Goal: Task Accomplishment & Management: Use online tool/utility

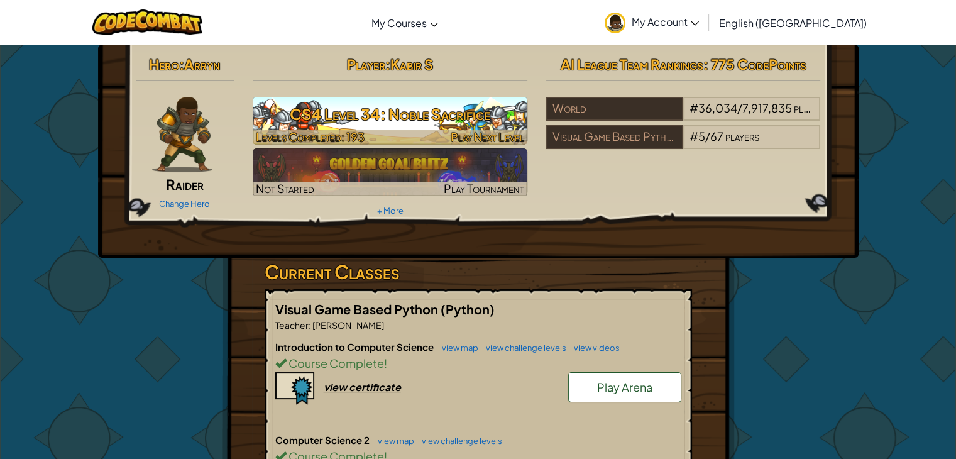
click at [387, 98] on img at bounding box center [390, 121] width 275 height 48
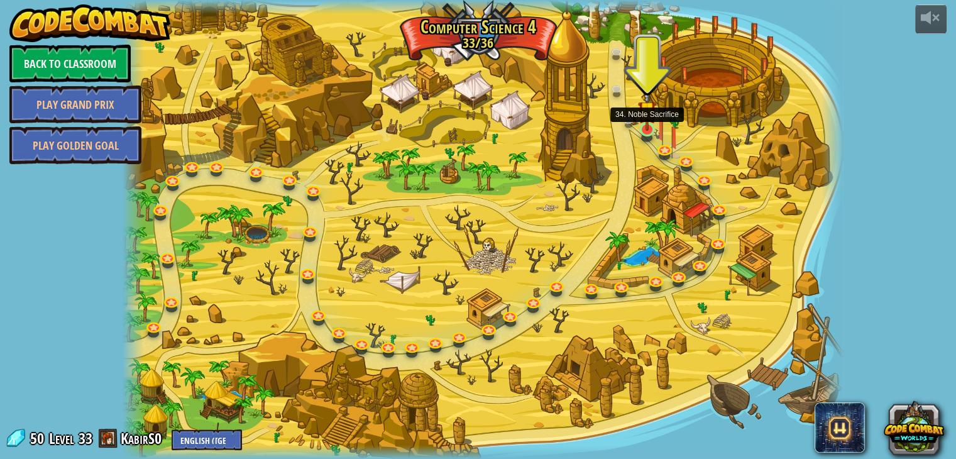
click at [651, 129] on img at bounding box center [647, 109] width 18 height 41
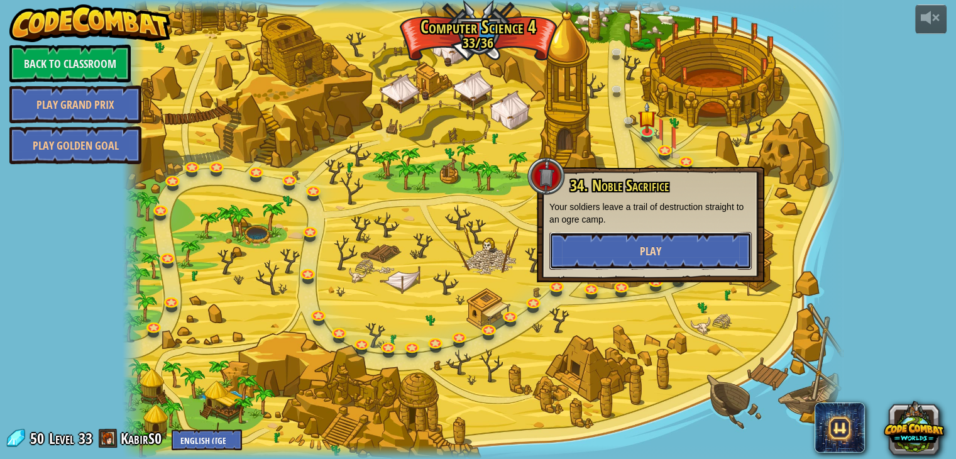
click at [644, 234] on button "Play" at bounding box center [651, 251] width 202 height 38
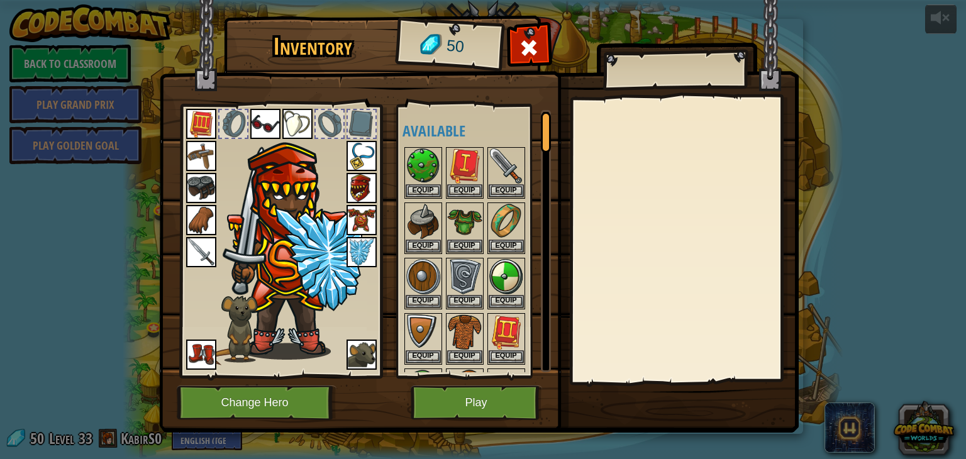
click at [279, 257] on img at bounding box center [294, 243] width 135 height 231
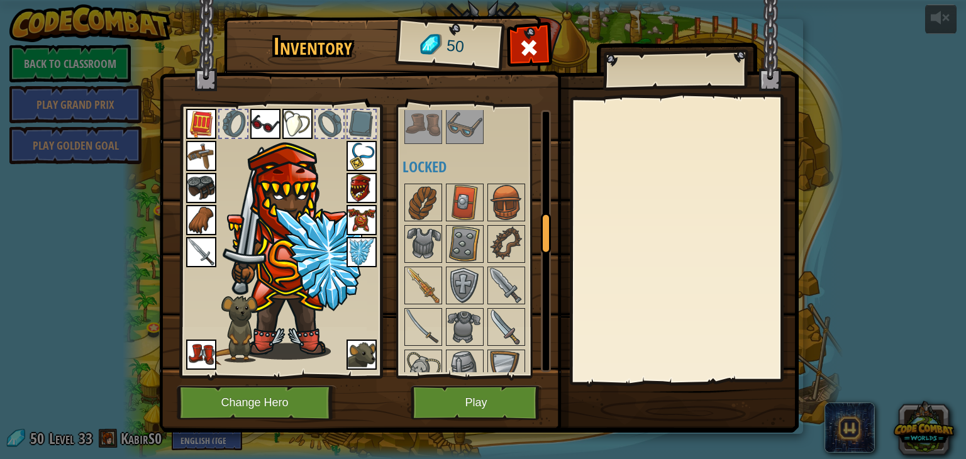
scroll to position [692, 0]
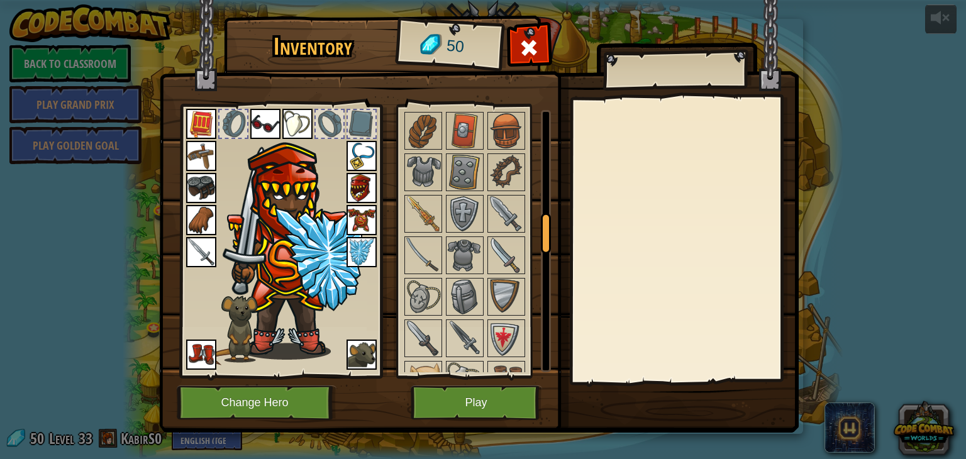
click at [358, 215] on img at bounding box center [361, 220] width 30 height 30
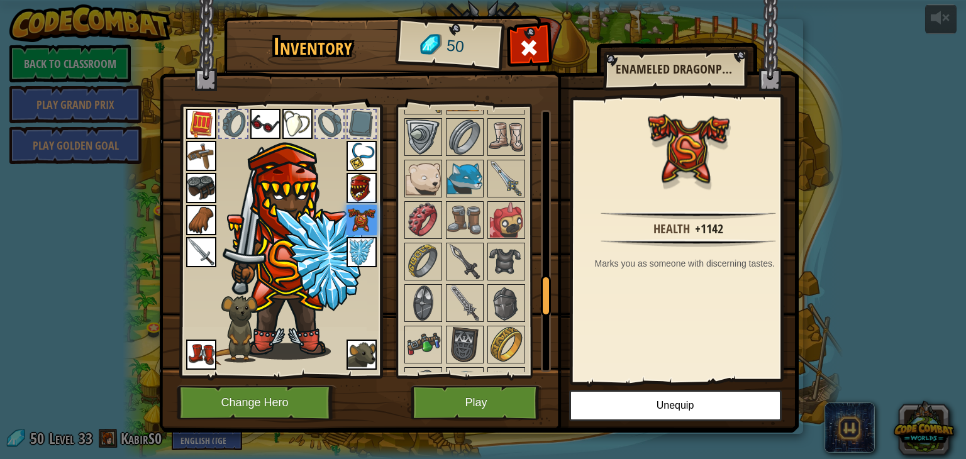
scroll to position [1132, 0]
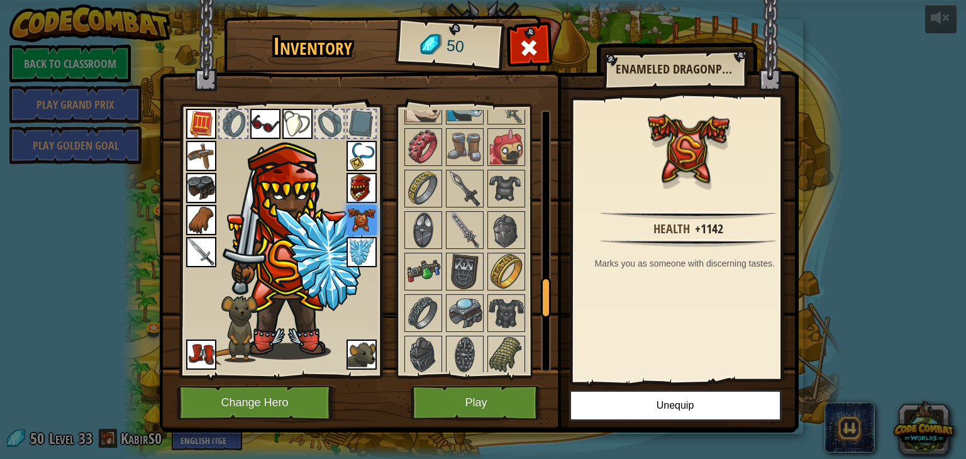
click at [484, 209] on div at bounding box center [481, 230] width 158 height 1120
click at [466, 219] on img at bounding box center [464, 230] width 35 height 35
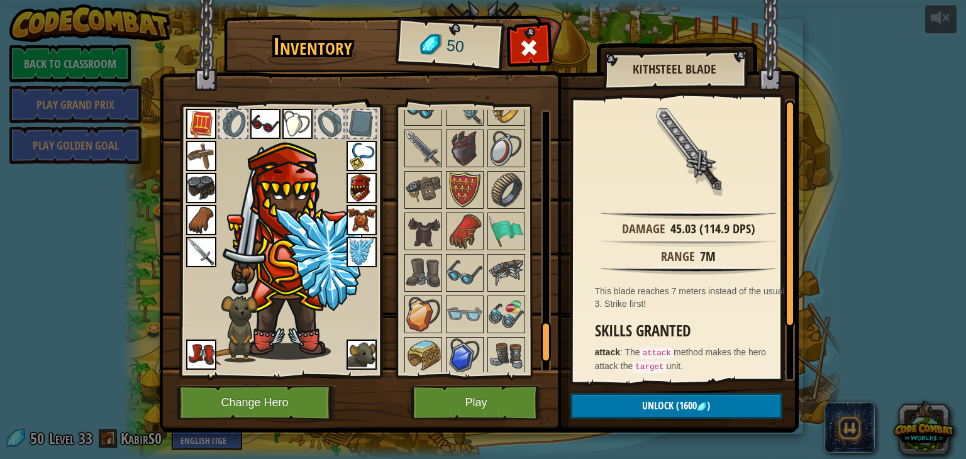
scroll to position [1411, 0]
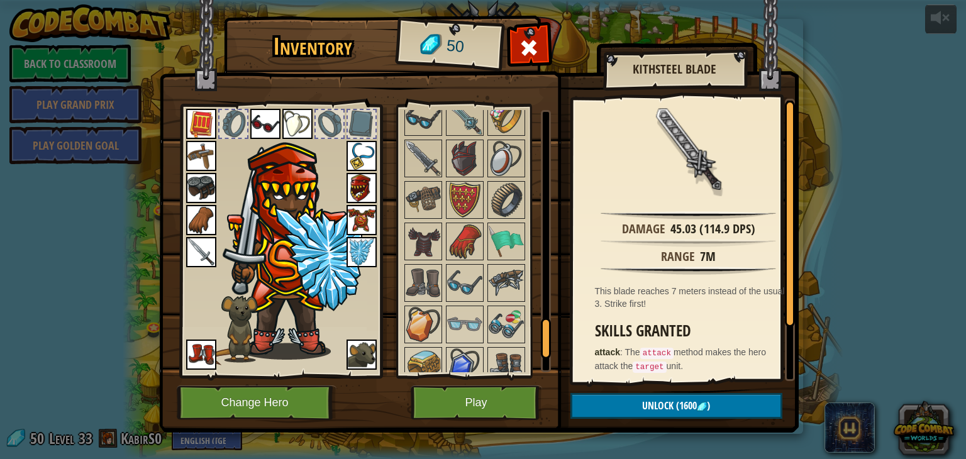
click at [466, 224] on img at bounding box center [464, 241] width 35 height 35
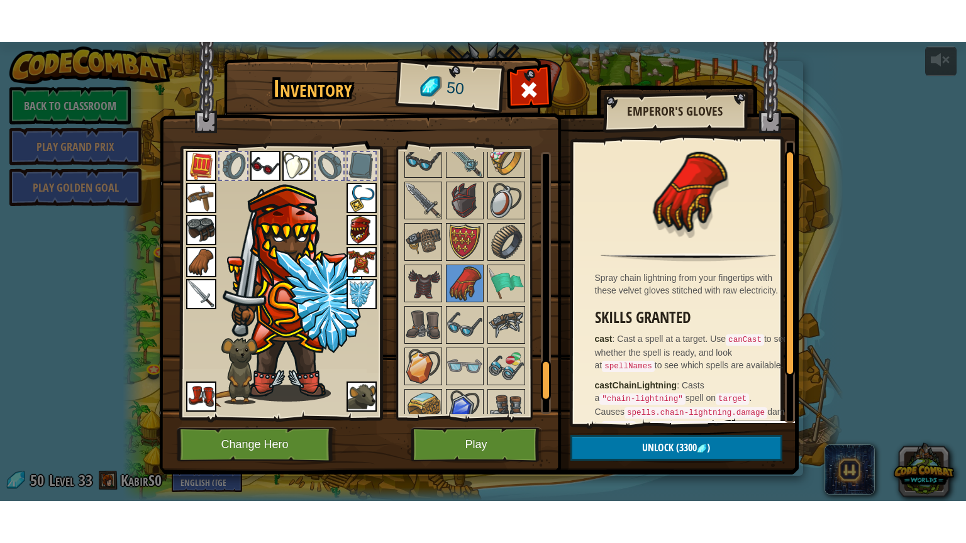
scroll to position [67, 0]
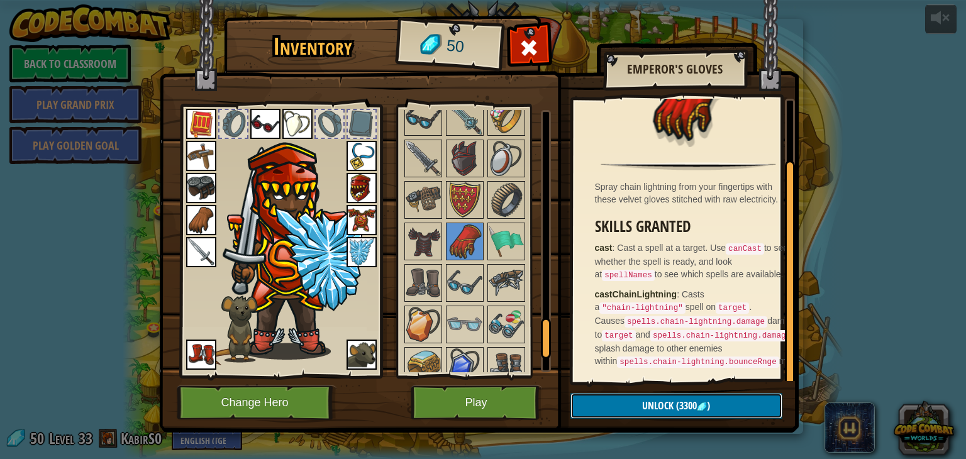
click at [680, 396] on button "Unlock (3300 )" at bounding box center [676, 406] width 212 height 26
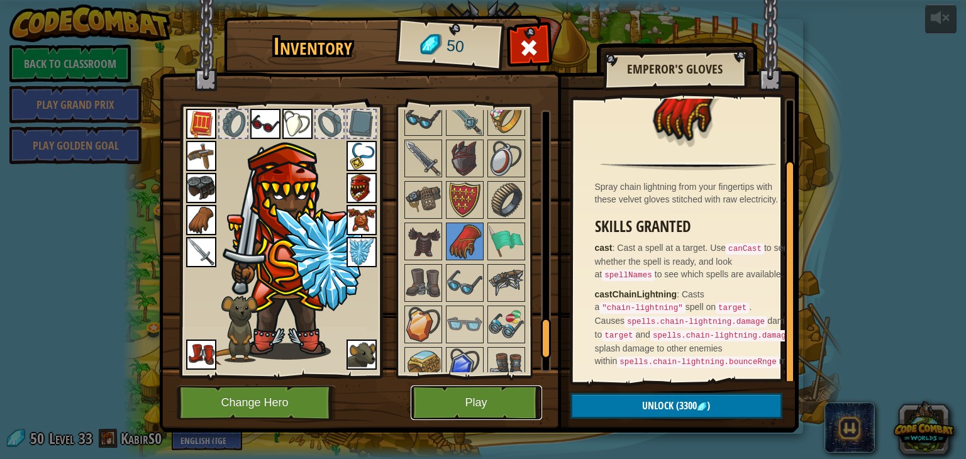
click at [472, 401] on button "Play" at bounding box center [476, 402] width 131 height 35
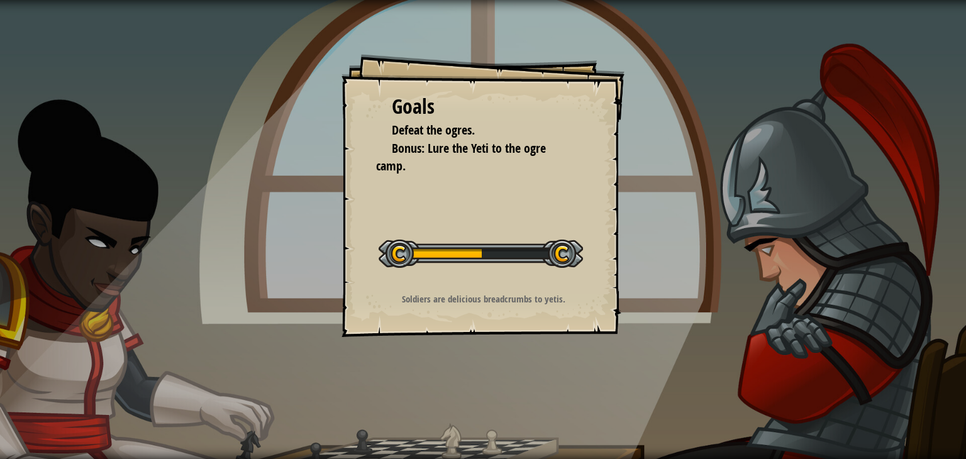
drag, startPoint x: 526, startPoint y: 174, endPoint x: 551, endPoint y: 167, distance: 25.7
click at [551, 167] on div "Goals Defeat the ogres. Bonus: Lure the Yeti to the ogre camp. Start Level Erro…" at bounding box center [482, 195] width 283 height 283
click at [551, 167] on li "Bonus: Lure the Yeti to the ogre camp." at bounding box center [473, 158] width 195 height 36
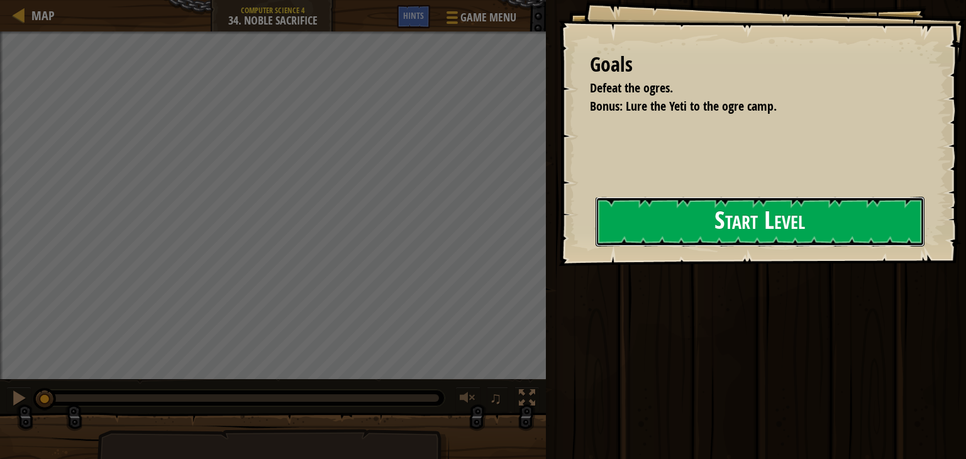
click at [627, 224] on button "Start Level" at bounding box center [759, 222] width 329 height 50
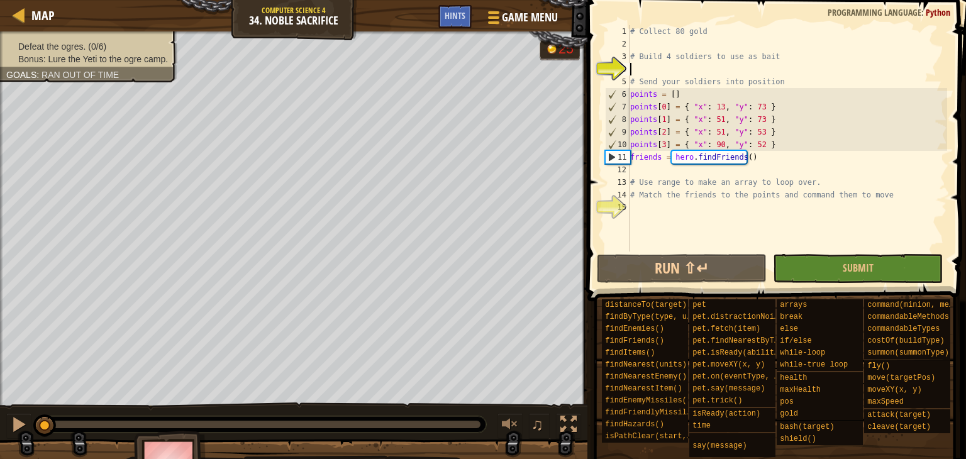
click at [655, 64] on div "# Collect 80 gold # Build 4 soldiers to use as bait # Send your soldiers into p…" at bounding box center [787, 151] width 319 height 252
click at [568, 423] on div at bounding box center [568, 424] width 16 height 16
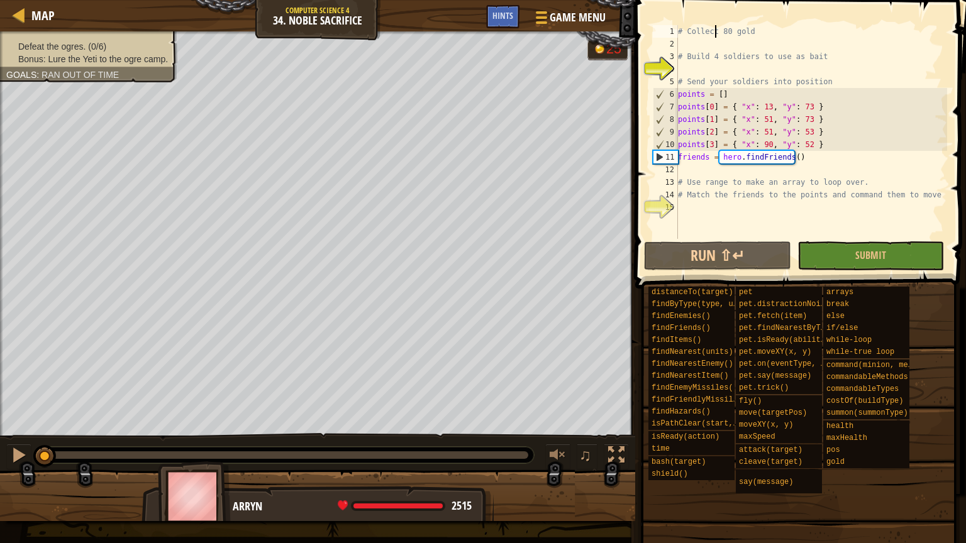
click at [716, 36] on div "# Collect 80 gold # Build 4 soldiers to use as bait # Send your soldiers into p…" at bounding box center [811, 144] width 272 height 239
click at [688, 51] on div "# Collect 80 gold # Build 4 soldiers to use as bait # Send your soldiers into p…" at bounding box center [811, 144] width 272 height 239
type textarea "# Build 4 soldiers to use as bait"
click at [682, 45] on div "# Collect 80 gold # Build 4 soldiers to use as bait # Send your soldiers into p…" at bounding box center [811, 144] width 272 height 239
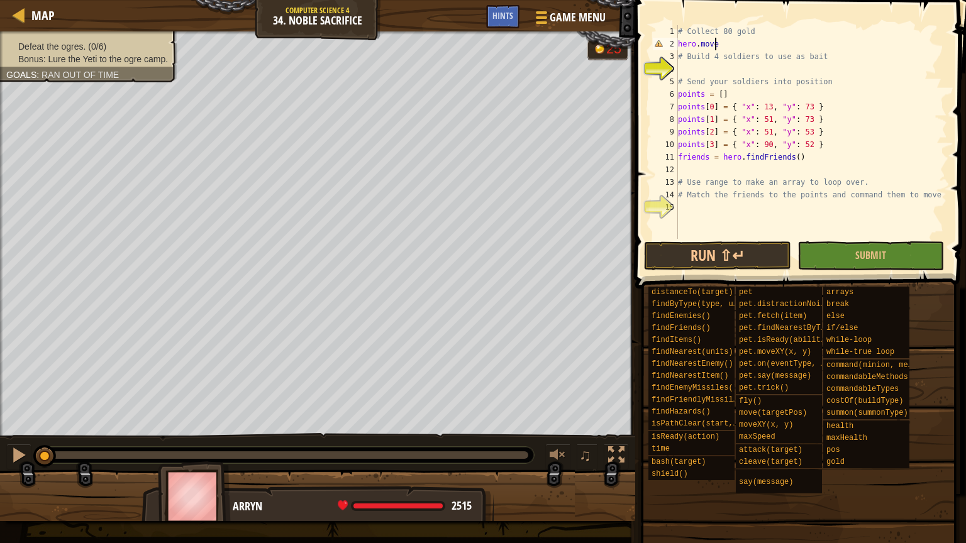
scroll to position [6, 0]
drag, startPoint x: 724, startPoint y: 41, endPoint x: 909, endPoint y: 57, distance: 185.5
click at [909, 57] on div "# Collect 80 gold hero . move # Build 4 soldiers to use as bait # Send your sol…" at bounding box center [811, 144] width 272 height 239
click at [743, 41] on div "# Collect 80 gold hero . move # Build 4 soldiers to use as bait # Send your sol…" at bounding box center [811, 144] width 272 height 239
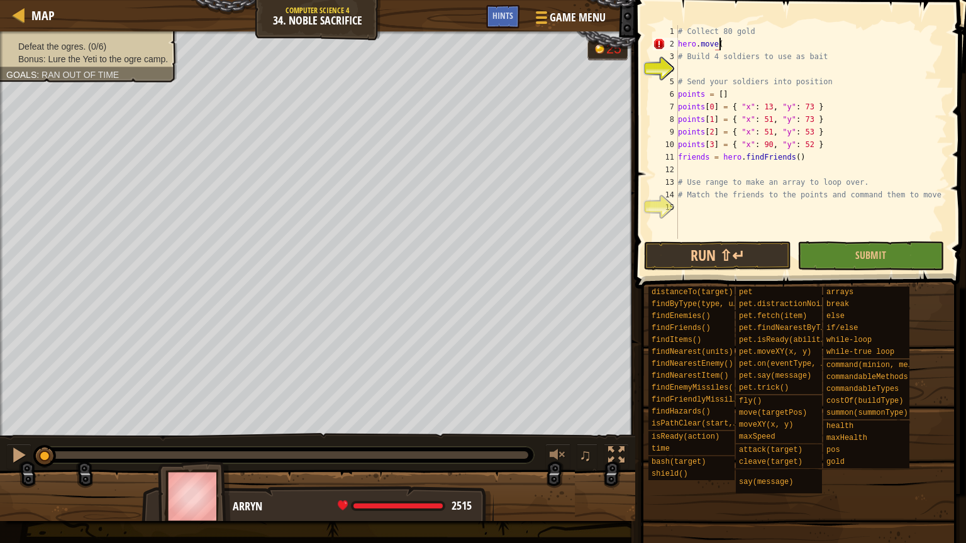
click at [731, 41] on div "# Collect 80 gold hero . move ( # Build 4 soldiers to use as bait # Send your s…" at bounding box center [811, 144] width 272 height 239
click at [727, 43] on div "# Collect 80 gold hero . move ( # Build 4 soldiers to use as bait # Send your s…" at bounding box center [811, 144] width 272 height 239
click at [726, 43] on div "# Collect 80 gold hero . move ( # Build 4 soldiers to use as bait # Send your s…" at bounding box center [811, 132] width 272 height 214
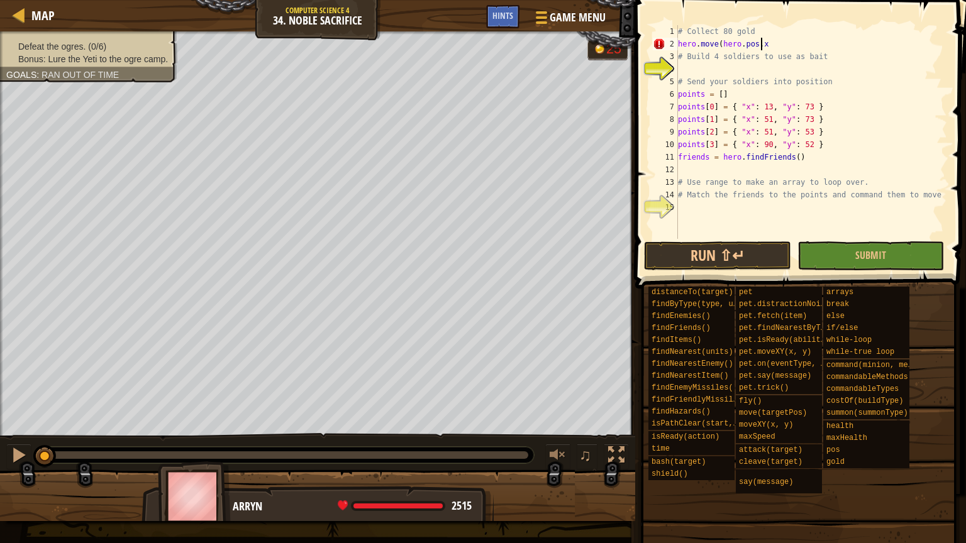
scroll to position [6, 6]
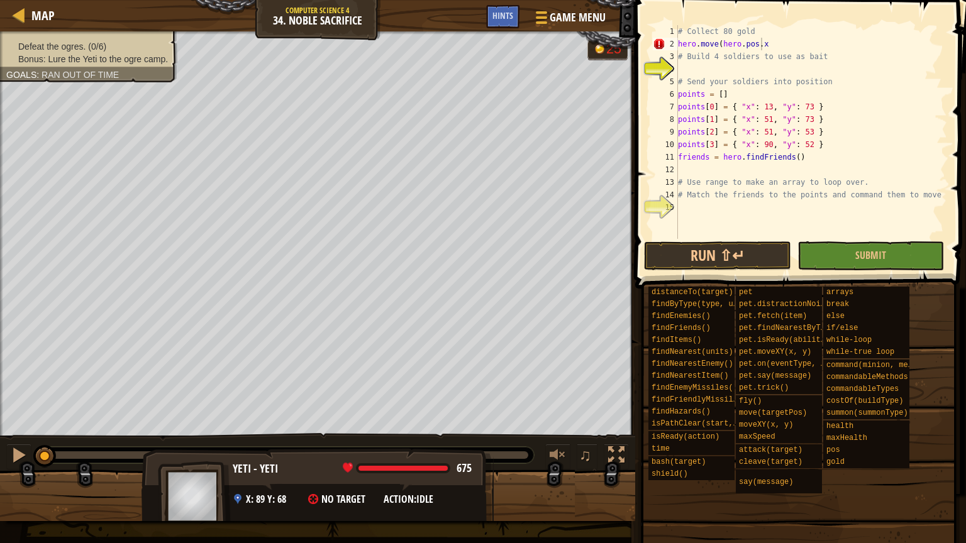
click at [396, 458] on div at bounding box center [402, 468] width 89 height 5
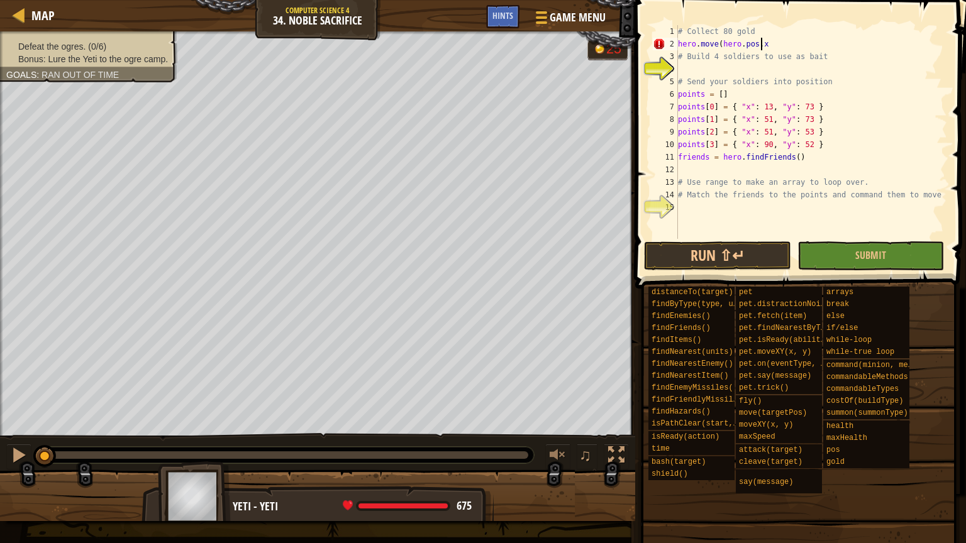
click at [779, 42] on div "# Collect 80 gold hero . move ( hero . pos . x # Build 4 soldiers to use as bai…" at bounding box center [811, 144] width 272 height 239
click at [687, 62] on div "# Collect 80 gold hero . move ( hero . pos . x , hero . pos . y ) # Build 4 sol…" at bounding box center [811, 144] width 272 height 239
type textarea "# Build 4 soldiers to use as bait"
click at [680, 71] on div "# Collect 80 gold hero . move ( hero . pos . x , hero . pos . y ) # Build 4 sol…" at bounding box center [811, 144] width 272 height 239
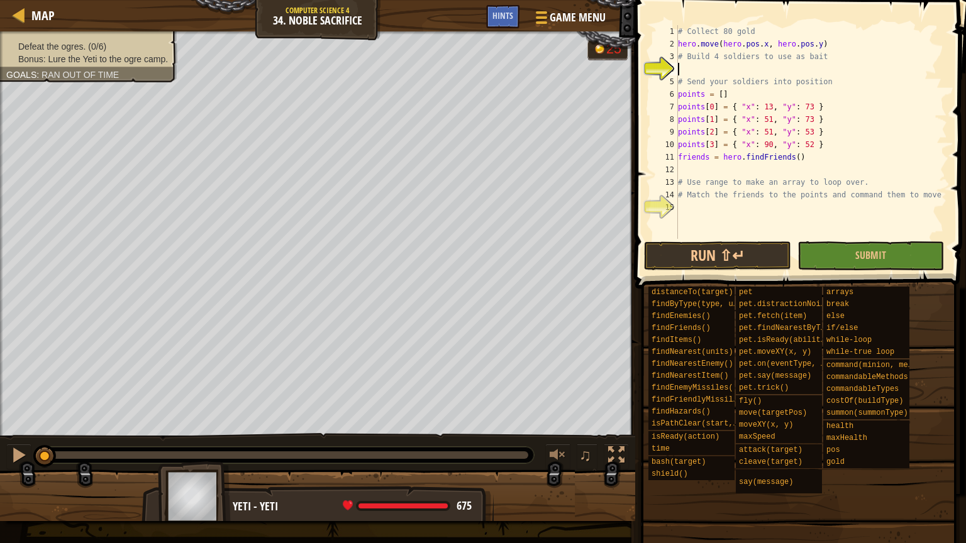
scroll to position [6, 0]
click at [709, 218] on div "# Collect 80 gold hero . move ( hero . pos . x , hero . pos . y ) # Build 4 sol…" at bounding box center [811, 144] width 272 height 239
click at [694, 73] on div "# Collect 80 gold hero . move ( hero . pos . x , hero . pos . y ) # Build 4 sol…" at bounding box center [811, 144] width 272 height 239
click at [32, 14] on span "Map" at bounding box center [42, 15] width 23 height 17
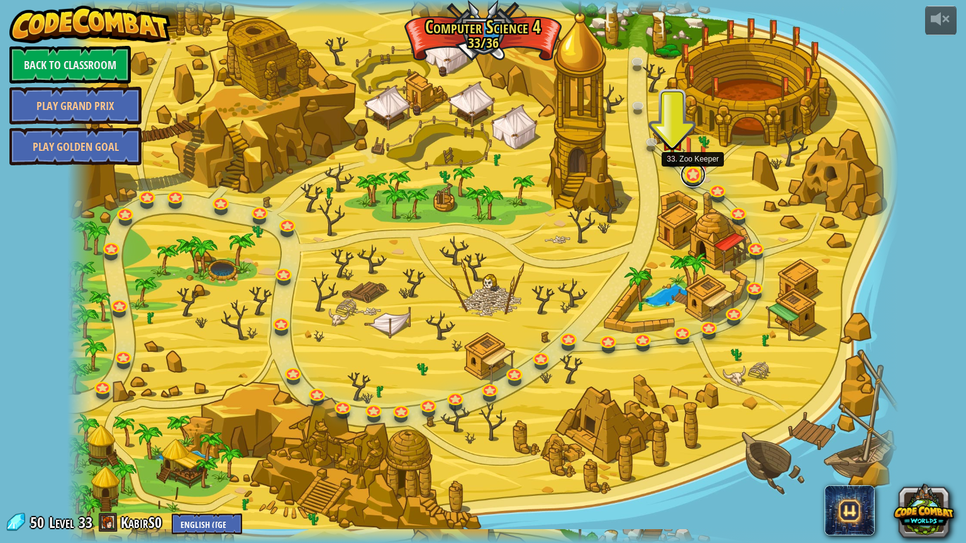
click at [695, 176] on link at bounding box center [692, 174] width 25 height 25
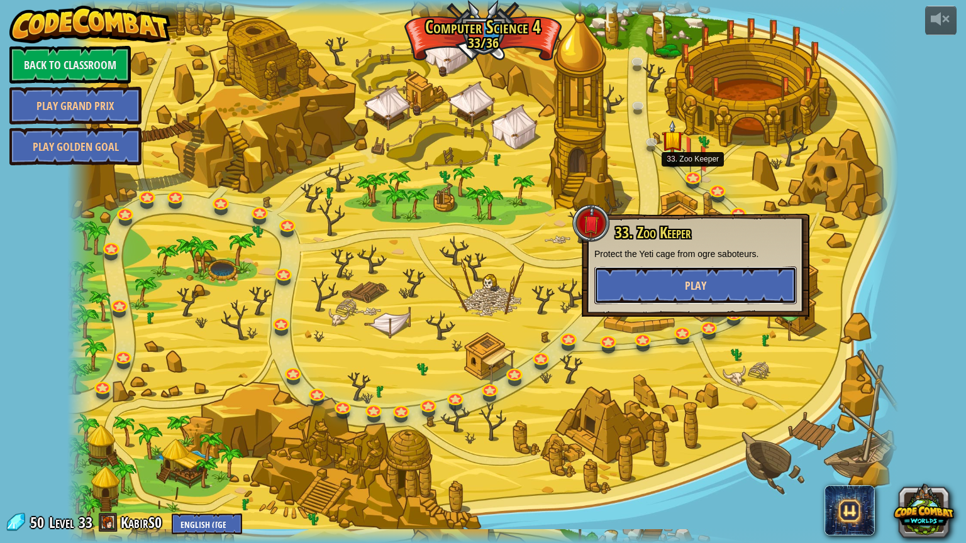
click at [659, 282] on button "Play" at bounding box center [695, 286] width 202 height 38
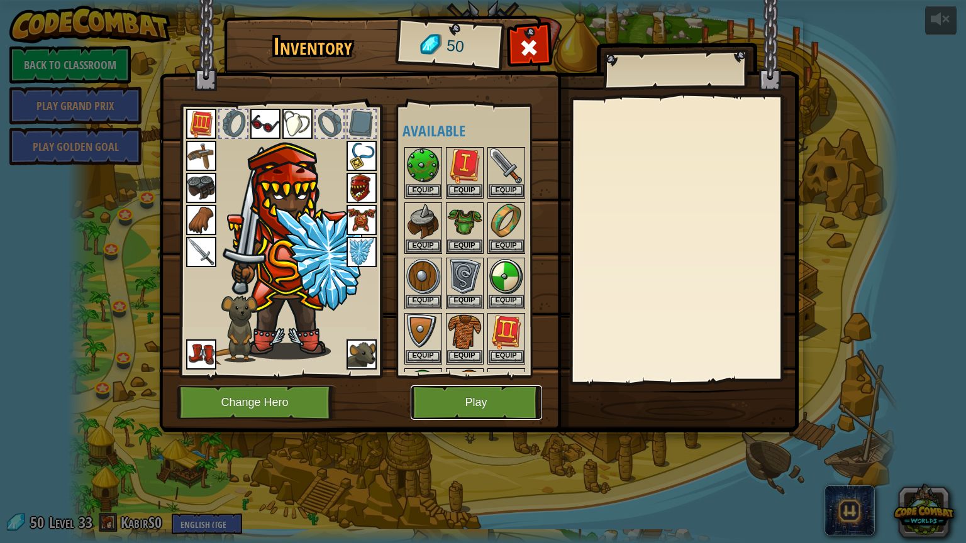
click at [487, 395] on button "Play" at bounding box center [476, 402] width 131 height 35
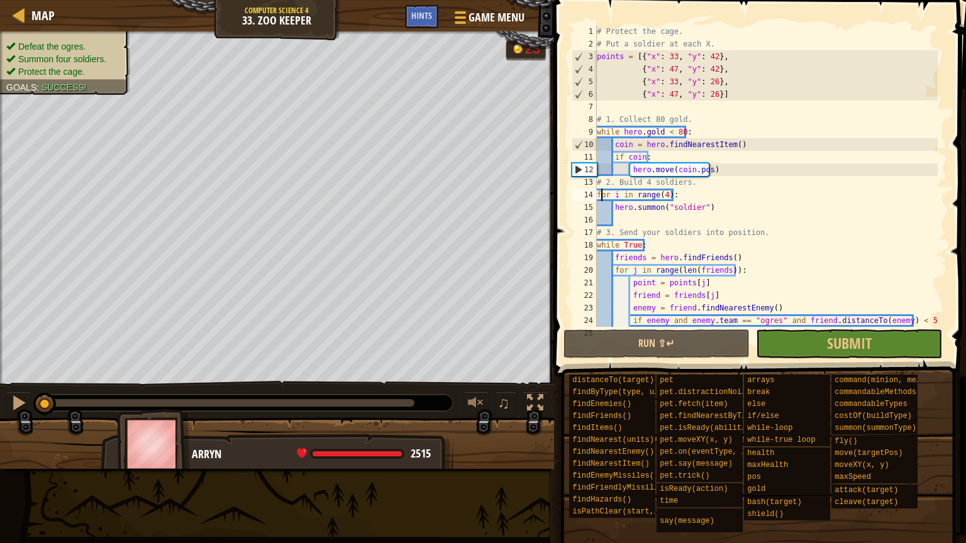
click at [599, 193] on div "# Protect the cage. # Put a soldier at each X. points = [{ "x" : 33 , "y" : 42 …" at bounding box center [765, 188] width 343 height 327
type textarea "for i in range(4):"
drag, startPoint x: 675, startPoint y: 193, endPoint x: 606, endPoint y: 199, distance: 69.4
click at [594, 200] on div "for i in range(4): 1 2 3 4 5 6 7 8 9 10 11 12 13 14 15 16 17 18 19 20 21 22 23 …" at bounding box center [758, 176] width 378 height 302
click at [660, 192] on div "# Protect the cage. # Put a soldier at each X. points = [{ "x" : 33 , "y" : 42 …" at bounding box center [765, 176] width 343 height 302
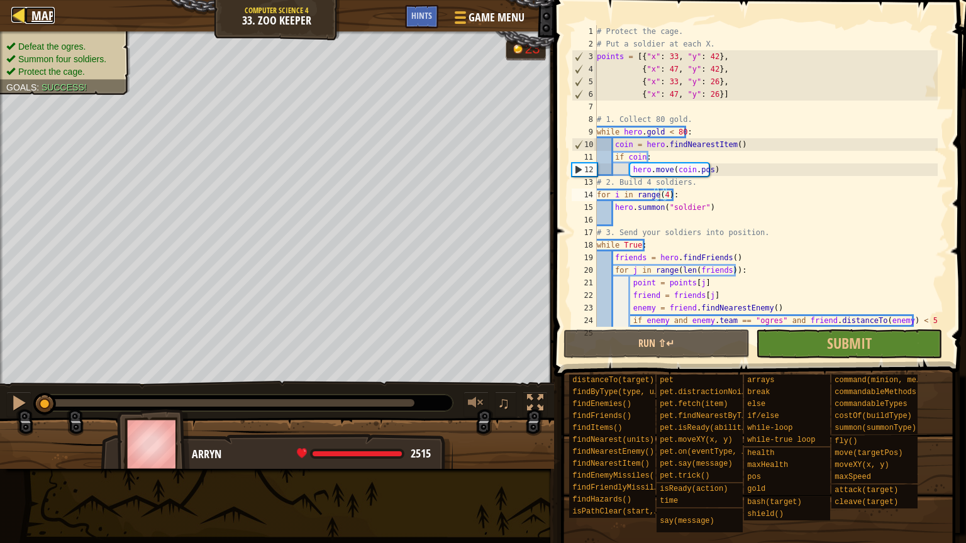
click at [40, 15] on span "Map" at bounding box center [42, 15] width 23 height 17
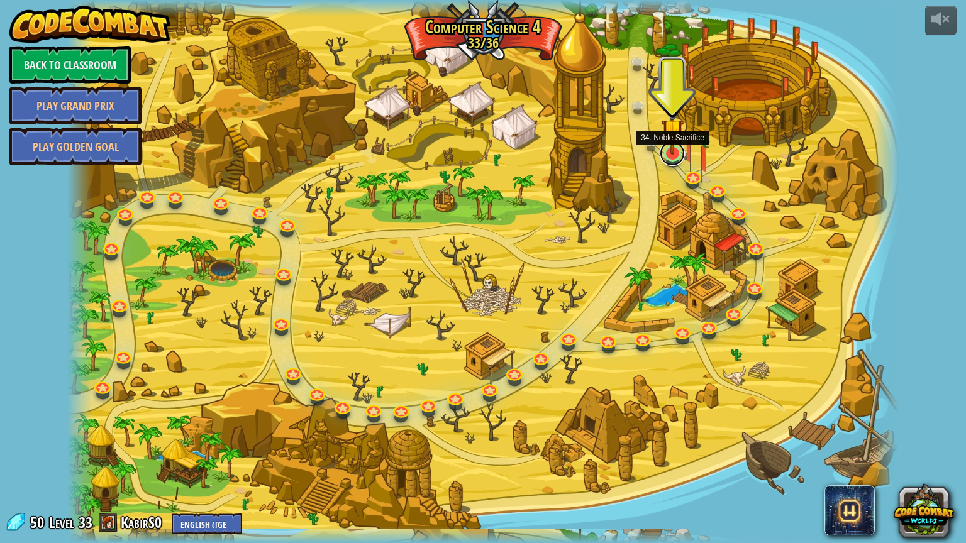
click at [679, 154] on link at bounding box center [672, 153] width 25 height 25
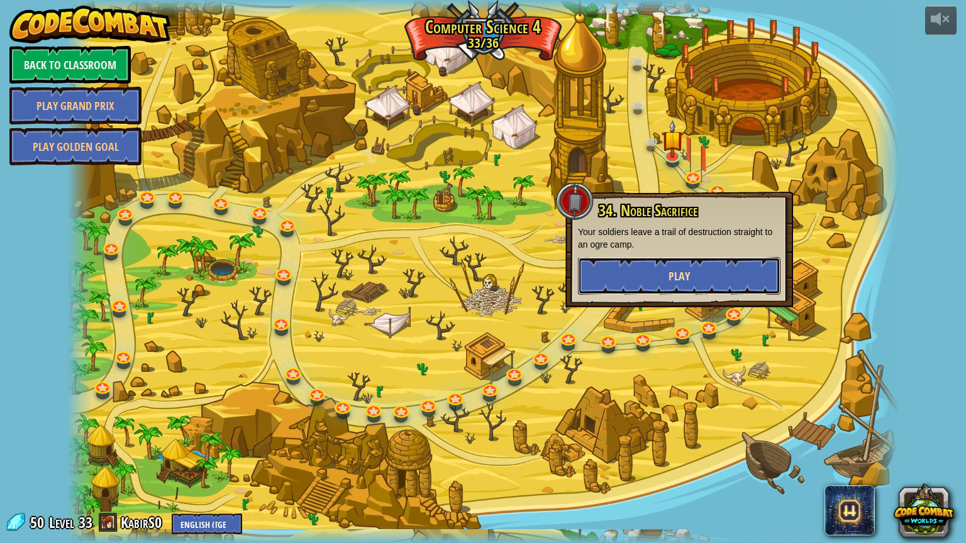
click at [690, 276] on button "Play" at bounding box center [679, 276] width 202 height 38
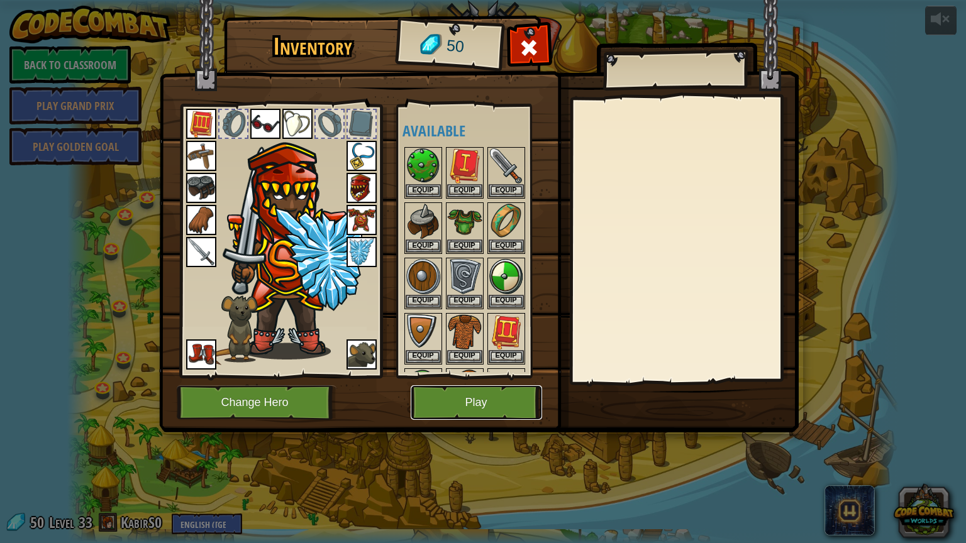
click at [477, 390] on button "Play" at bounding box center [476, 402] width 131 height 35
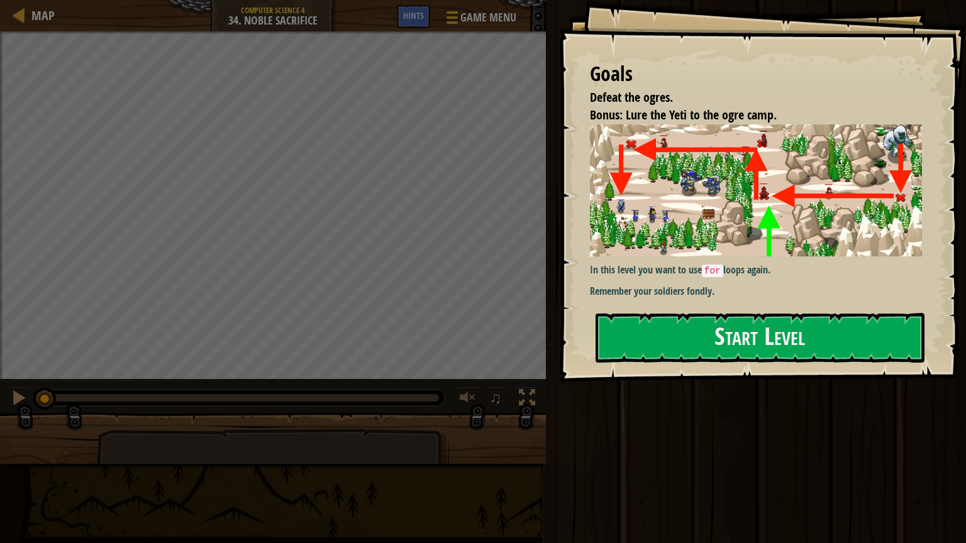
click at [590, 245] on div "Goals Defeat the ogres. Bonus: Lure the Yeti to the ogre camp. In this level yo…" at bounding box center [761, 191] width 407 height 382
click at [612, 250] on img at bounding box center [760, 190] width 341 height 132
click at [618, 335] on button "Start Level" at bounding box center [759, 338] width 329 height 50
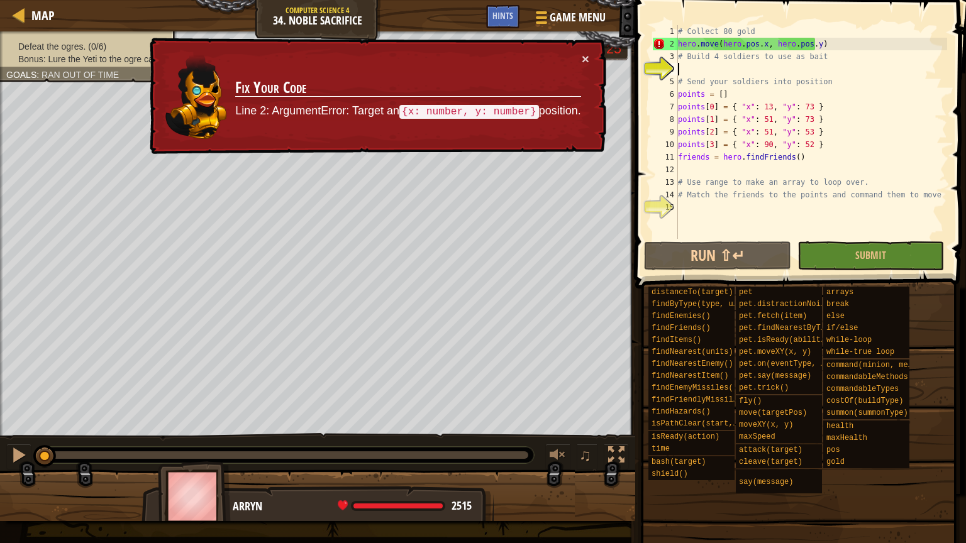
click at [762, 45] on div "# Collect 80 gold hero . move ( hero . pos . x , hero . pos . y ) # Build 4 sol…" at bounding box center [811, 144] width 272 height 239
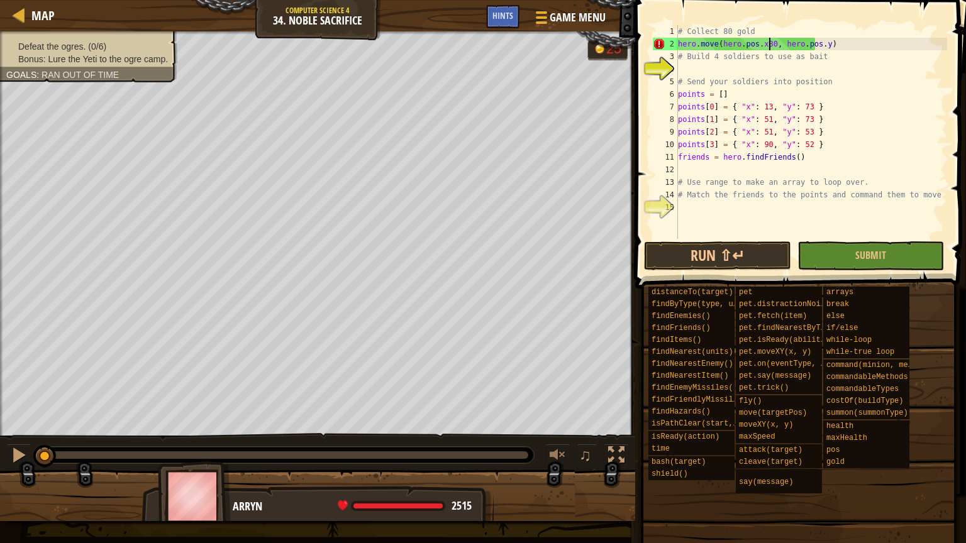
scroll to position [6, 8]
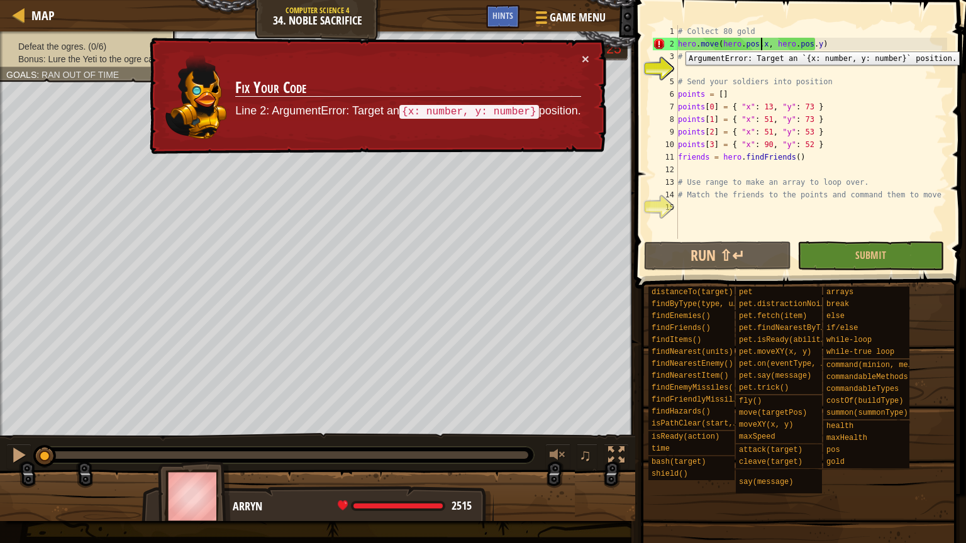
click at [677, 42] on div "2" at bounding box center [665, 44] width 25 height 13
type textarea "hero.move(hero.pos.x, hero.pos.y)"
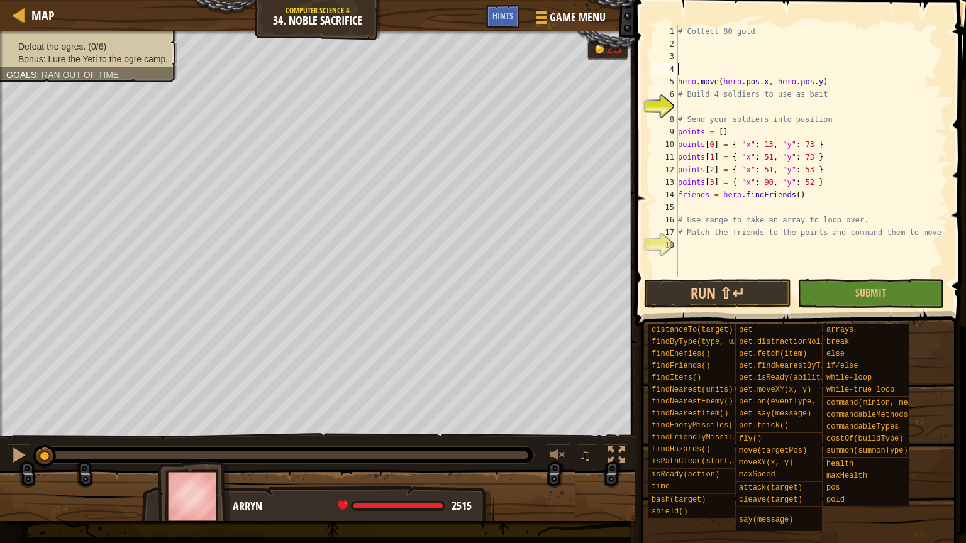
scroll to position [6, 0]
click at [689, 104] on div "# Collect 80 gold hero . move ( hero . pos . x , hero . pos . y ) # Build 4 sol…" at bounding box center [811, 163] width 272 height 277
click at [698, 45] on div "# Collect 80 gold hero . move ( hero . pos . x , hero . pos . y ) # Build 4 sol…" at bounding box center [811, 163] width 272 height 277
click at [822, 80] on div "# Collect 80 gold hero . move ( hero . pos . x , hero . pos . y ) # Build 4 sol…" at bounding box center [811, 163] width 272 height 277
type textarea "hero.move(hero.pos.x, hero.pos.y)"
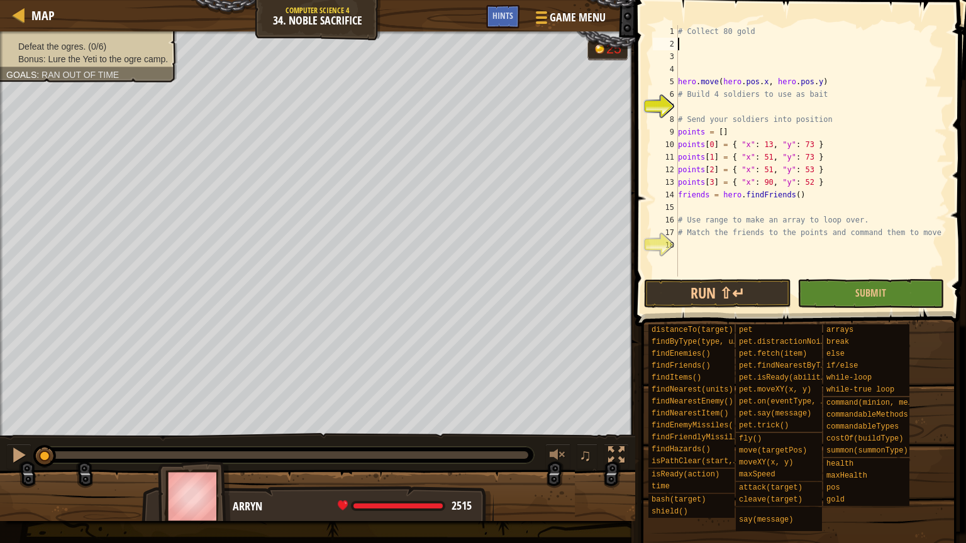
click at [688, 43] on div "# Collect 80 gold hero . move ( hero . pos . x , hero . pos . y ) # Build 4 sol…" at bounding box center [811, 163] width 272 height 277
click at [699, 47] on div "# Collect 80 gold hero . findNearestItem ( ) hero . move ( hero . pos . x , her…" at bounding box center [811, 163] width 272 height 277
type textarea "h"
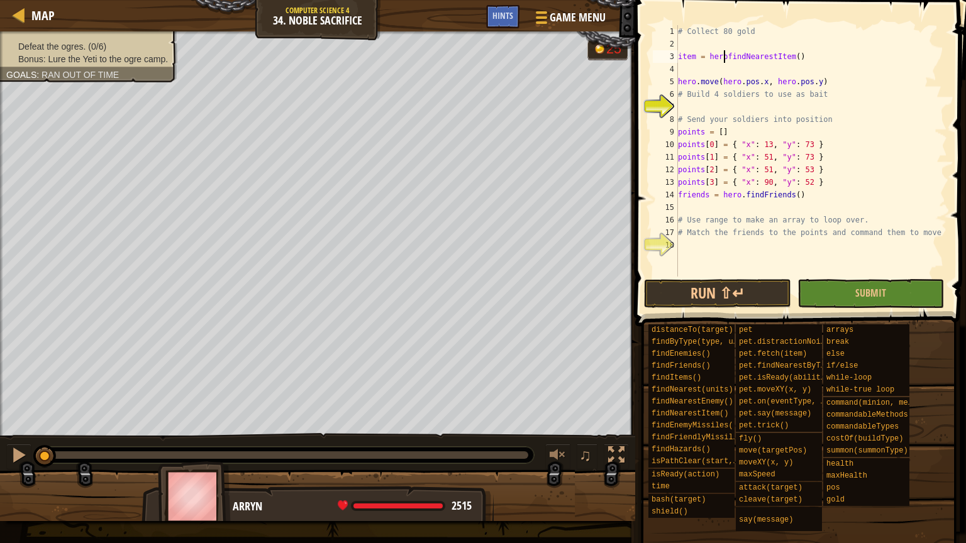
scroll to position [6, 4]
click at [818, 55] on div "# Collect 80 gold item = hero . findNearestItem ( ) hero . move ( hero . pos . …" at bounding box center [811, 163] width 272 height 277
click at [816, 31] on div "# Collect 80 gold item = hero . findNearestItem ( ) hero . move ( hero . pos . …" at bounding box center [811, 163] width 272 height 277
type textarea "# Collect 80 gold"
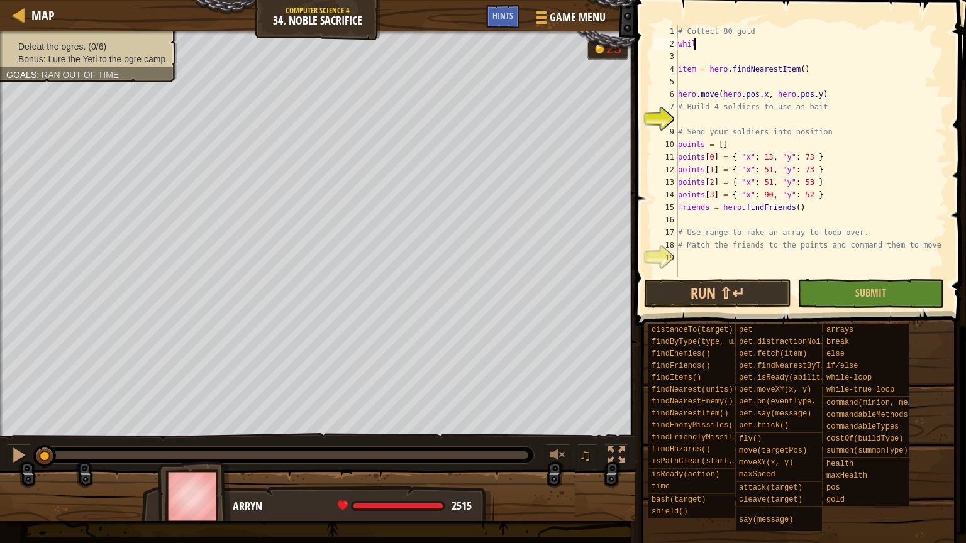
scroll to position [6, 1]
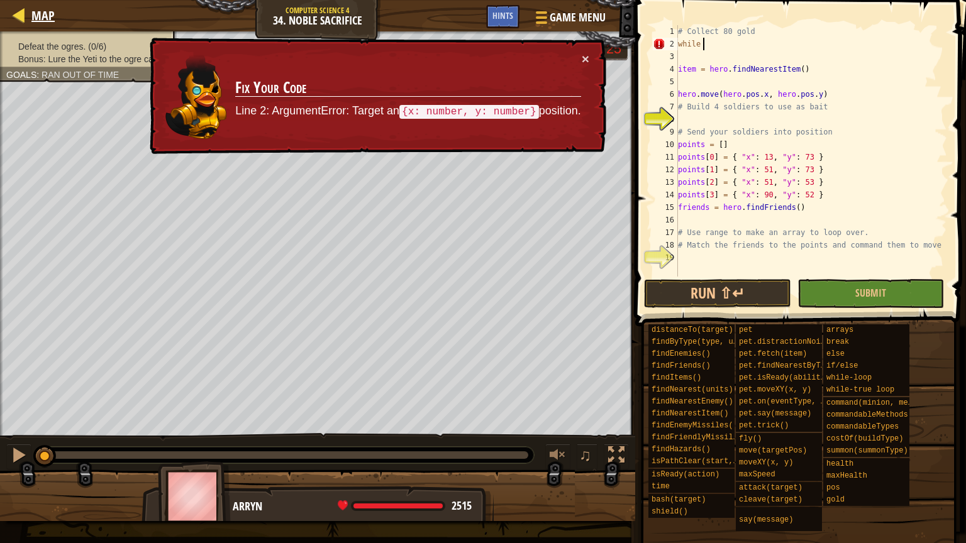
type textarea "while"
click at [38, 10] on span "Map" at bounding box center [42, 15] width 23 height 17
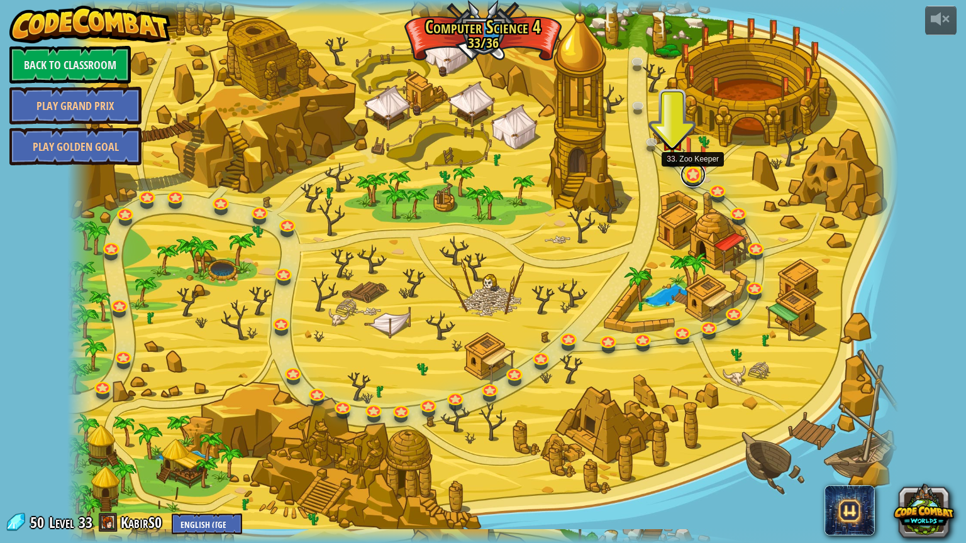
click at [694, 182] on link at bounding box center [692, 174] width 25 height 25
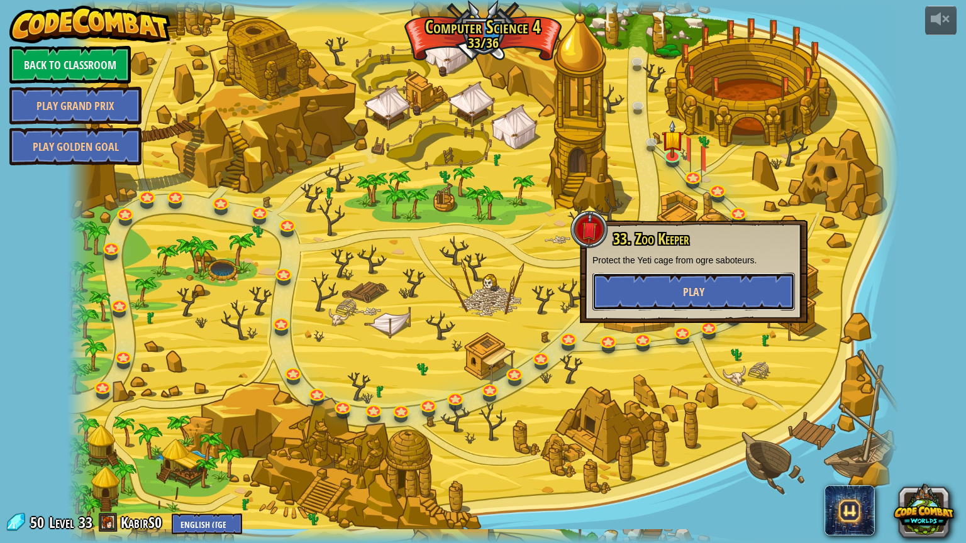
click at [677, 282] on button "Play" at bounding box center [693, 292] width 202 height 38
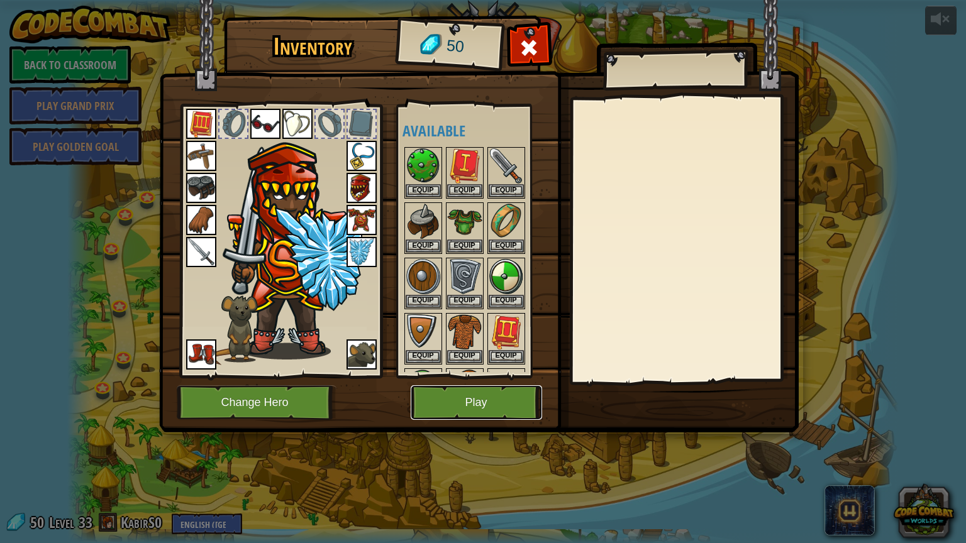
click at [504, 395] on button "Play" at bounding box center [476, 402] width 131 height 35
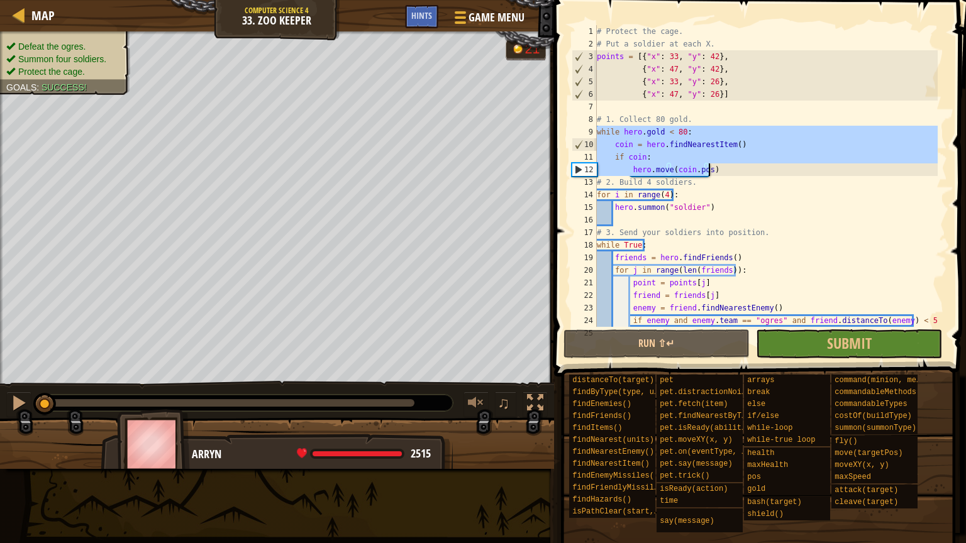
drag, startPoint x: 596, startPoint y: 132, endPoint x: 714, endPoint y: 169, distance: 123.7
click at [714, 169] on div "# Protect the cage. # Put a soldier at each X. points = [{ "x" : 33 , "y" : 42 …" at bounding box center [765, 188] width 343 height 327
type textarea "if coin: hero.move(coin.pos)"
click at [45, 18] on span "Map" at bounding box center [42, 15] width 23 height 17
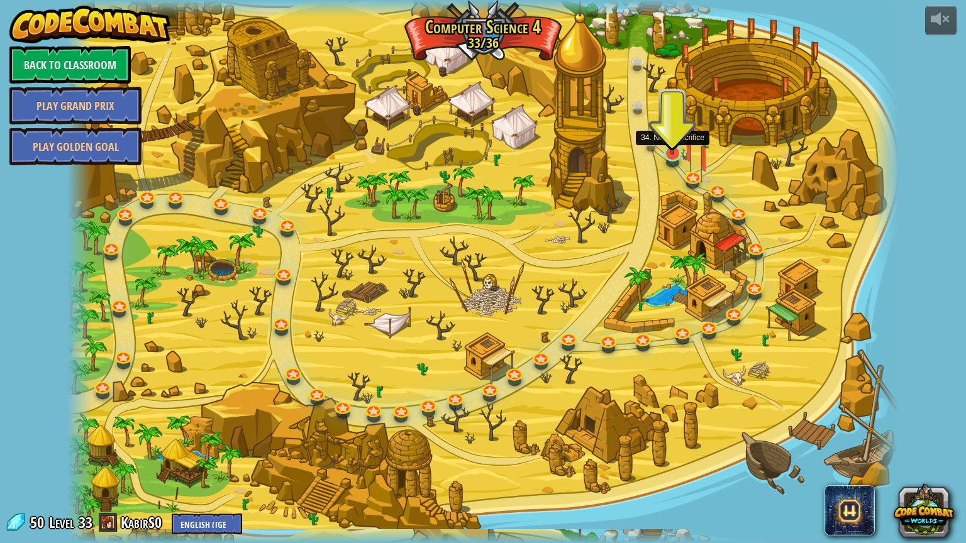
click at [669, 153] on img at bounding box center [672, 130] width 22 height 50
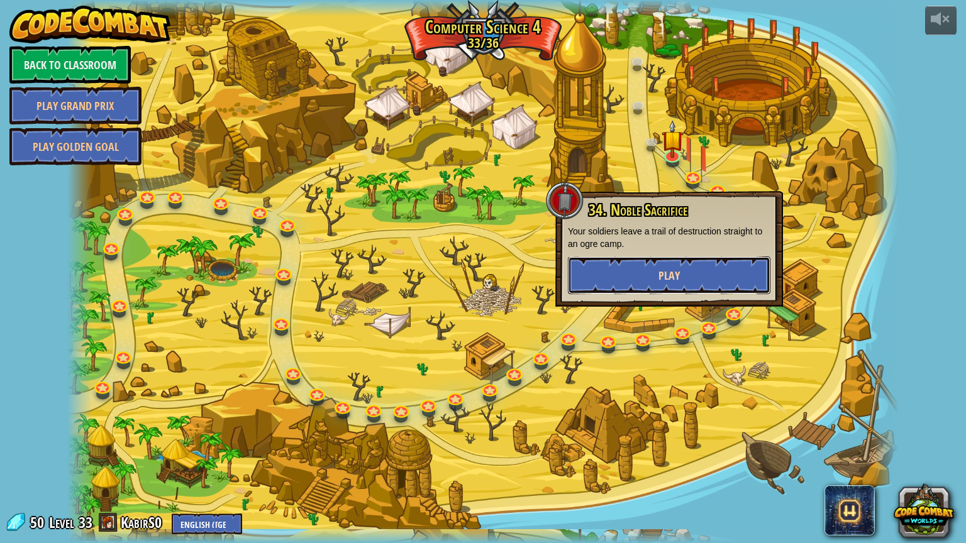
click at [654, 282] on button "Play" at bounding box center [669, 276] width 202 height 38
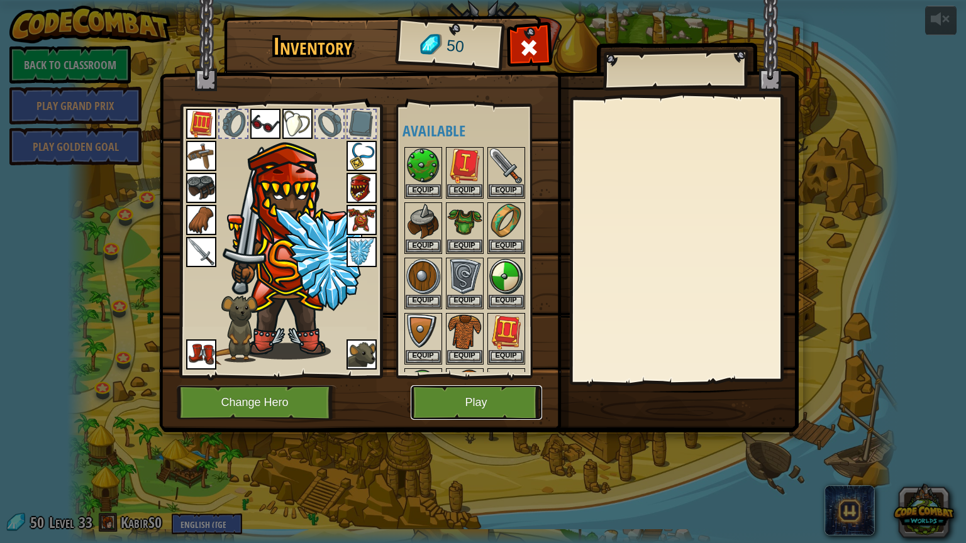
click at [504, 390] on button "Play" at bounding box center [476, 402] width 131 height 35
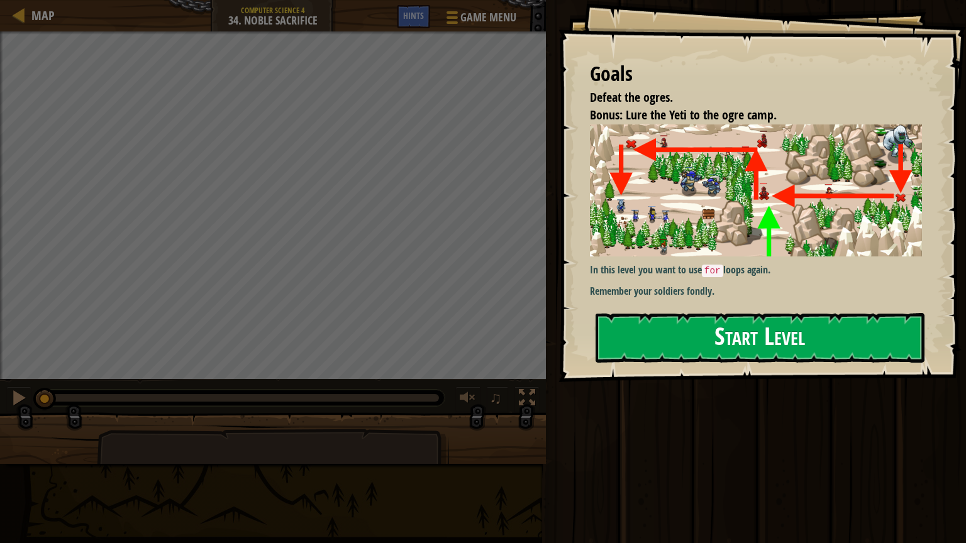
click at [645, 341] on button "Start Level" at bounding box center [759, 338] width 329 height 50
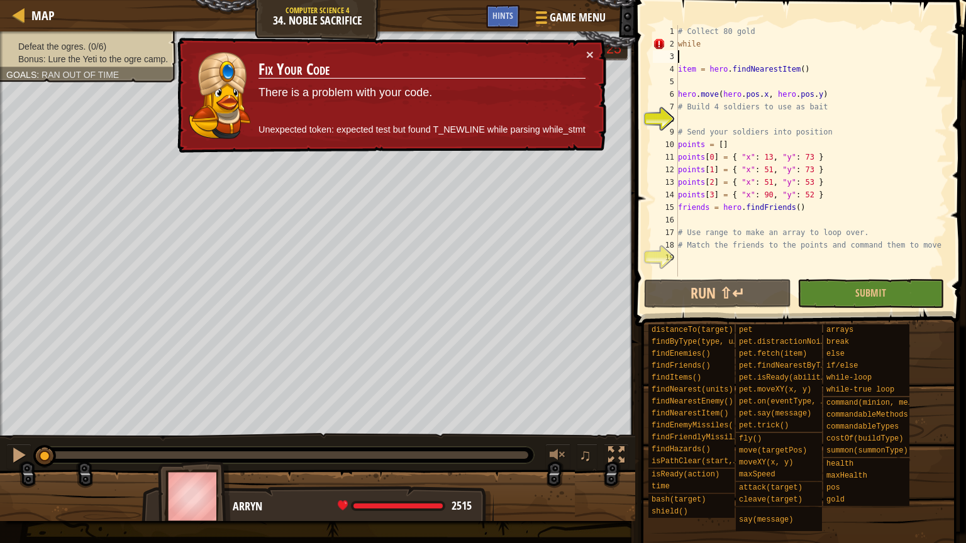
click at [707, 53] on div "# Collect 80 gold while item = hero . findNearestItem ( ) hero . move ( hero . …" at bounding box center [811, 163] width 272 height 277
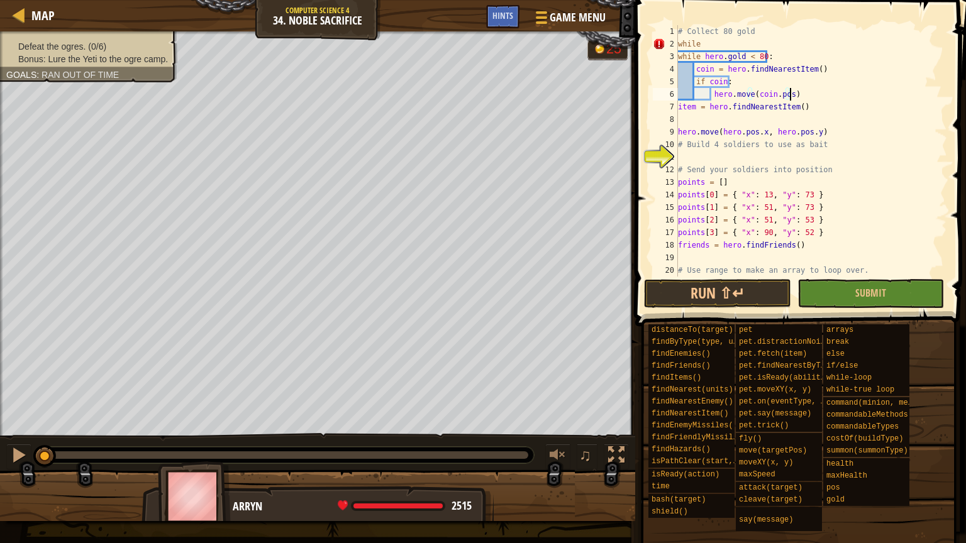
click at [701, 40] on div "# Collect 80 gold while while hero . gold < 80 : coin = hero . findNearestItem …" at bounding box center [806, 163] width 262 height 277
type textarea "w"
click at [743, 106] on div "# Collect 80 gold while hero . gold < 80 : coin = hero . findNearestItem ( ) if…" at bounding box center [806, 163] width 262 height 277
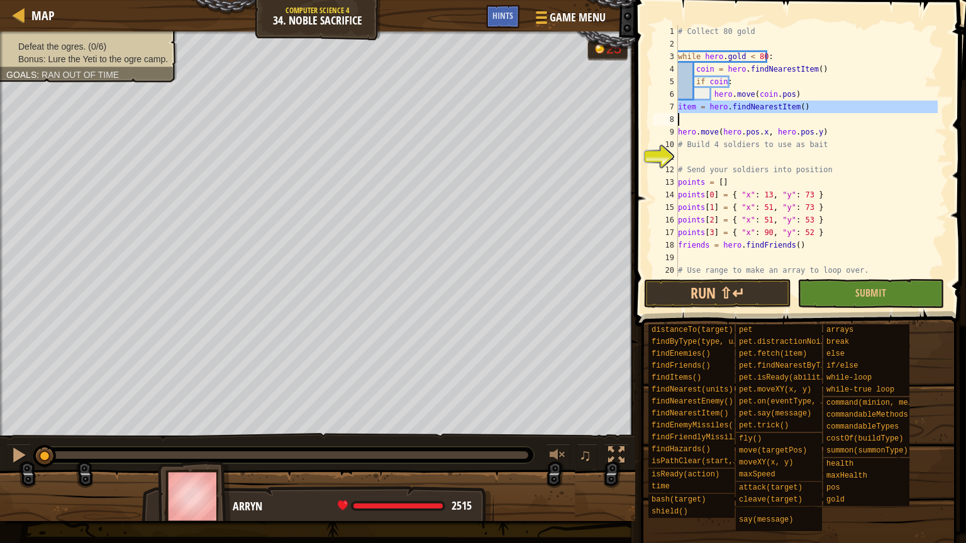
click at [743, 106] on div "# Collect 80 gold while hero . gold < 80 : coin = hero . findNearestItem ( ) if…" at bounding box center [806, 163] width 262 height 277
type textarea "item = hero.findNearestItem()"
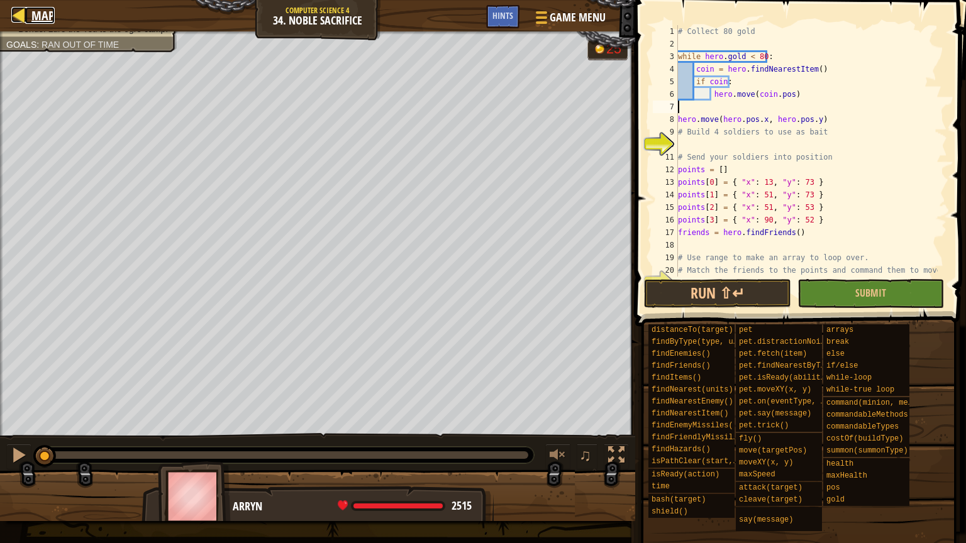
click at [40, 13] on span "Map" at bounding box center [42, 15] width 23 height 17
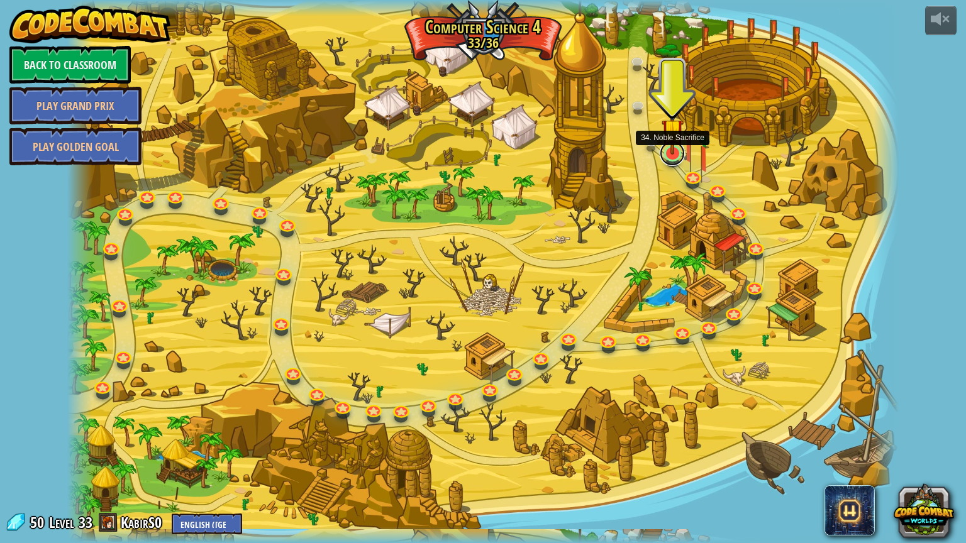
click at [670, 156] on link at bounding box center [672, 153] width 25 height 25
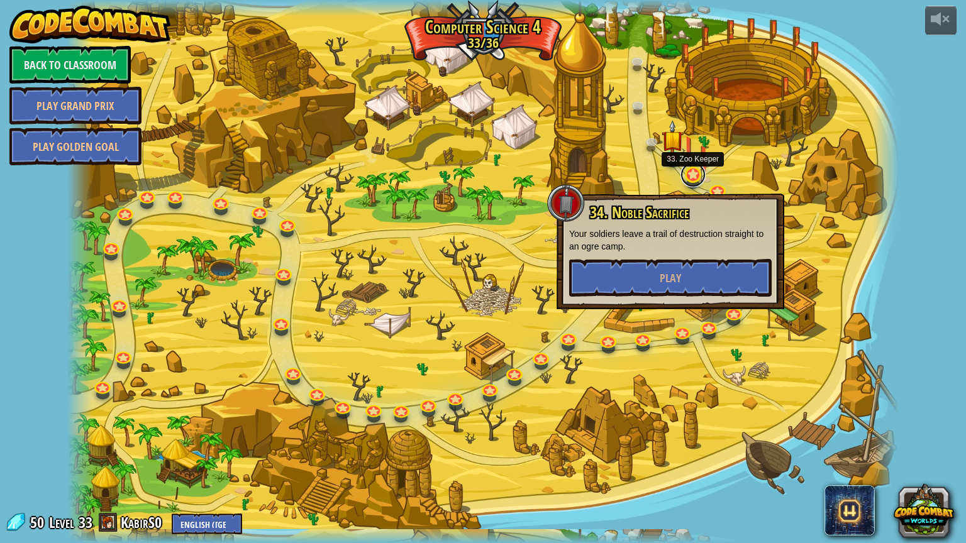
click at [694, 179] on link at bounding box center [692, 174] width 25 height 25
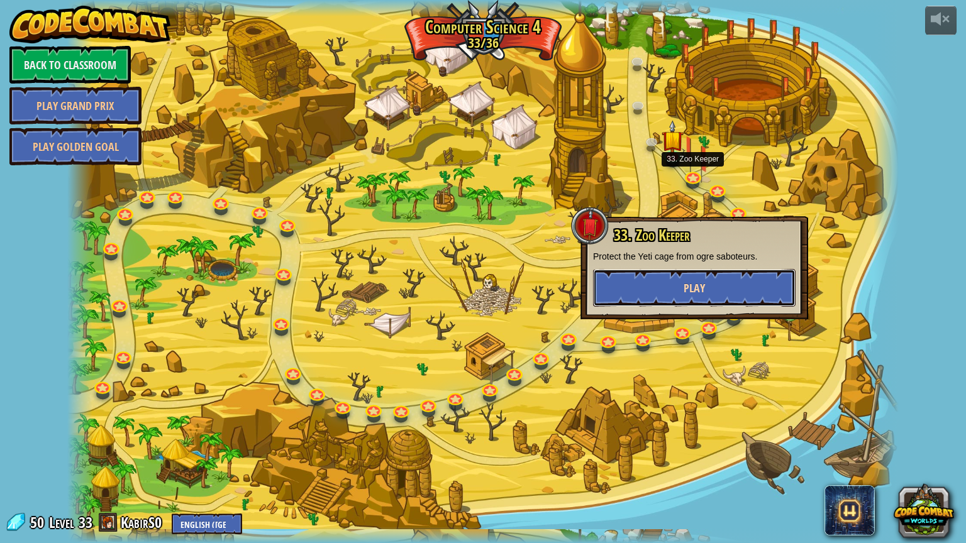
click at [689, 287] on span "Play" at bounding box center [693, 288] width 21 height 16
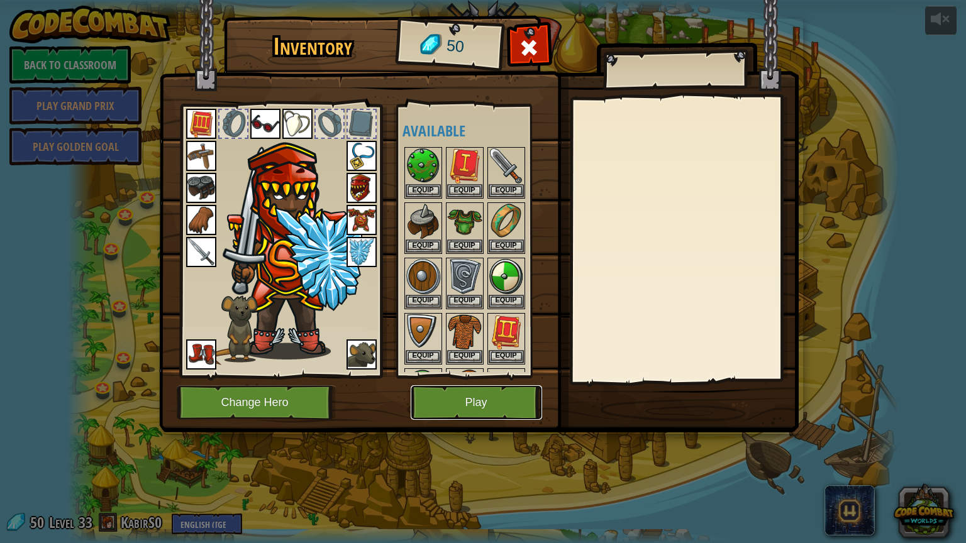
click at [478, 392] on button "Play" at bounding box center [476, 402] width 131 height 35
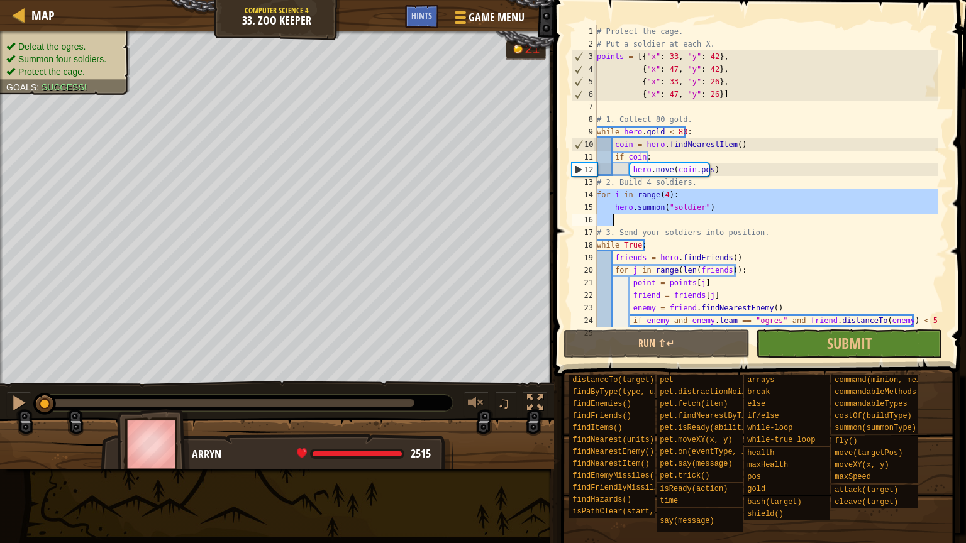
drag, startPoint x: 597, startPoint y: 193, endPoint x: 685, endPoint y: 220, distance: 92.7
click at [685, 220] on div "# Protect the cage. # Put a soldier at each X. points = [{ "x" : 33 , "y" : 42 …" at bounding box center [765, 188] width 343 height 327
type textarea "hero.[PERSON_NAME]("soldier")"
click at [40, 12] on span "Map" at bounding box center [42, 15] width 23 height 17
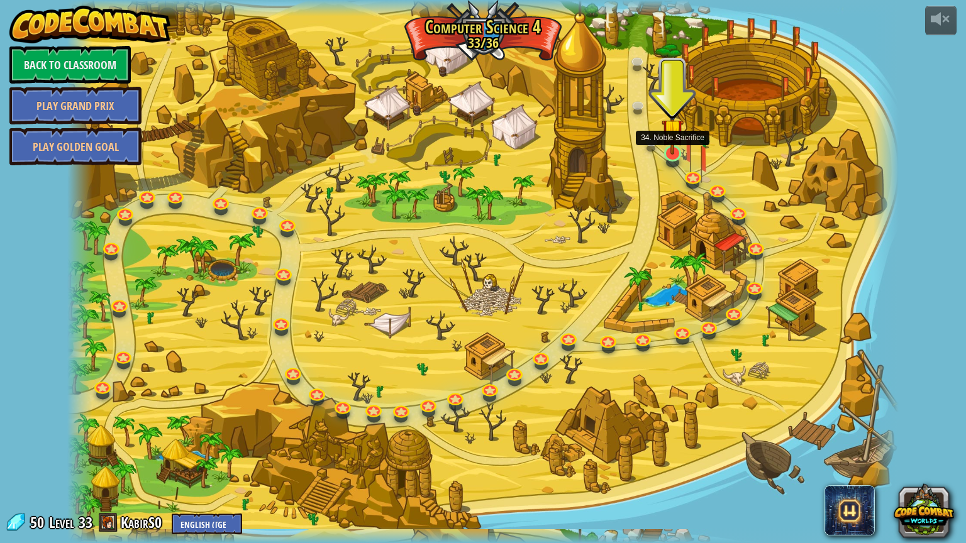
click at [672, 154] on img at bounding box center [672, 130] width 22 height 50
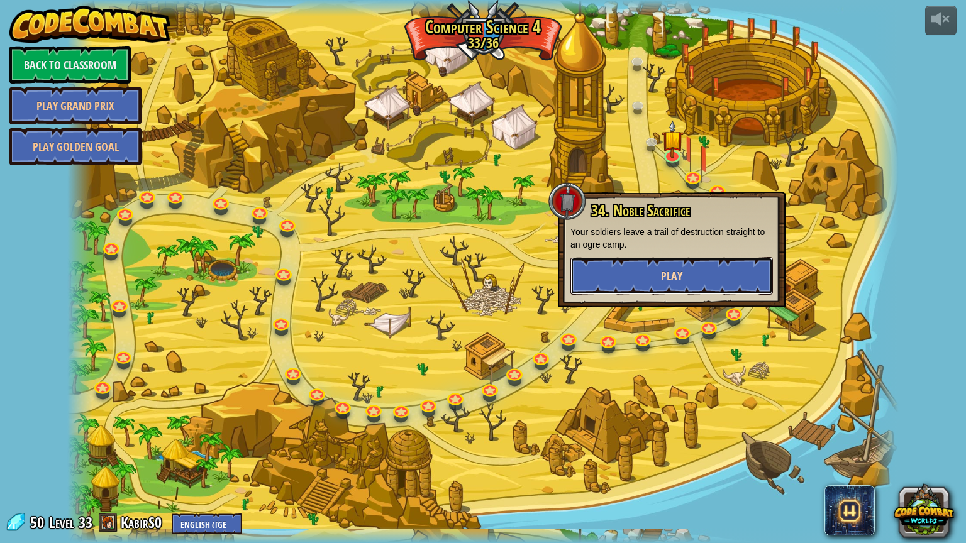
click at [706, 281] on button "Play" at bounding box center [671, 276] width 202 height 38
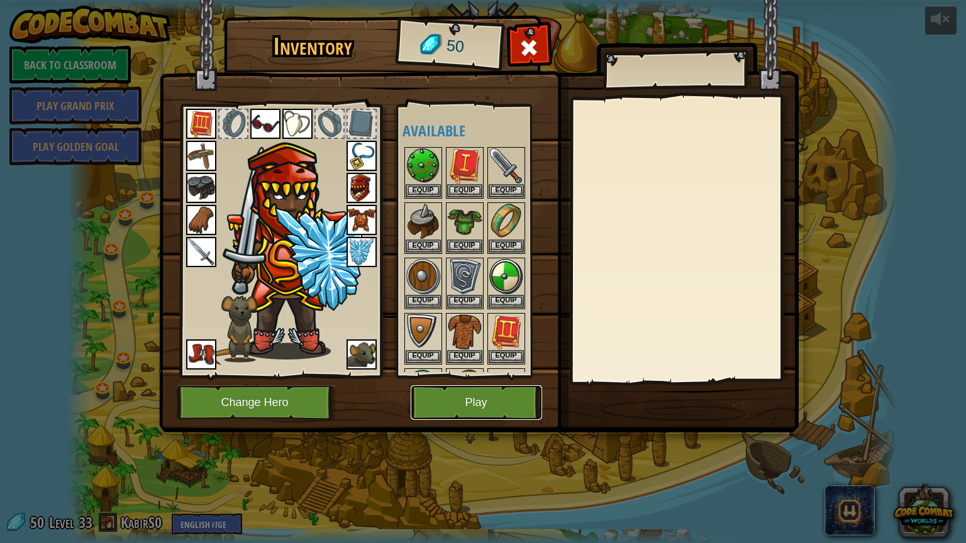
click at [528, 404] on button "Play" at bounding box center [476, 402] width 131 height 35
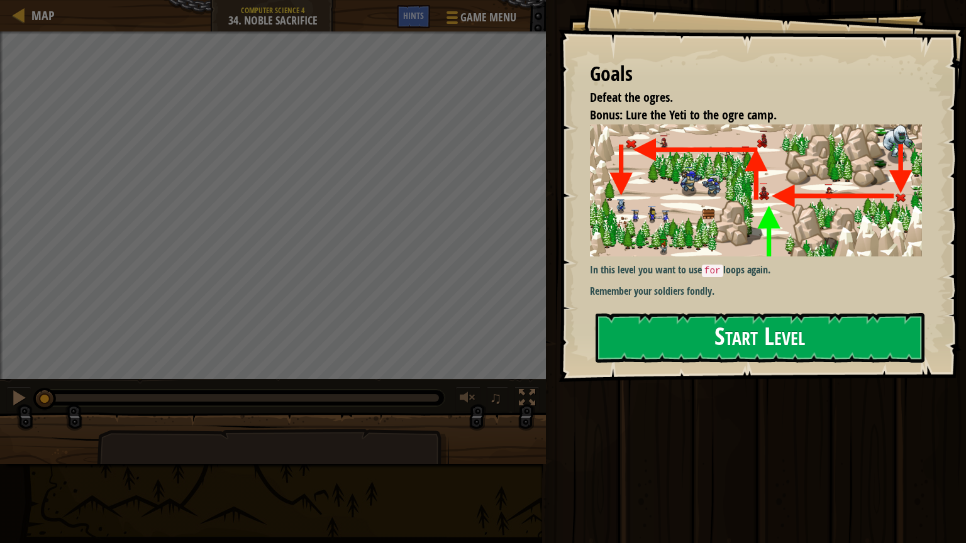
click at [697, 317] on button "Start Level" at bounding box center [759, 338] width 329 height 50
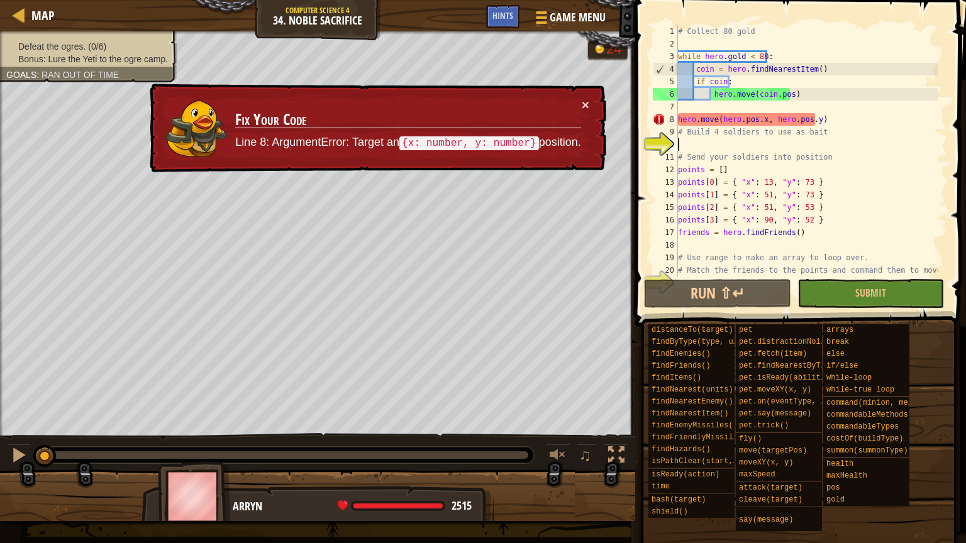
paste textarea
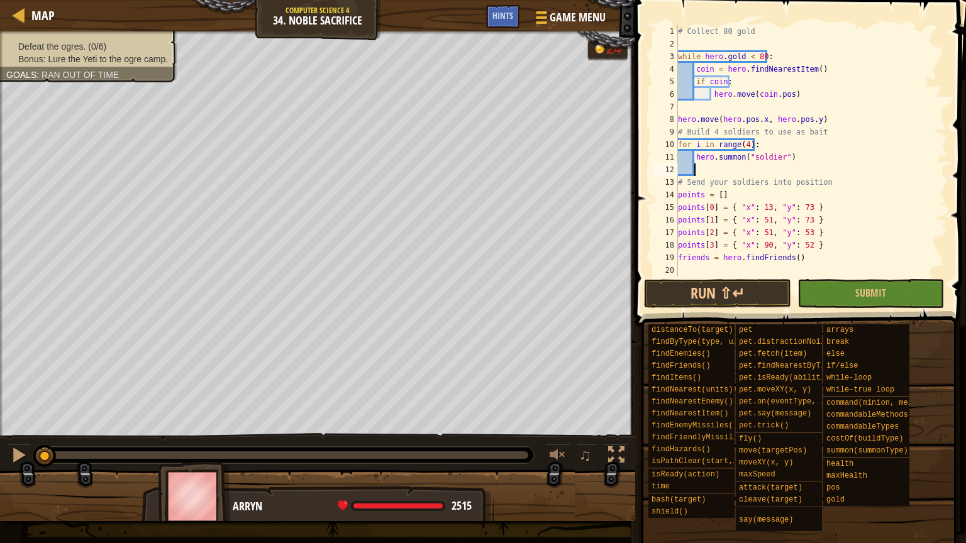
click at [820, 121] on div "# Collect 80 gold while hero . gold < 80 : coin = hero . findNearestItem ( ) if…" at bounding box center [806, 163] width 262 height 277
type textarea "h"
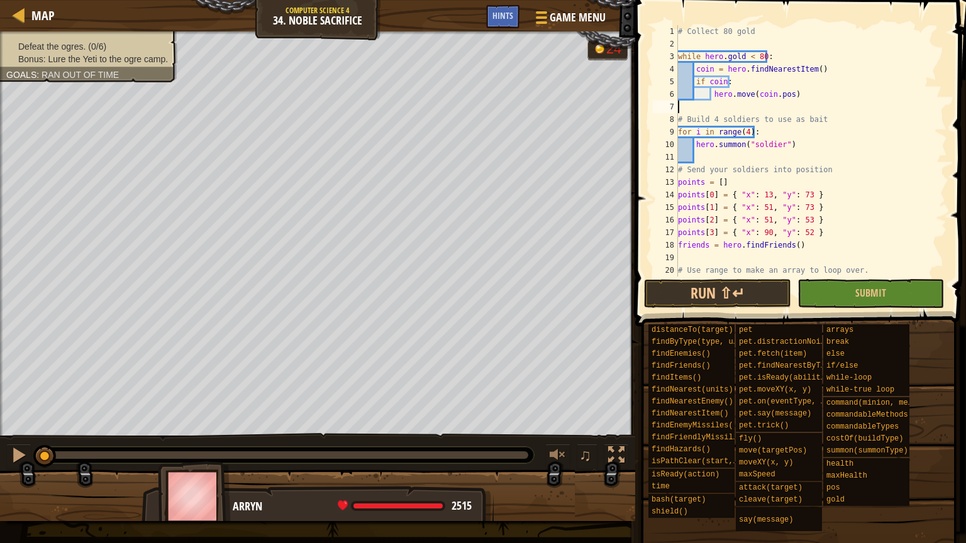
type textarea "hero.move(coin.pos)"
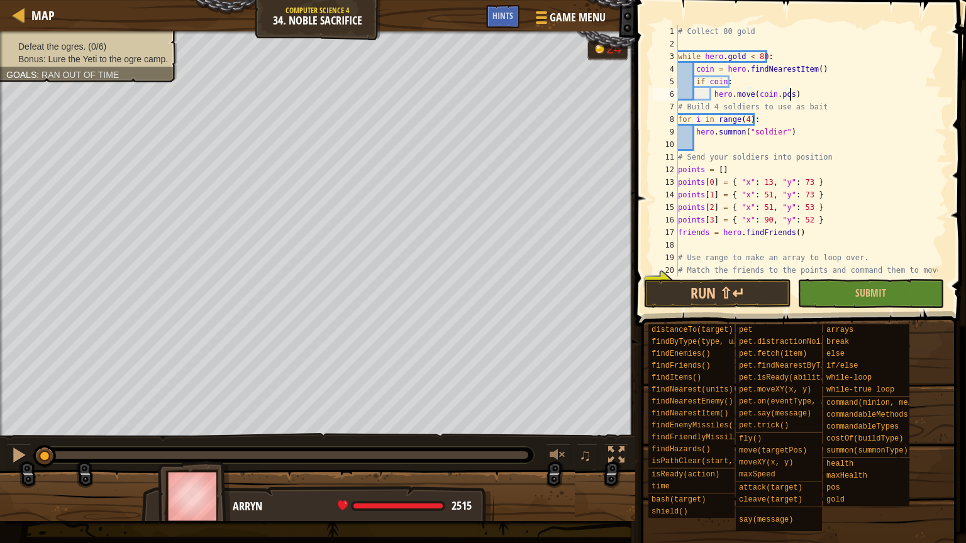
scroll to position [13, 0]
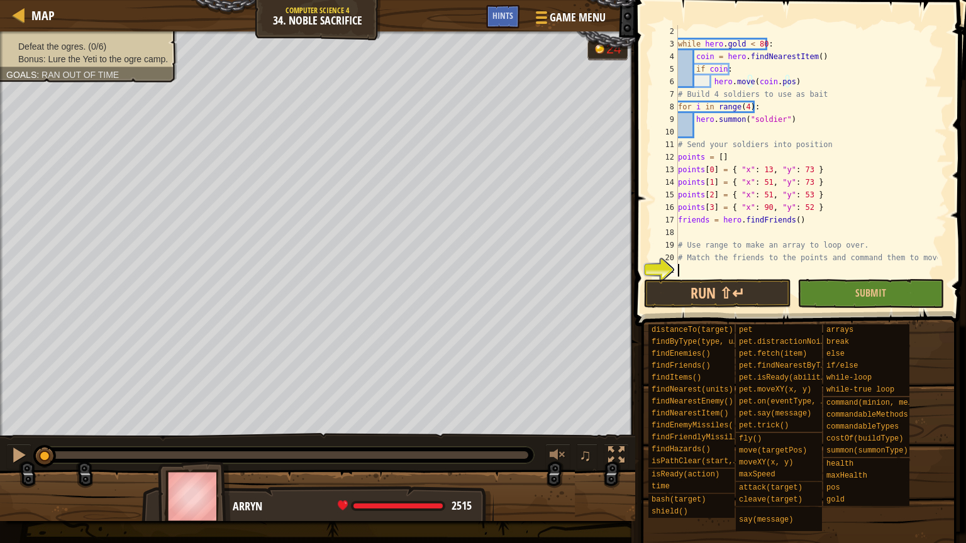
click at [684, 267] on div "while hero . gold < 80 : coin = hero . findNearestItem ( ) if coin : hero . mov…" at bounding box center [806, 163] width 262 height 277
type textarea "# Match the friends to the points and command them to move"
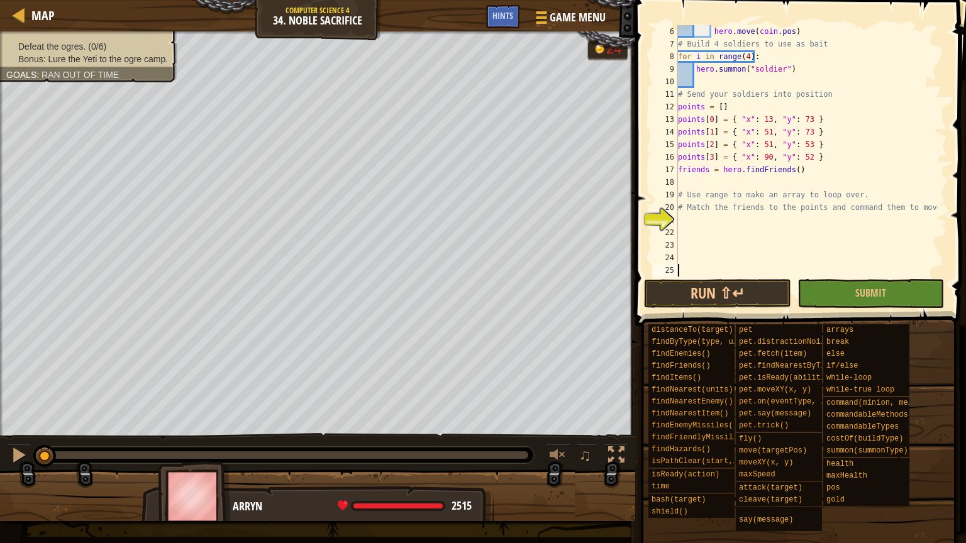
scroll to position [63, 0]
click at [515, 18] on div "Hints" at bounding box center [502, 16] width 33 height 23
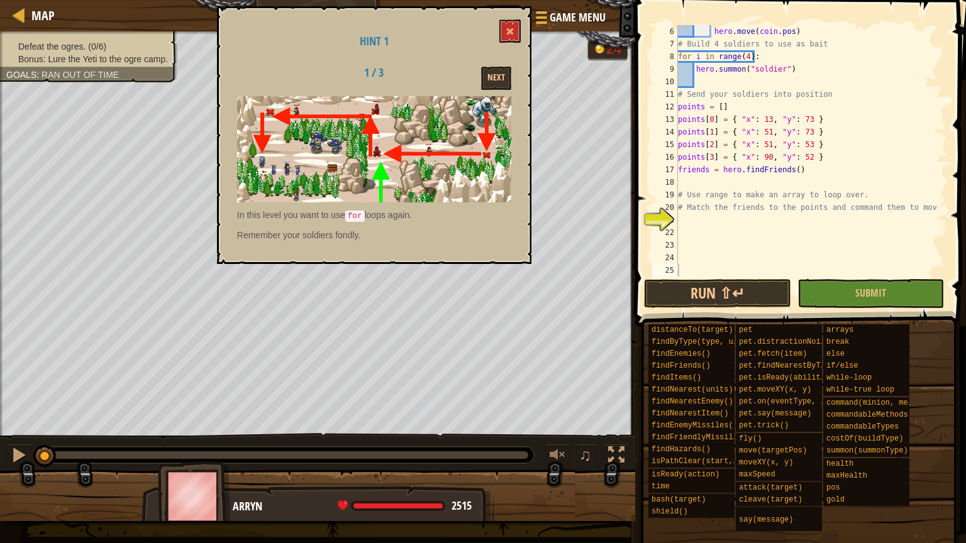
click at [438, 159] on img at bounding box center [374, 149] width 274 height 106
click at [704, 220] on div "hero . move ( coin . pos ) # Build 4 soldiers to use as bait for i in range ( 4…" at bounding box center [806, 163] width 262 height 277
click at [521, 35] on div "Hint 1 1 / 3 Next In this level you want to use for loops again. Remember your …" at bounding box center [374, 135] width 314 height 258
click at [509, 32] on span at bounding box center [510, 31] width 9 height 9
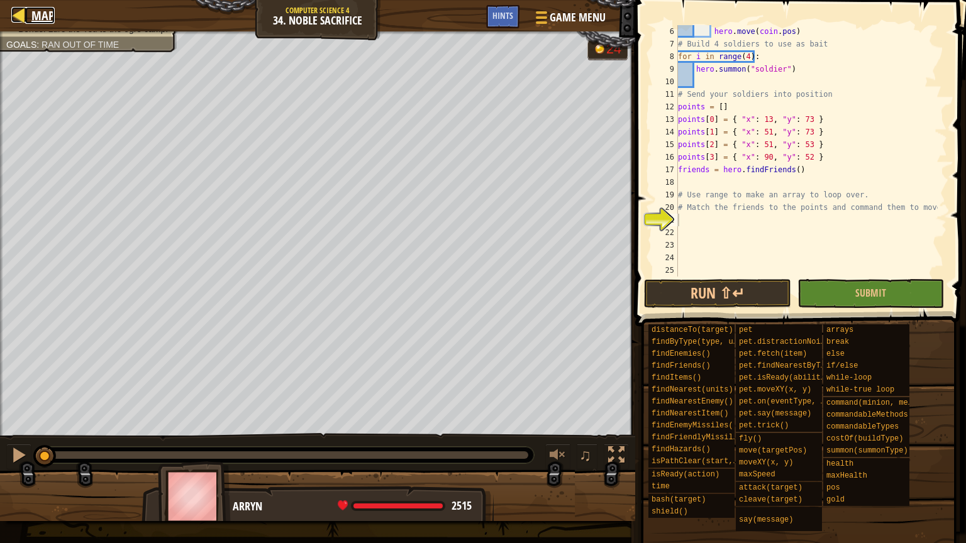
click at [35, 14] on span "Map" at bounding box center [42, 15] width 23 height 17
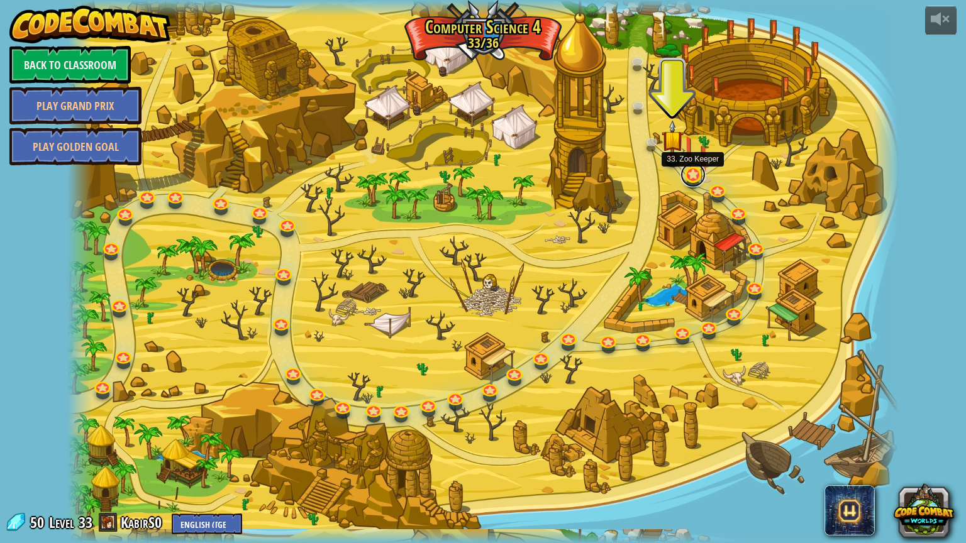
click at [697, 180] on link at bounding box center [692, 174] width 25 height 25
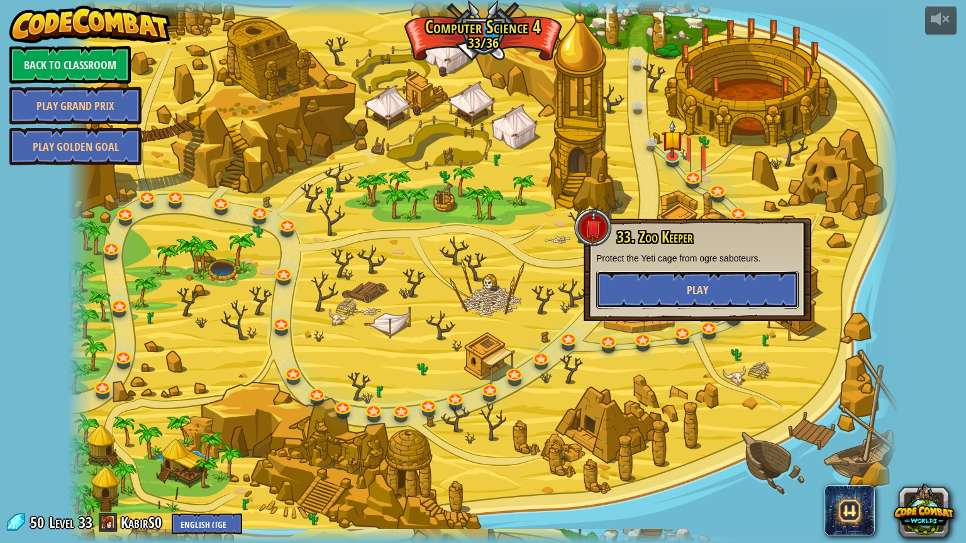
click at [704, 279] on button "Play" at bounding box center [697, 290] width 202 height 38
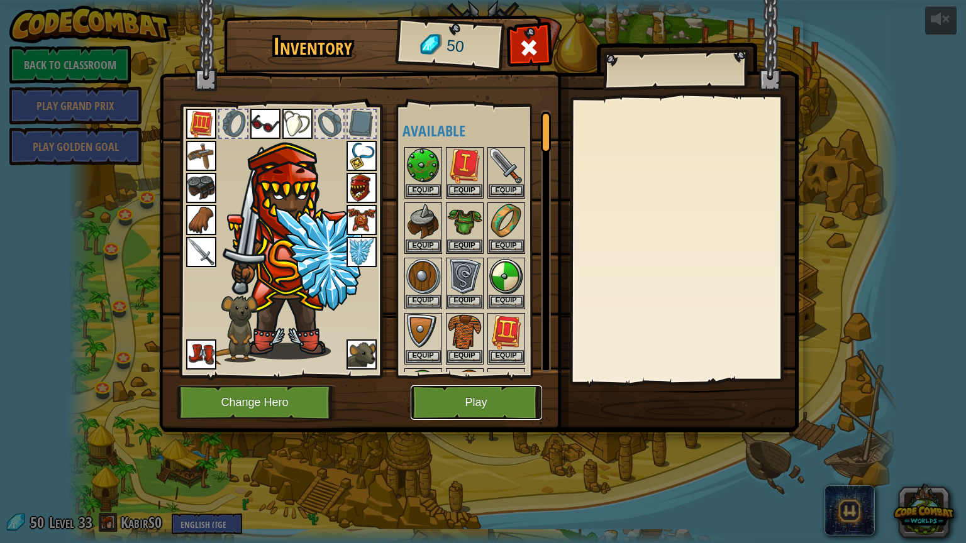
click at [491, 408] on button "Play" at bounding box center [476, 402] width 131 height 35
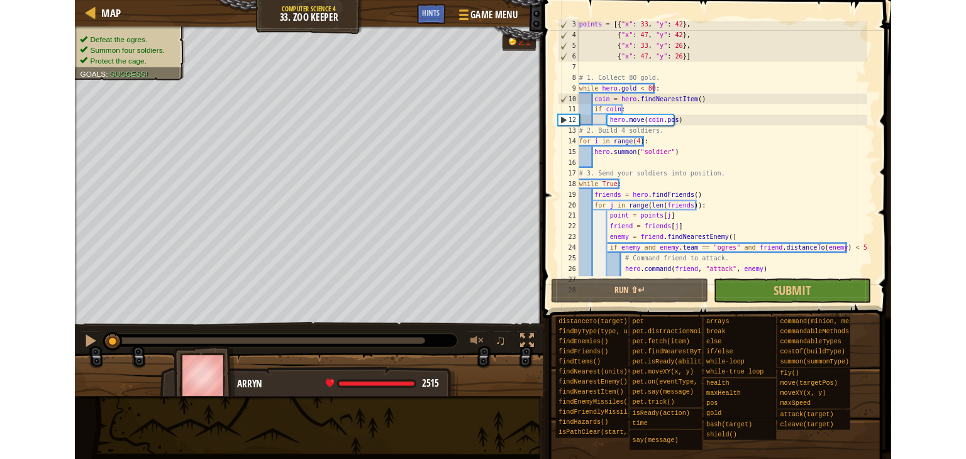
scroll to position [101, 0]
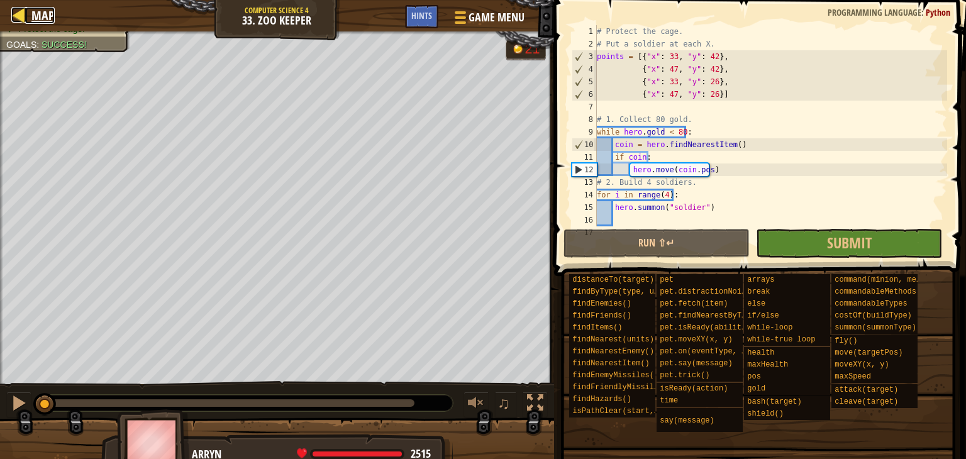
click at [28, 16] on link "Map" at bounding box center [40, 15] width 30 height 17
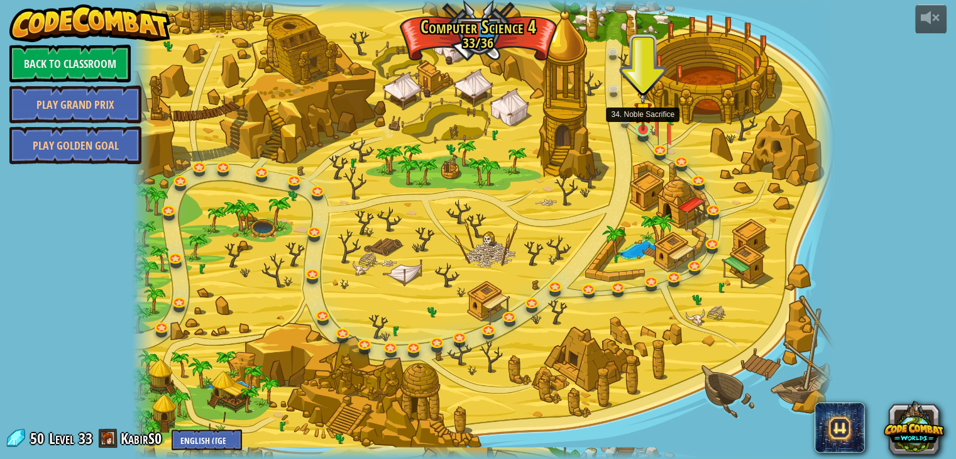
click at [650, 131] on div at bounding box center [643, 130] width 14 height 14
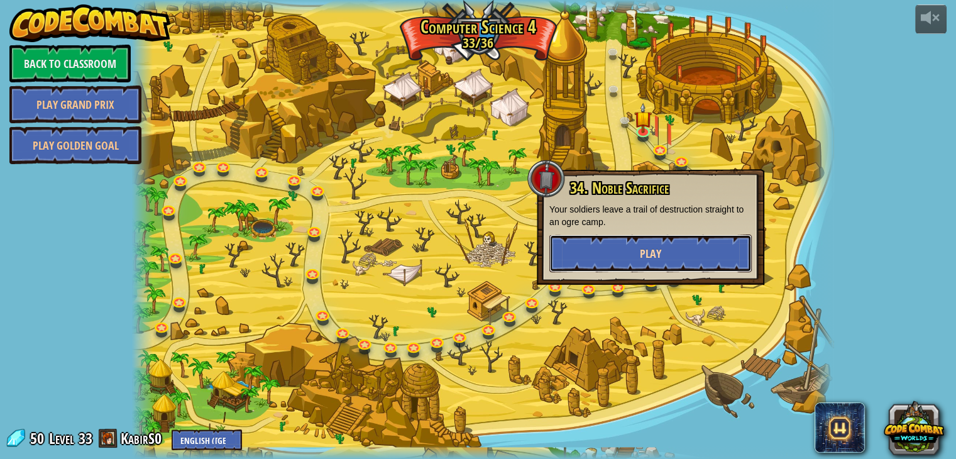
click at [648, 247] on span "Play" at bounding box center [650, 254] width 21 height 16
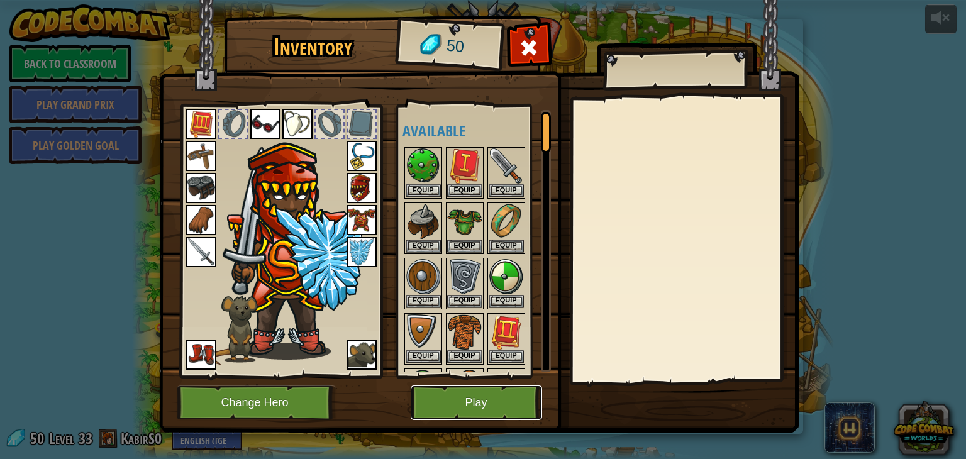
click at [438, 396] on button "Play" at bounding box center [476, 402] width 131 height 35
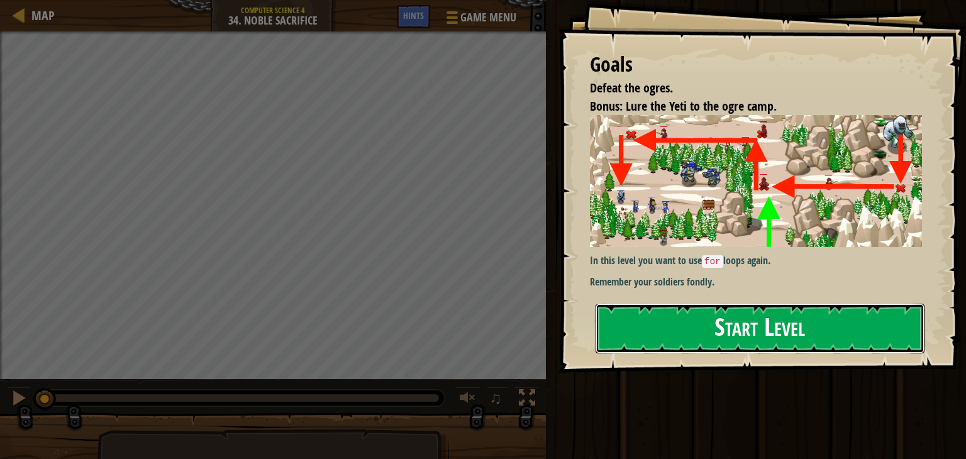
click at [706, 339] on button "Start Level" at bounding box center [759, 329] width 329 height 50
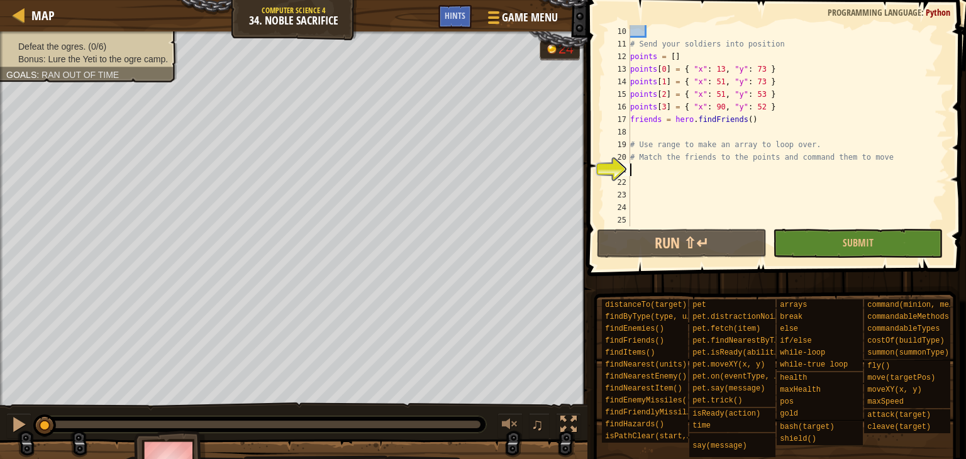
scroll to position [88, 0]
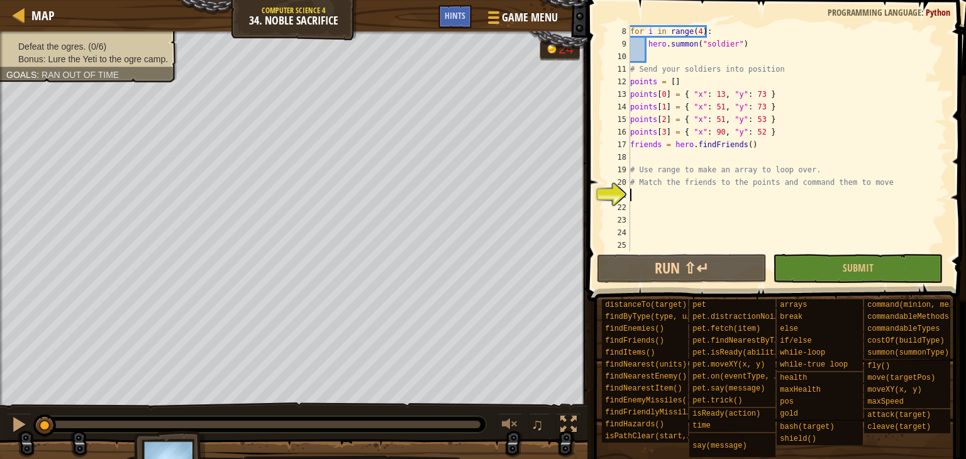
drag, startPoint x: 641, startPoint y: 192, endPoint x: 773, endPoint y: 192, distance: 132.0
click at [773, 192] on div "for i in range ( 4 ) : hero . summon ( "soldier" ) # Send your soldiers into po…" at bounding box center [783, 151] width 310 height 252
drag, startPoint x: 830, startPoint y: 179, endPoint x: 830, endPoint y: 170, distance: 8.8
click at [830, 170] on div "for i in range ( 4 ) : hero . summon ( "soldier" ) # Send your soldiers into po…" at bounding box center [783, 151] width 310 height 252
click at [694, 182] on div "for i in range ( 4 ) : hero . summon ( "soldier" ) # Send your soldiers into po…" at bounding box center [783, 151] width 310 height 252
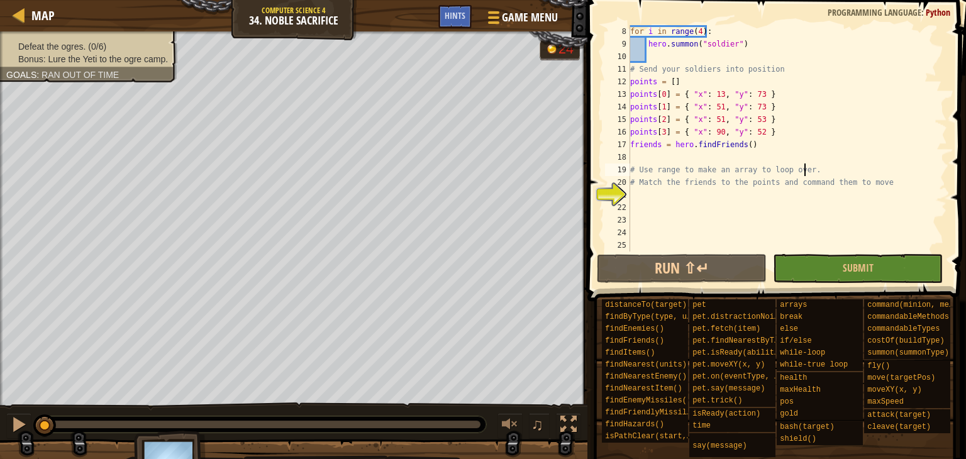
type textarea "# Match the friends to the points and command them to move"
click at [636, 197] on div "for i in range ( 4 ) : hero . summon ( "soldier" ) # Send your soldiers into po…" at bounding box center [783, 151] width 310 height 252
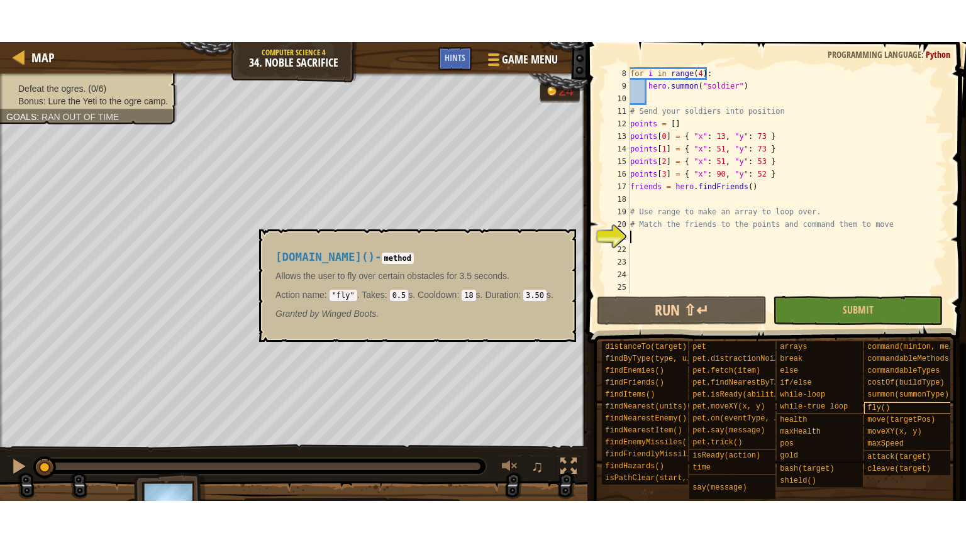
scroll to position [9, 0]
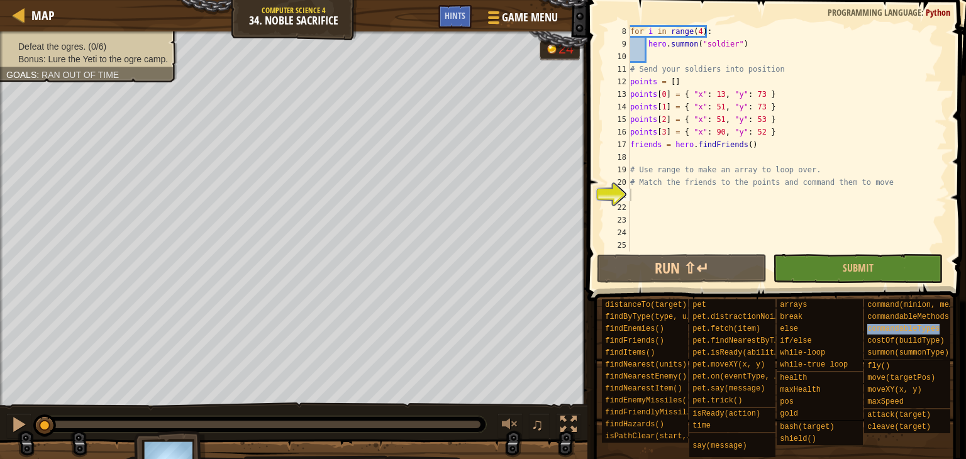
drag, startPoint x: 898, startPoint y: 317, endPoint x: 677, endPoint y: 201, distance: 249.7
drag, startPoint x: 677, startPoint y: 201, endPoint x: 895, endPoint y: 234, distance: 220.6
click at [895, 234] on div "for i in range ( 4 ) : hero . summon ( "soldier" ) # Send your soldiers into po…" at bounding box center [783, 151] width 310 height 252
click at [770, 199] on div "for i in range ( 4 ) : hero . summon ( "soldier" ) # Send your soldiers into po…" at bounding box center [783, 151] width 310 height 252
click at [179, 447] on img at bounding box center [170, 466] width 73 height 70
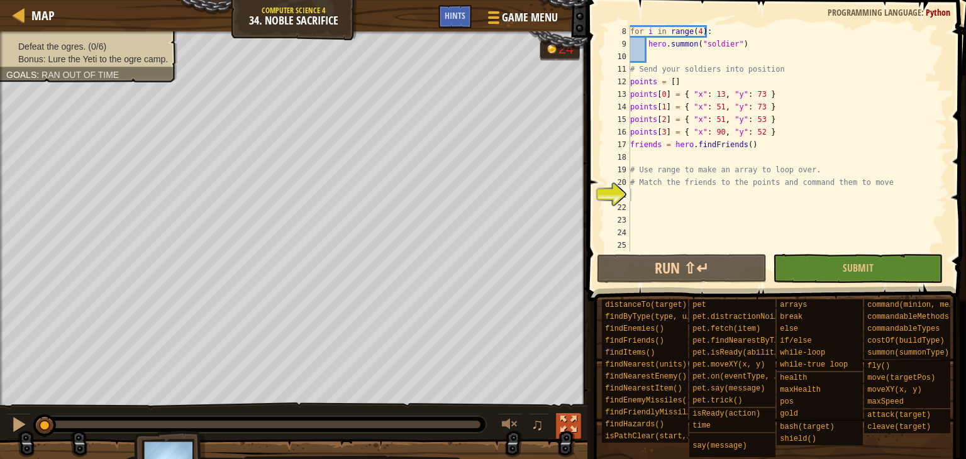
click at [573, 416] on div at bounding box center [568, 424] width 16 height 16
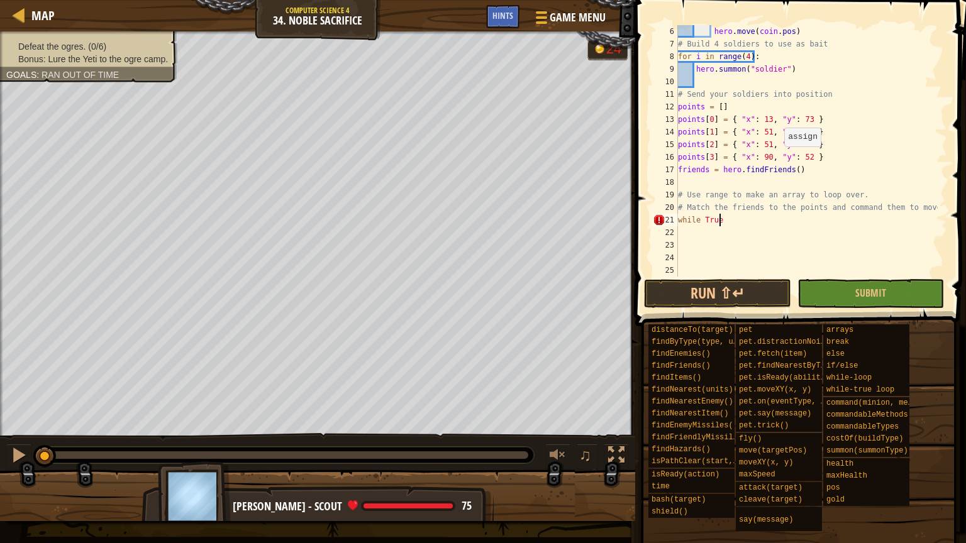
scroll to position [6, 3]
type textarea "while True:"
drag, startPoint x: 757, startPoint y: 222, endPoint x: 727, endPoint y: 225, distance: 30.3
click at [727, 225] on div "hero . move ( coin . pos ) # Build 4 soldiers to use as bait for i in range ( 4…" at bounding box center [806, 163] width 262 height 277
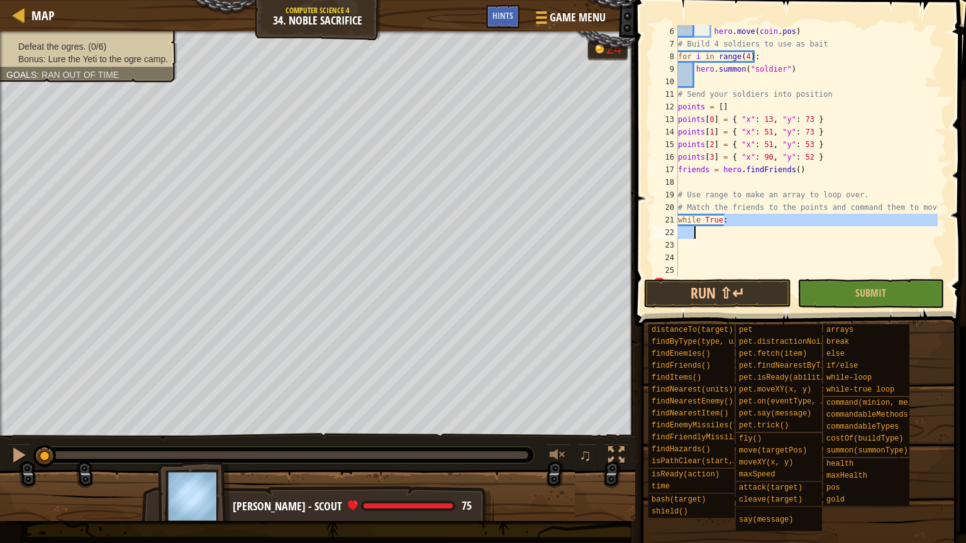
type textarea "while True:"
click at [702, 243] on div "hero . move ( coin . pos ) # Build 4 soldiers to use as bait for i in range ( 4…" at bounding box center [806, 163] width 262 height 277
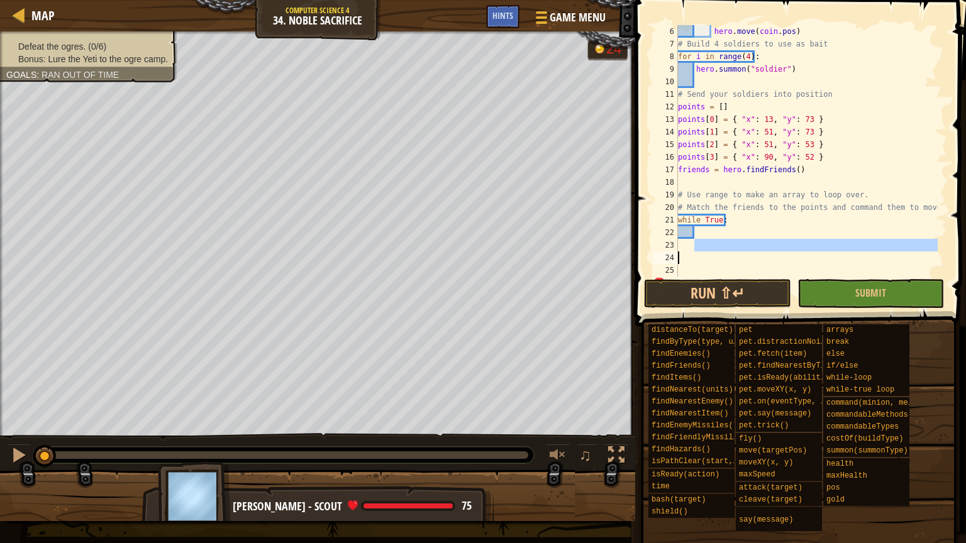
drag, startPoint x: 698, startPoint y: 243, endPoint x: 724, endPoint y: 254, distance: 28.5
click at [724, 254] on div "hero . move ( coin . pos ) # Build 4 soldiers to use as bait for i in range ( 4…" at bounding box center [806, 163] width 262 height 277
click at [702, 239] on div "hero . move ( coin . pos ) # Build 4 soldiers to use as bait for i in range ( 4…" at bounding box center [806, 151] width 262 height 252
click at [702, 246] on div "hero . move ( coin . pos ) # Build 4 soldiers to use as bait for i in range ( 4…" at bounding box center [806, 163] width 262 height 277
click at [700, 233] on div "hero . move ( coin . pos ) # Build 4 soldiers to use as bait for i in range ( 4…" at bounding box center [806, 163] width 262 height 277
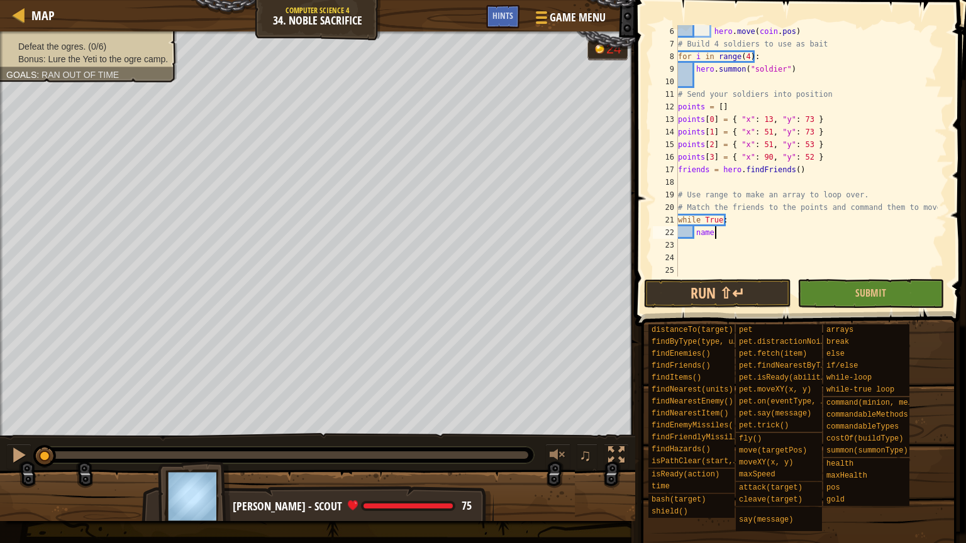
scroll to position [6, 3]
click at [721, 231] on div "hero . move ( coin . pos ) # Build 4 soldiers to use as bait for i in range ( 4…" at bounding box center [806, 151] width 262 height 252
type textarea "hero.findFriends()"
click at [712, 246] on div "hero . move ( coin . pos ) # Build 4 soldiers to use as bait for i in range ( 4…" at bounding box center [806, 163] width 262 height 277
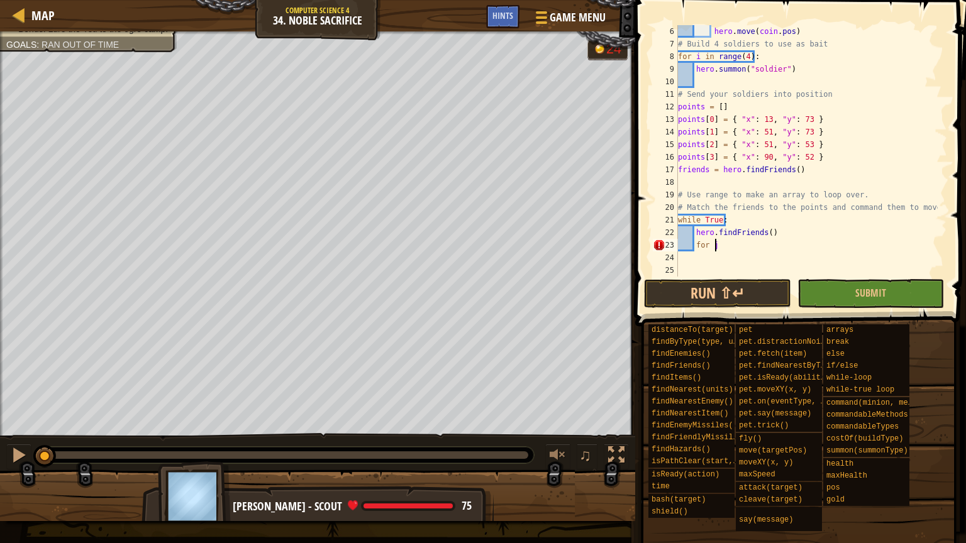
drag, startPoint x: 38, startPoint y: 18, endPoint x: 719, endPoint y: 243, distance: 716.4
click at [719, 243] on div "hero . move ( coin . pos ) # Build 4 soldiers to use as bait for i in range ( 4…" at bounding box center [806, 163] width 262 height 277
click at [747, 245] on div "hero . move ( coin . pos ) # Build 4 soldiers to use as bait for i in range ( 4…" at bounding box center [806, 163] width 262 height 277
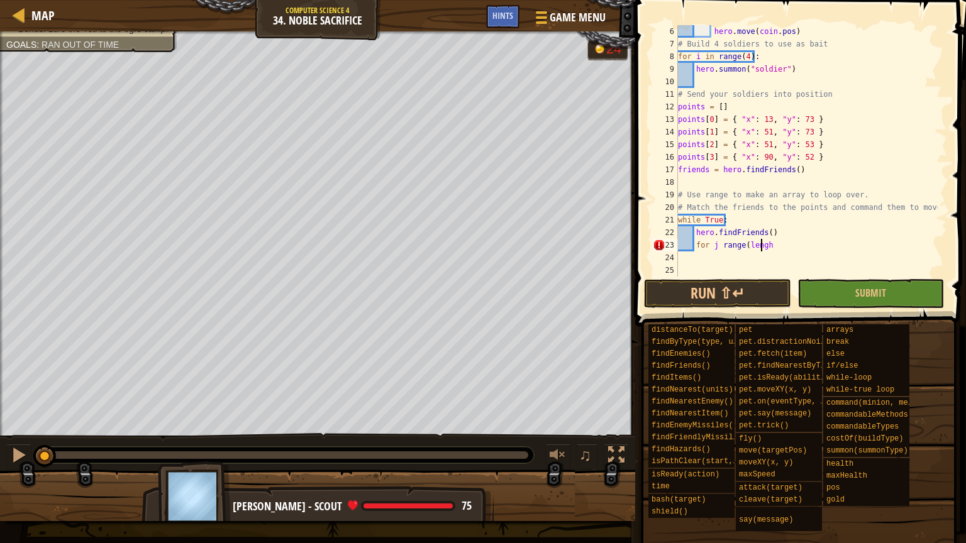
click at [761, 245] on div "hero . move ( coin . pos ) # Build 4 soldiers to use as bait for i in range ( 4…" at bounding box center [806, 163] width 262 height 277
click at [776, 247] on div "hero . move ( coin . pos ) # Build 4 soldiers to use as bait for i in range ( 4…" at bounding box center [806, 163] width 262 height 277
click at [772, 244] on div "hero . move ( coin . pos ) # Build 4 soldiers to use as bait for i in range ( 4…" at bounding box center [806, 163] width 262 height 277
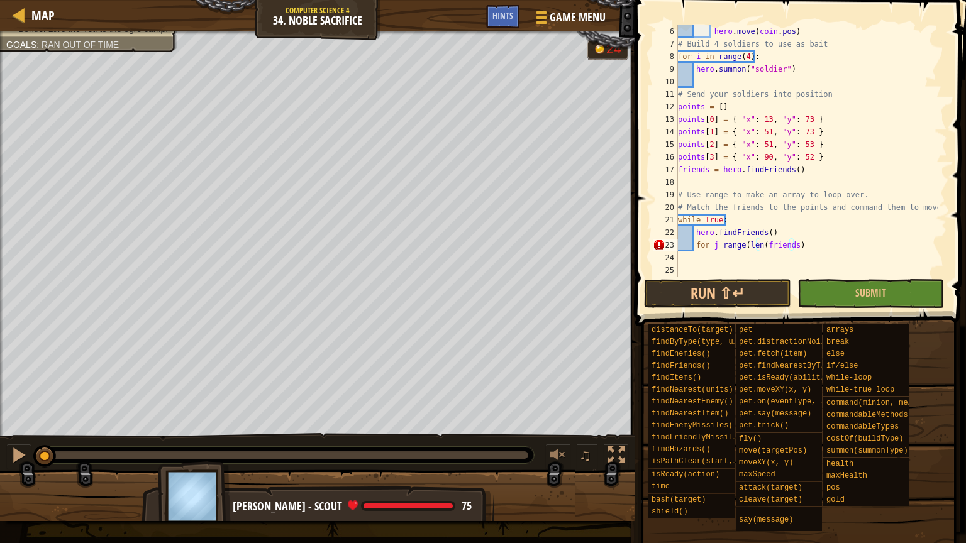
scroll to position [6, 9]
type textarea "for j range(len(friends))"
type textarea "\"
click at [800, 244] on div "hero . move ( coin . pos ) # Build 4 soldiers to use as bait for i in range ( 4…" at bounding box center [806, 163] width 262 height 277
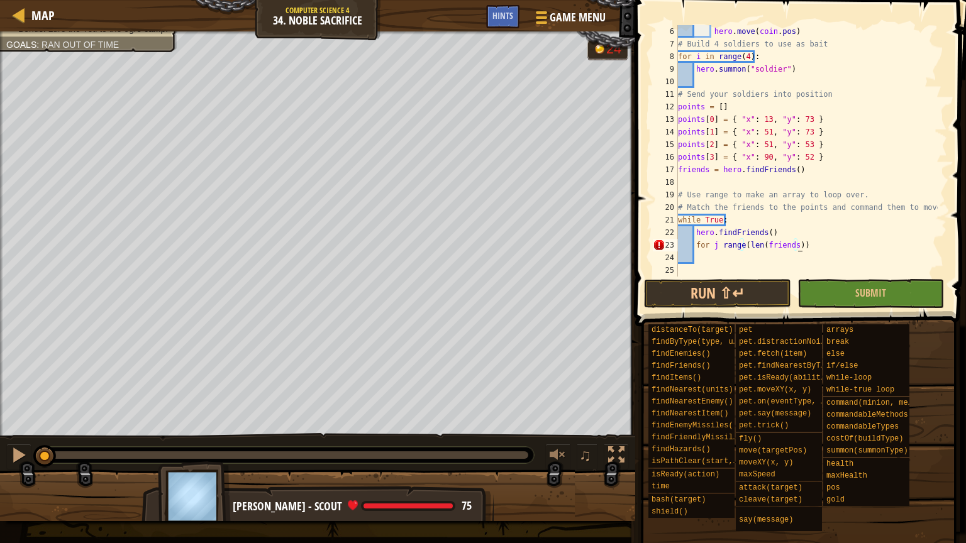
type textarea "for j range([PERSON_NAME](friends)):"
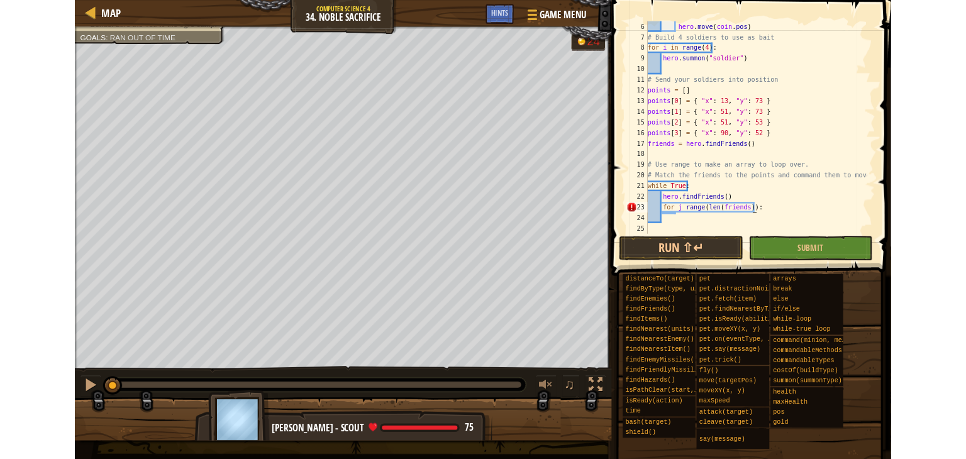
scroll to position [6, 2]
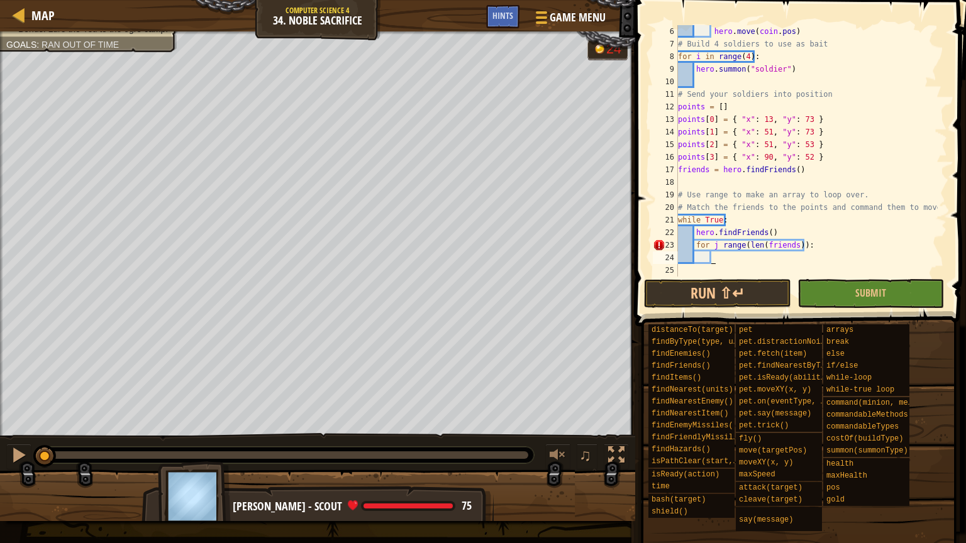
click at [712, 259] on div "hero . move ( coin . pos ) # Build 4 soldiers to use as bait for i in range ( 4…" at bounding box center [806, 163] width 262 height 277
click at [712, 257] on div "hero . move ( coin . pos ) # Build 4 soldiers to use as bait for i in range ( 4…" at bounding box center [806, 163] width 262 height 277
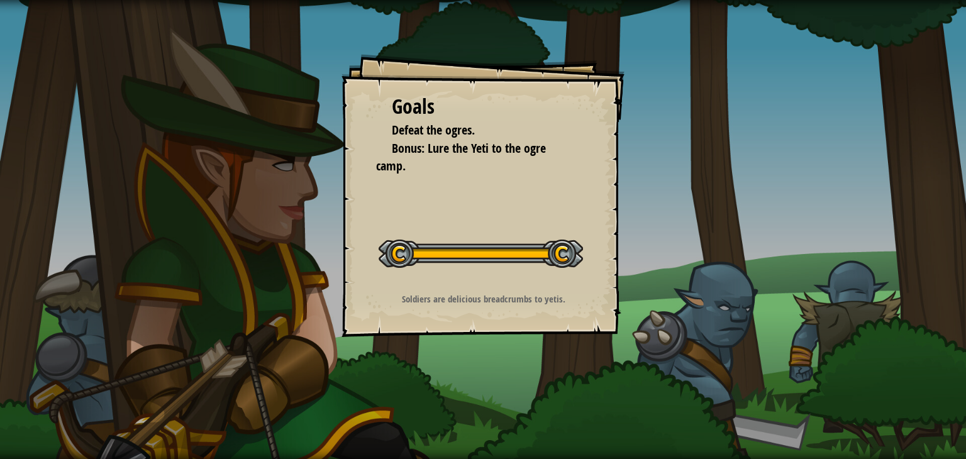
click at [494, 202] on div "Goals Defeat the ogres. Bonus: Lure the Yeti to the ogre camp. Start Level Erro…" at bounding box center [482, 195] width 283 height 283
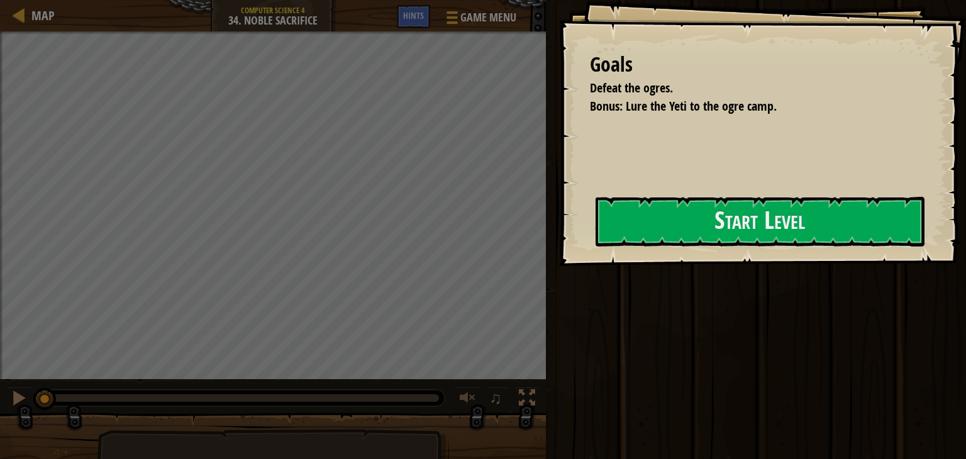
click at [558, 202] on div "Goals Defeat the ogres. Bonus: Lure the Yeti to the ogre camp. Start Level Erro…" at bounding box center [761, 133] width 407 height 266
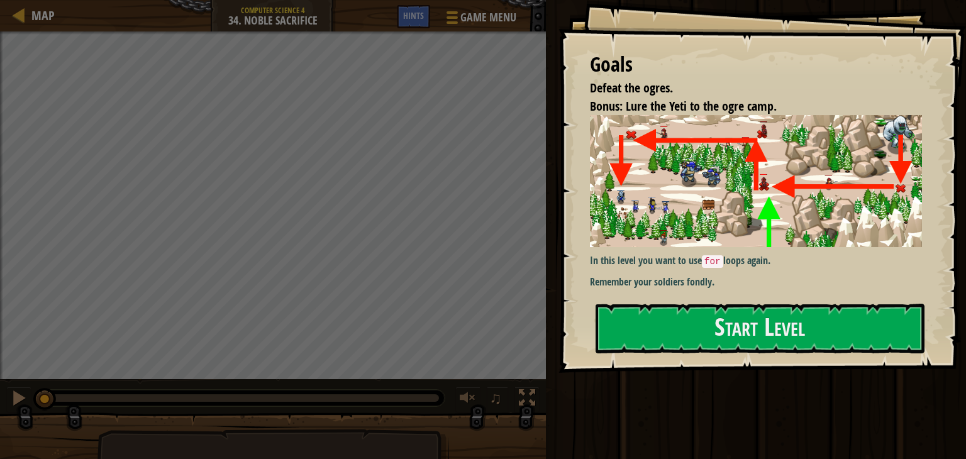
click at [578, 233] on div "Goals Defeat the ogres. Bonus: Lure the Yeti to the ogre camp. In this level yo…" at bounding box center [761, 186] width 407 height 373
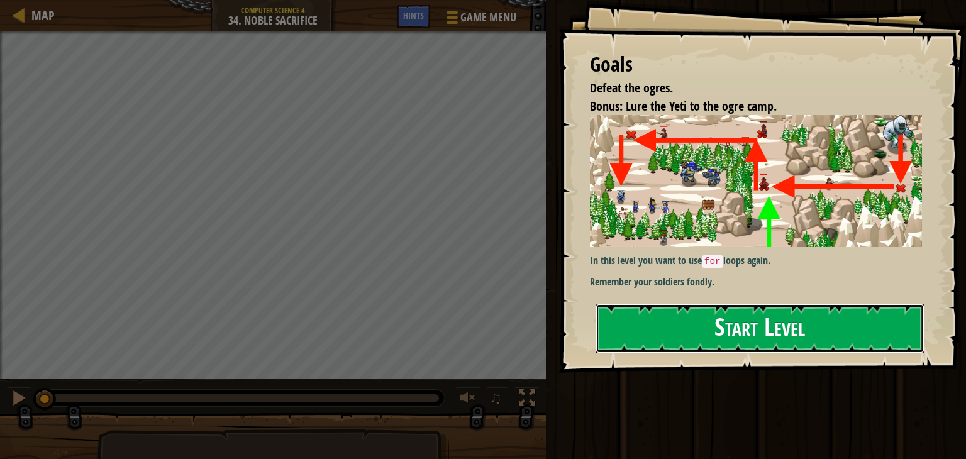
click at [646, 325] on button "Start Level" at bounding box center [759, 329] width 329 height 50
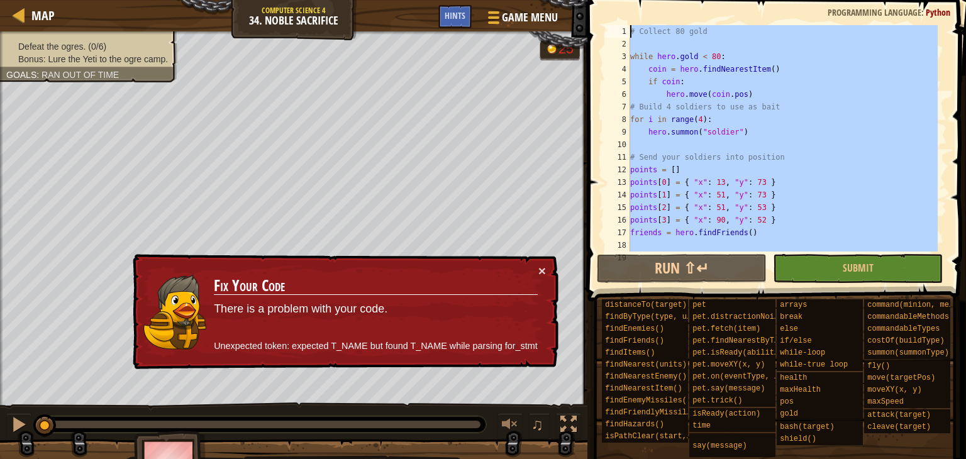
drag, startPoint x: 722, startPoint y: 178, endPoint x: 772, endPoint y: 2, distance: 183.1
click at [772, 6] on div "1 2 3 4 5 6 7 8 9 10 11 12 13 14 15 16 17 18 19 # Collect 80 gold while hero . …" at bounding box center [774, 175] width 382 height 338
click at [772, 2] on span at bounding box center [777, 133] width 389 height 338
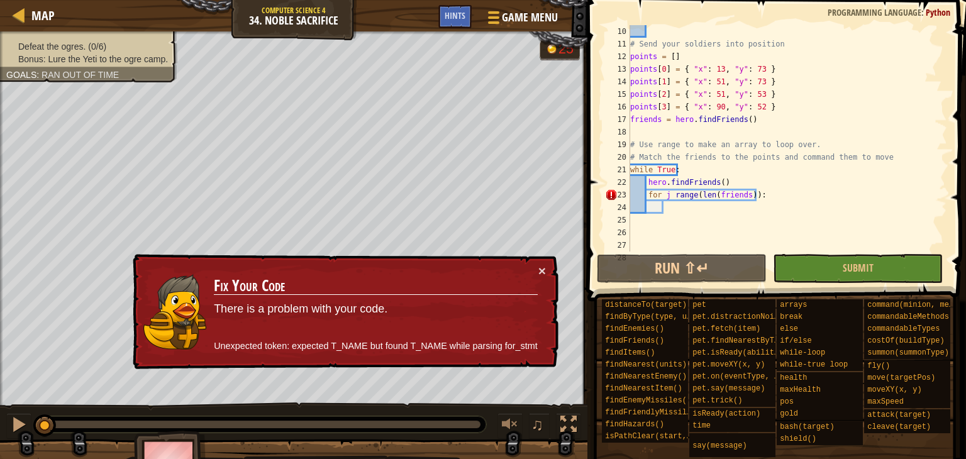
scroll to position [126, 0]
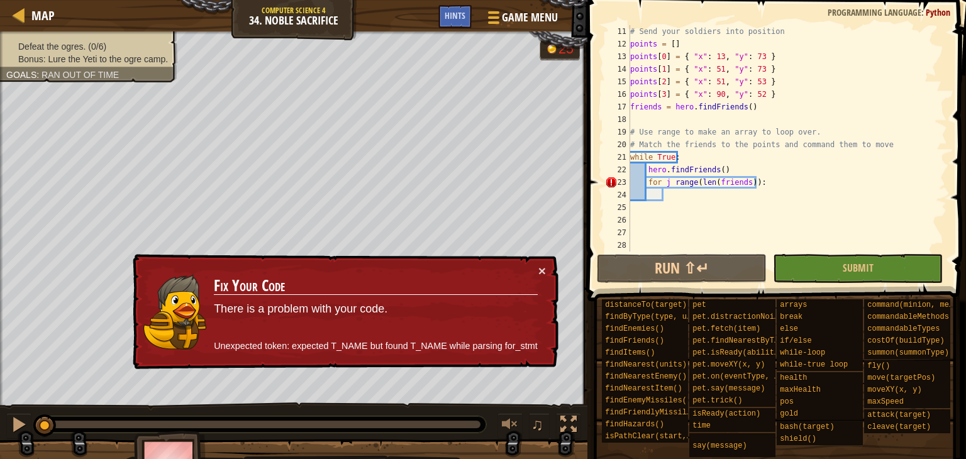
click at [749, 182] on div "# Send your soldiers into position points = [ ] points [ 0 ] = { "x" : 13 , "y"…" at bounding box center [783, 151] width 310 height 252
type textarea "for j range([PERSON_NAME](friends)):"
click at [674, 194] on div "# Send your soldiers into position points = [ ] points [ 0 ] = { "x" : 13 , "y"…" at bounding box center [783, 151] width 310 height 252
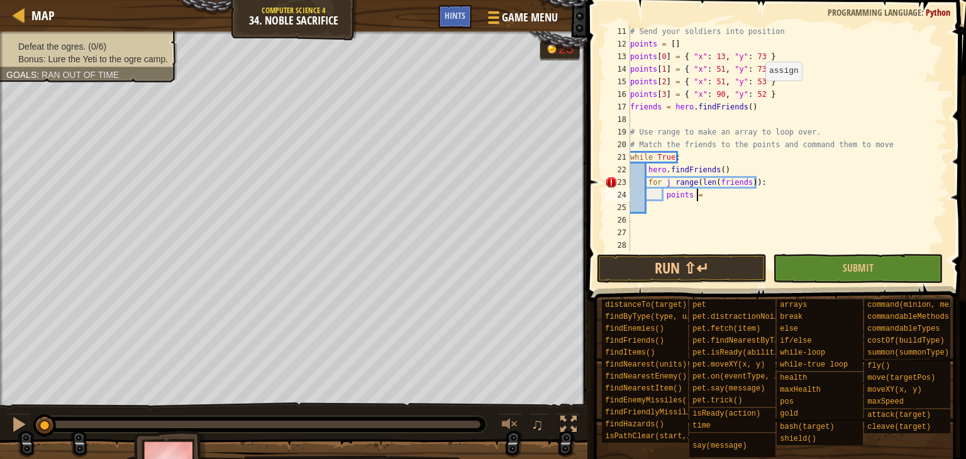
scroll to position [6, 4]
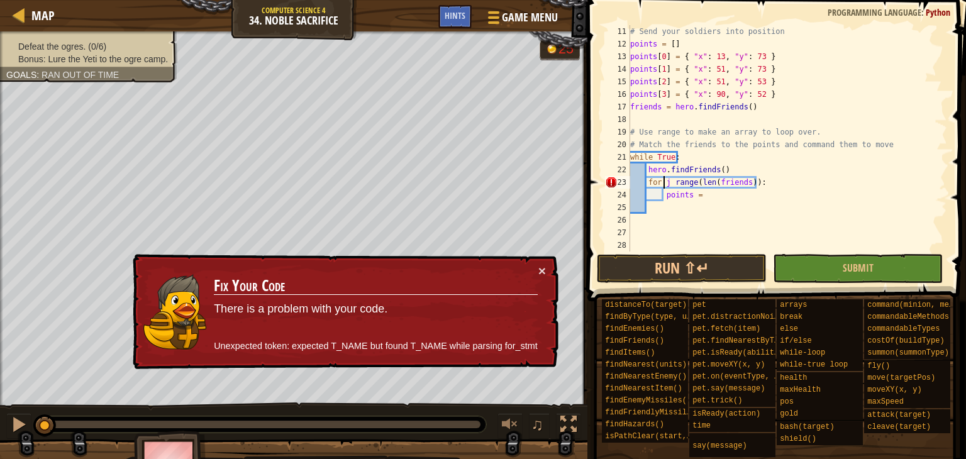
click at [665, 187] on div "# Send your soldiers into position points = [ ] points [ 0 ] = { "x" : 13 , "y"…" at bounding box center [783, 151] width 310 height 252
type textarea "for j range([PERSON_NAME](friends)):"
click at [664, 177] on div "# Send your soldiers into position points = [ ] points [ 0 ] = { "x" : 13 , "y"…" at bounding box center [783, 138] width 310 height 226
click at [667, 182] on div "# Send your soldiers into position points = [ ] points [ 0 ] = { "x" : 13 , "y"…" at bounding box center [783, 151] width 310 height 252
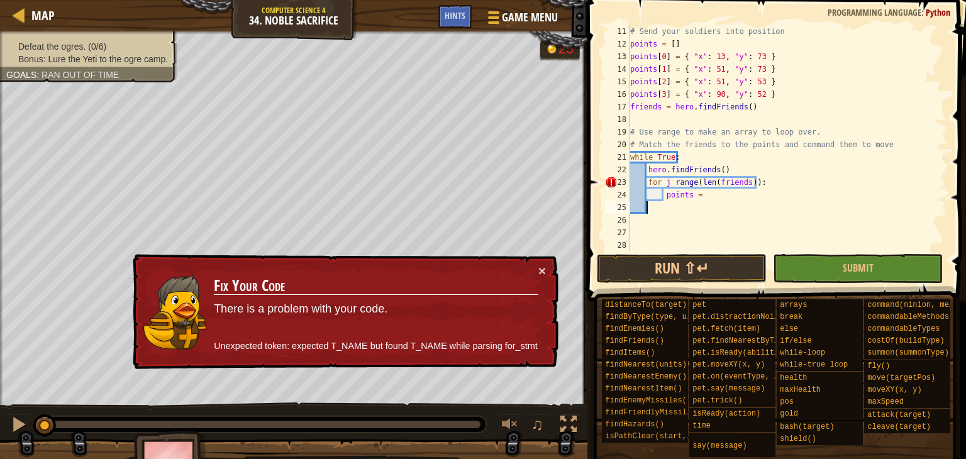
click at [703, 202] on div "# Send your soldiers into position points = [ ] points [ 0 ] = { "x" : 13 , "y"…" at bounding box center [783, 151] width 310 height 252
click at [703, 194] on div "# Send your soldiers into position points = [ ] points [ 0 ] = { "x" : 13 , "y"…" at bounding box center [783, 151] width 310 height 252
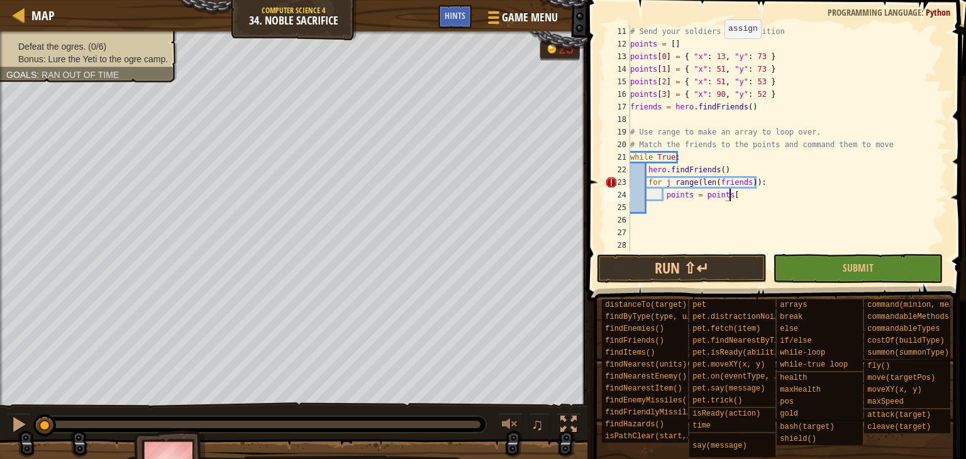
scroll to position [6, 8]
click at [730, 194] on div "# Send your soldiers into position points = [ ] points [ 0 ] = { "x" : 13 , "y"…" at bounding box center [783, 151] width 310 height 252
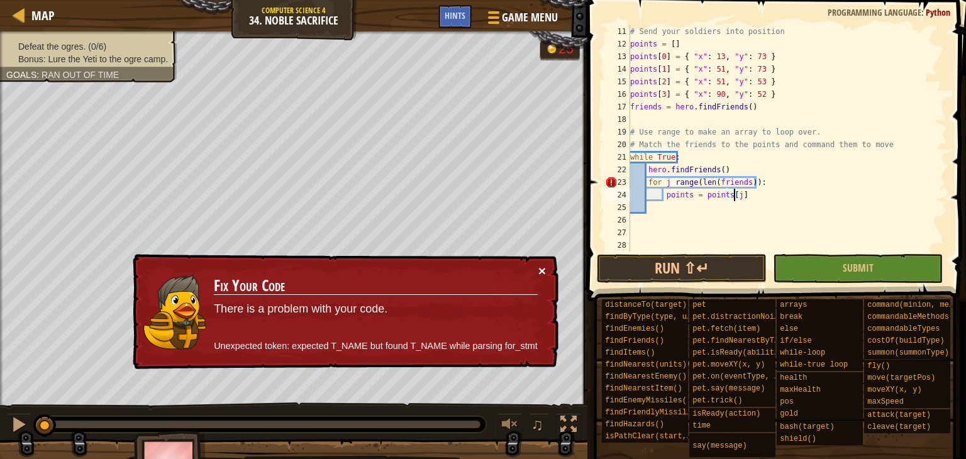
type textarea "points = points[j]"
click at [538, 265] on button "×" at bounding box center [542, 271] width 8 height 13
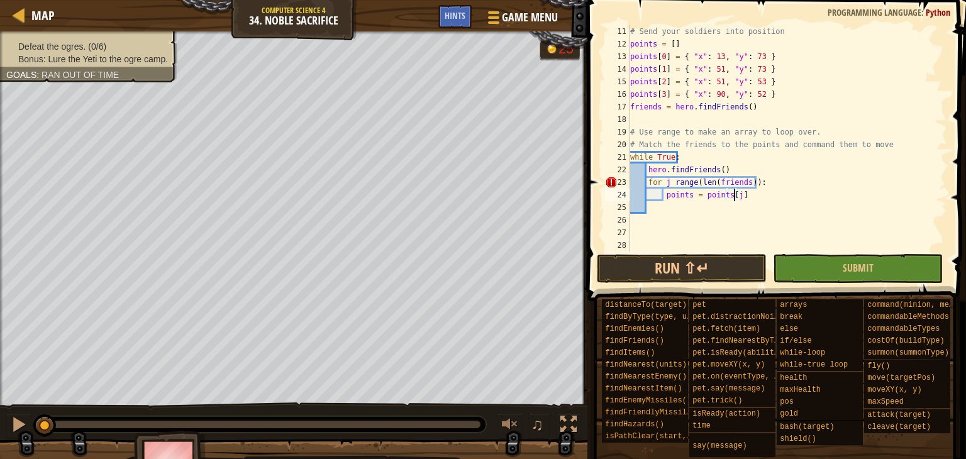
click at [649, 208] on div "# Send your soldiers into position points = [ ] points [ 0 ] = { "x" : 13 , "y"…" at bounding box center [783, 151] width 310 height 252
type textarea "friends"
click at [631, 228] on div "# Send your soldiers into position points = [ ] points [ 0 ] = { "x" : 13 , "y"…" at bounding box center [783, 151] width 310 height 252
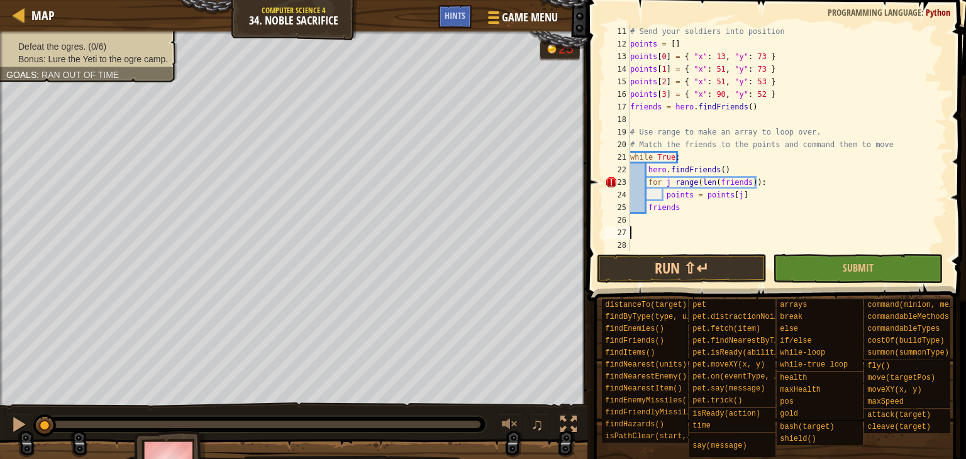
scroll to position [6, 0]
click at [649, 208] on div "# Send your soldiers into position points = [ ] points [ 0 ] = { "x" : 13 , "y"…" at bounding box center [783, 151] width 310 height 252
drag, startPoint x: 665, startPoint y: 205, endPoint x: 659, endPoint y: 209, distance: 7.7
click at [659, 209] on div "# Send your soldiers into position points = [ ] points [ 0 ] = { "x" : 13 , "y"…" at bounding box center [783, 151] width 310 height 252
click at [697, 210] on div "# Send your soldiers into position points = [ ] points [ 0 ] = { "x" : 13 , "y"…" at bounding box center [783, 151] width 310 height 252
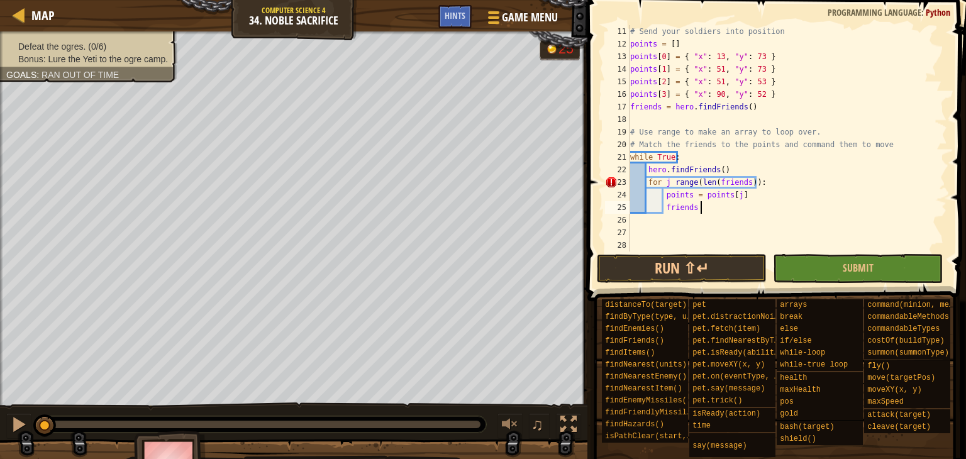
scroll to position [6, 5]
click at [699, 209] on div "# Send your soldiers into position points = [ ] points [ 0 ] = { "x" : 13 , "y"…" at bounding box center [783, 151] width 310 height 252
type textarea "friends ="
click at [701, 207] on div "# Send your soldiers into position points = [ ] points [ 0 ] = { "x" : 13 , "y"…" at bounding box center [783, 151] width 310 height 252
click at [635, 118] on div "# Send your soldiers into position points = [ ] points [ 0 ] = { "x" : 13 , "y"…" at bounding box center [783, 151] width 310 height 252
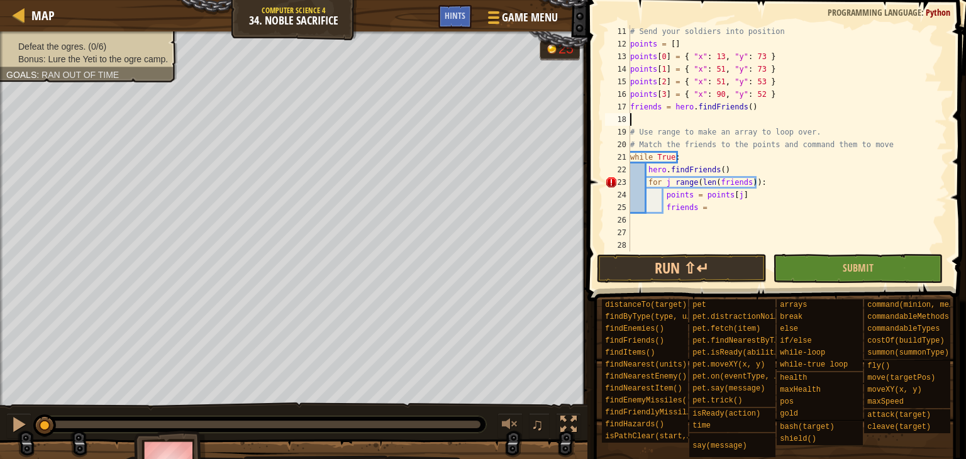
scroll to position [6, 0]
click at [703, 207] on div "# Send your soldiers into position points = [ ] points [ 0 ] = { "x" : 13 , "y"…" at bounding box center [783, 151] width 310 height 252
click at [646, 170] on div "# Send your soldiers into position points = [ ] points [ 0 ] = { "x" : 13 , "y"…" at bounding box center [783, 151] width 310 height 252
click at [704, 209] on div "# Send your soldiers into position points = [ ] points [ 0 ] = { "x" : 13 , "y"…" at bounding box center [783, 151] width 310 height 252
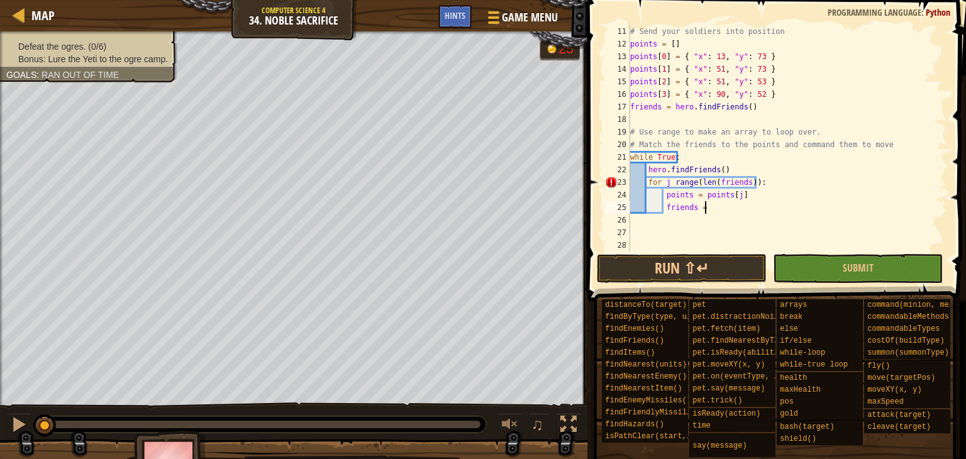
click at [714, 160] on div "# Send your soldiers into position points = [ ] points [ 0 ] = { "x" : 13 , "y"…" at bounding box center [783, 151] width 310 height 252
click at [646, 167] on div "# Send your soldiers into position points = [ ] points [ 0 ] = { "x" : 13 , "y"…" at bounding box center [783, 151] width 310 height 252
click at [676, 172] on div "# Send your soldiers into position points = [ ] points [ 0 ] = { "x" : 13 , "y"…" at bounding box center [783, 151] width 310 height 252
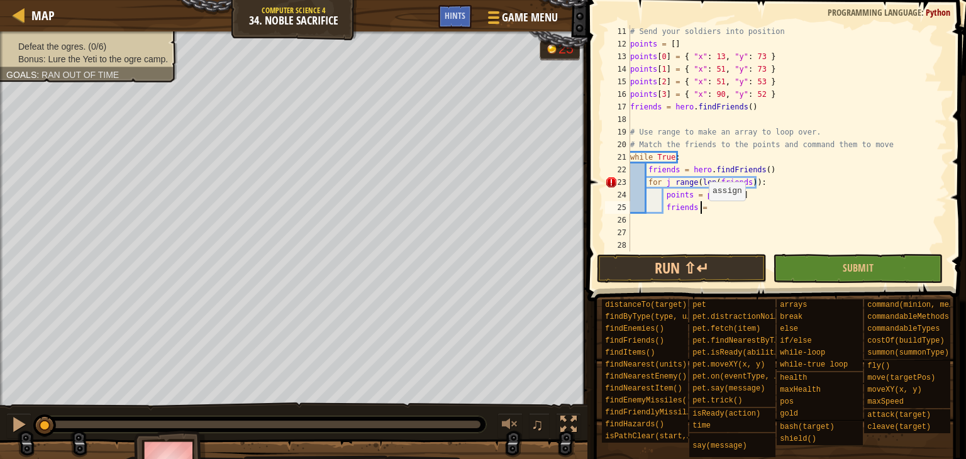
click at [702, 213] on div "# Send your soldiers into position points = [ ] points [ 0 ] = { "x" : 13 , "y"…" at bounding box center [783, 151] width 310 height 252
click at [738, 209] on div "# Send your soldiers into position points = [ ] points [ 0 ] = { "x" : 13 , "y"…" at bounding box center [783, 151] width 310 height 252
type textarea "friends = friends[j]"
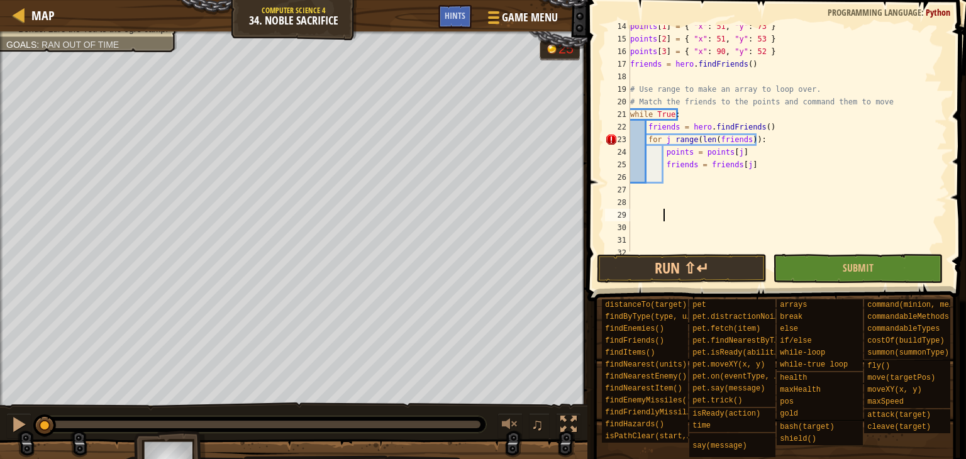
scroll to position [169, 0]
click at [669, 174] on div "points [ 1 ] = { "x" : 51 , "y" : 73 } points [ 2 ] = { "x" : 51 , "y" : 53 } p…" at bounding box center [783, 146] width 310 height 252
click at [695, 165] on div "points [ 1 ] = { "x" : 51 , "y" : 73 } points [ 2 ] = { "x" : 51 , "y" : 53 } p…" at bounding box center [783, 146] width 310 height 252
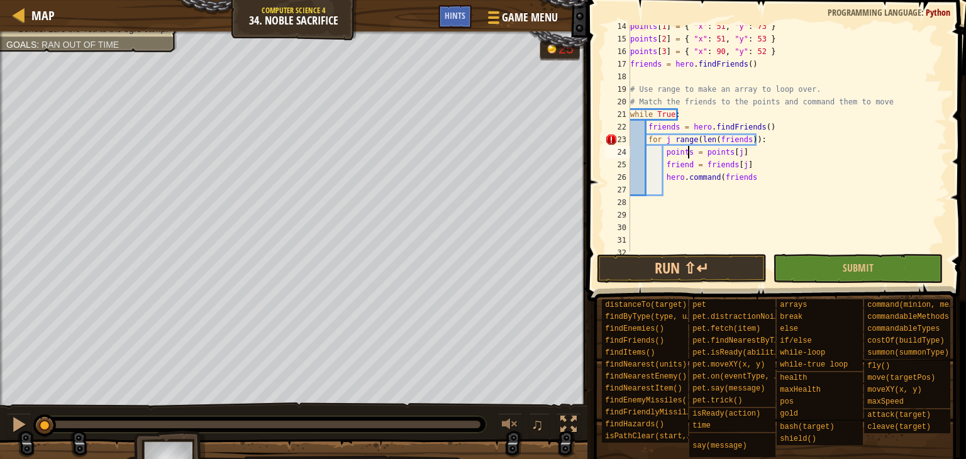
scroll to position [6, 8]
click at [745, 180] on div "points [ 1 ] = { "x" : 51 , "y" : 73 } points [ 2 ] = { "x" : 51 , "y" : 53 } p…" at bounding box center [783, 146] width 310 height 252
click at [749, 176] on div "points [ 1 ] = { "x" : 51 , "y" : 73 } points [ 2 ] = { "x" : 51 , "y" : 53 } p…" at bounding box center [783, 146] width 310 height 252
click at [777, 177] on div "points [ 1 ] = { "x" : 51 , "y" : 73 } points [ 2 ] = { "x" : 51 , "y" : 53 } p…" at bounding box center [783, 146] width 310 height 252
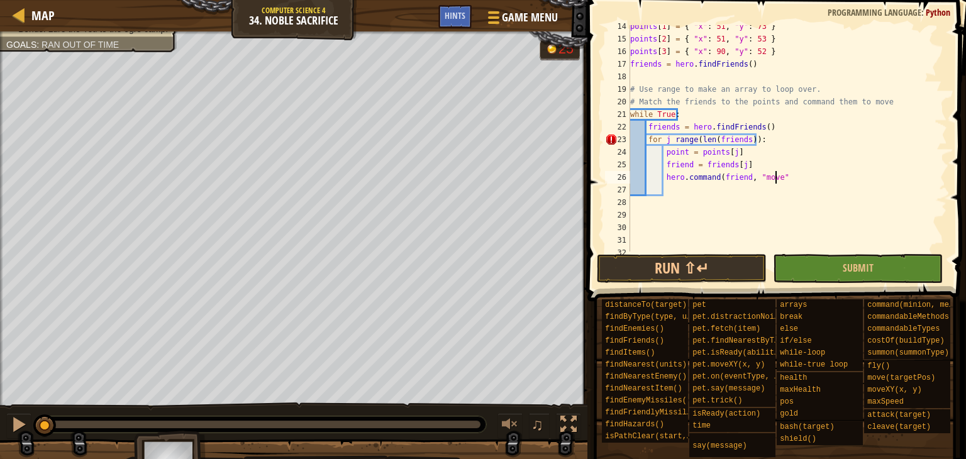
scroll to position [6, 11]
click at [754, 182] on div "points [ 1 ] = { "x" : 51 , "y" : 73 } points [ 2 ] = { "x" : 51 , "y" : 53 } p…" at bounding box center [783, 146] width 310 height 252
click at [773, 178] on div "points [ 1 ] = { "x" : 51 , "y" : 73 } points [ 2 ] = { "x" : 51 , "y" : 53 } p…" at bounding box center [783, 146] width 310 height 252
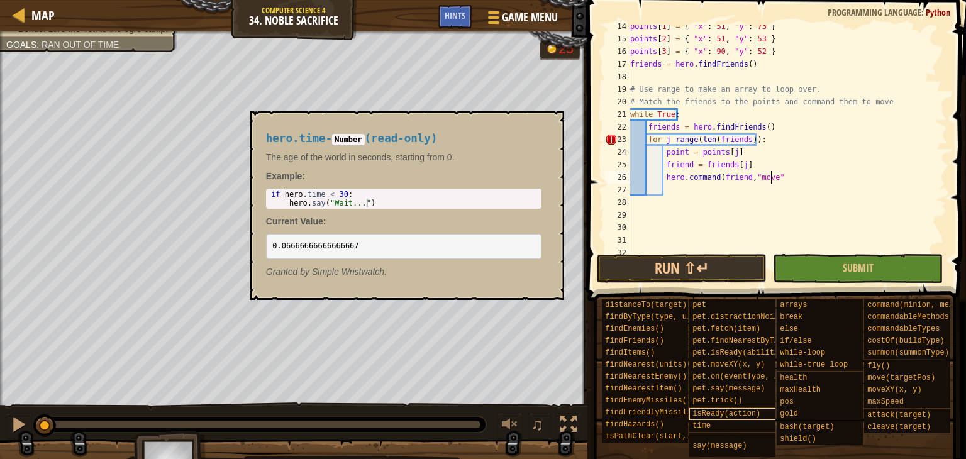
scroll to position [0, 0]
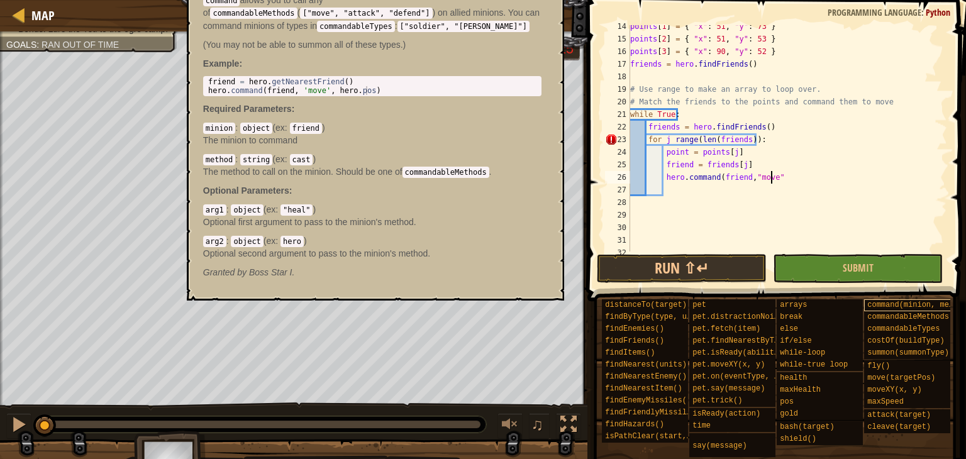
type textarea "hero.command(friend,"move""
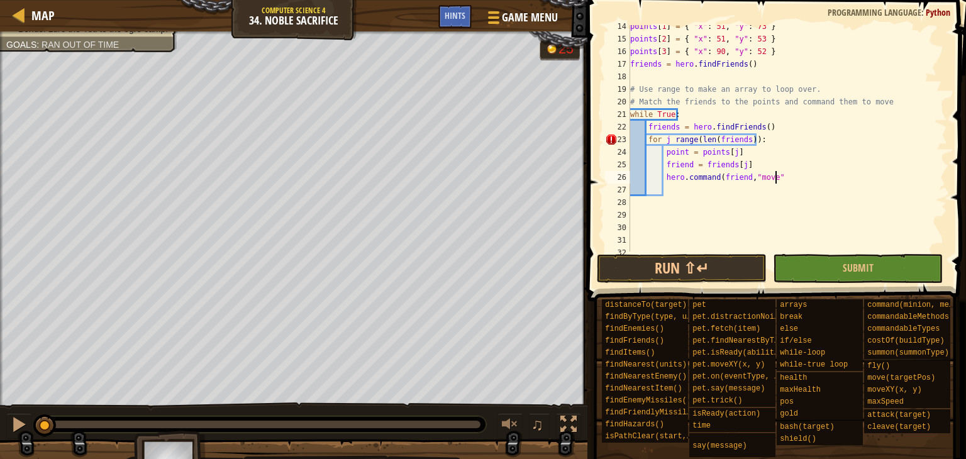
click at [679, 194] on div "points [ 1 ] = { "x" : 51 , "y" : 73 } points [ 2 ] = { "x" : 51 , "y" : 53 } p…" at bounding box center [783, 146] width 310 height 252
click at [673, 146] on div "points [ 1 ] = { "x" : 51 , "y" : 73 } points [ 2 ] = { "x" : 51 , "y" : 53 } p…" at bounding box center [783, 146] width 310 height 252
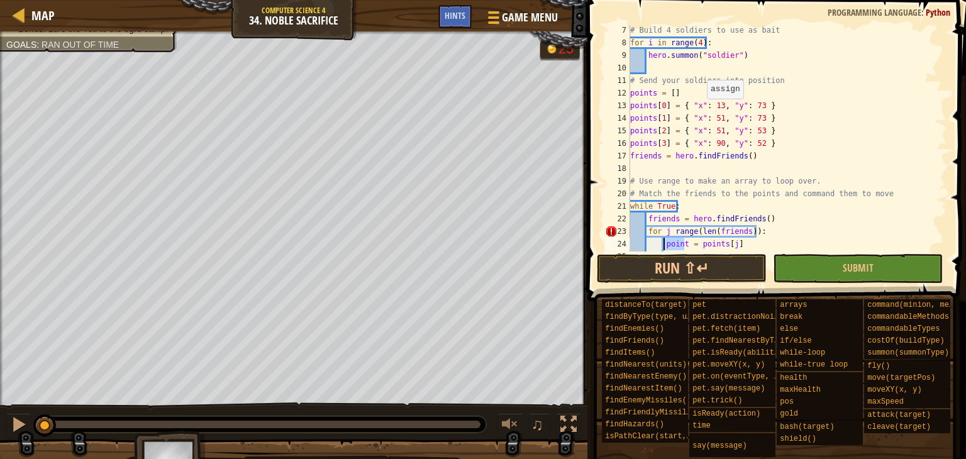
click at [700, 109] on div "# Build 4 soldiers to use as bait for i in range ( 4 ) : hero . summon ( "soldi…" at bounding box center [783, 150] width 310 height 252
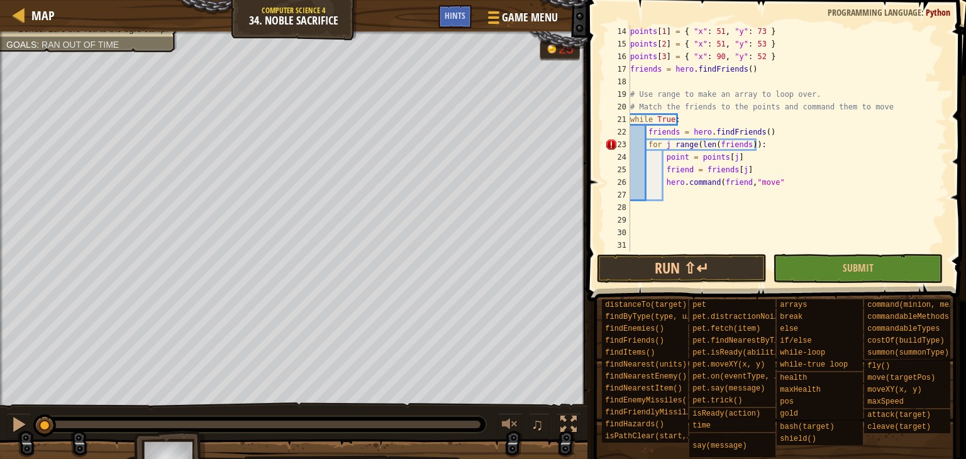
scroll to position [163, 0]
click at [673, 159] on div "points [ 1 ] = { "x" : 51 , "y" : 73 } points [ 2 ] = { "x" : 51 , "y" : 53 } p…" at bounding box center [783, 151] width 310 height 252
drag, startPoint x: 698, startPoint y: 160, endPoint x: 738, endPoint y: 163, distance: 39.7
click at [738, 163] on div "points [ 1 ] = { "x" : 51 , "y" : 73 } points [ 2 ] = { "x" : 51 , "y" : 53 } p…" at bounding box center [783, 151] width 310 height 252
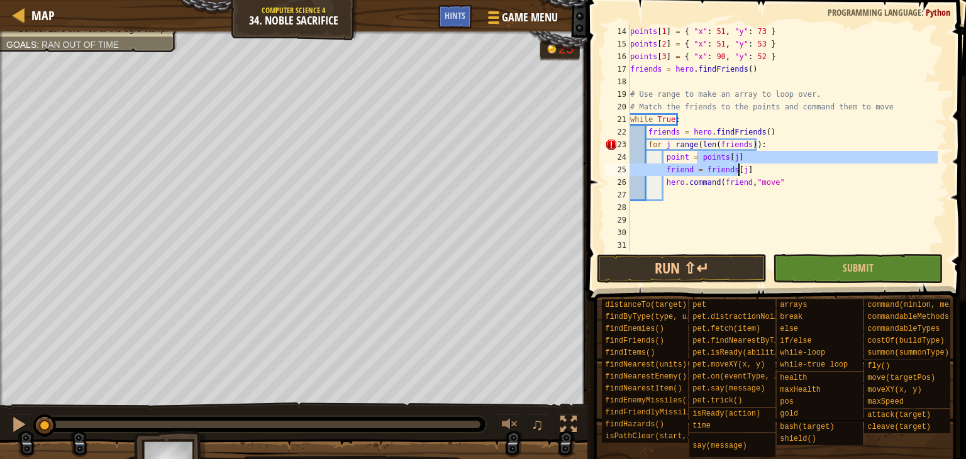
click at [674, 158] on div "points [ 1 ] = { "x" : 51 , "y" : 73 } points [ 2 ] = { "x" : 51 , "y" : 53 } p…" at bounding box center [783, 151] width 310 height 252
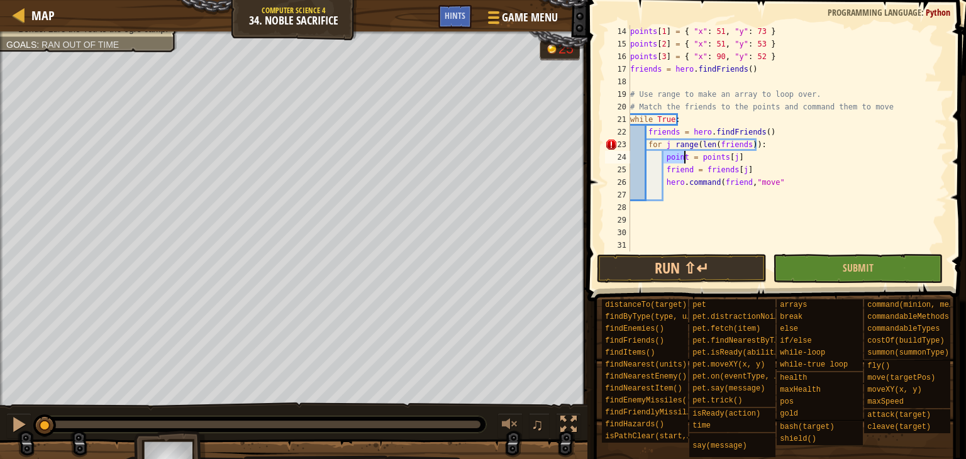
click at [782, 184] on div "points [ 1 ] = { "x" : 51 , "y" : 73 } points [ 2 ] = { "x" : 51 , "y" : 53 } p…" at bounding box center [783, 151] width 310 height 252
drag, startPoint x: 670, startPoint y: 145, endPoint x: 657, endPoint y: 145, distance: 12.6
click at [657, 145] on div "points [ 1 ] = { "x" : 51 , "y" : 73 } points [ 2 ] = { "x" : 51 , "y" : 53 } p…" at bounding box center [783, 151] width 310 height 252
click at [678, 157] on div "points [ 1 ] = { "x" : 51 , "y" : 73 } points [ 2 ] = { "x" : 51 , "y" : 53 } p…" at bounding box center [783, 151] width 310 height 252
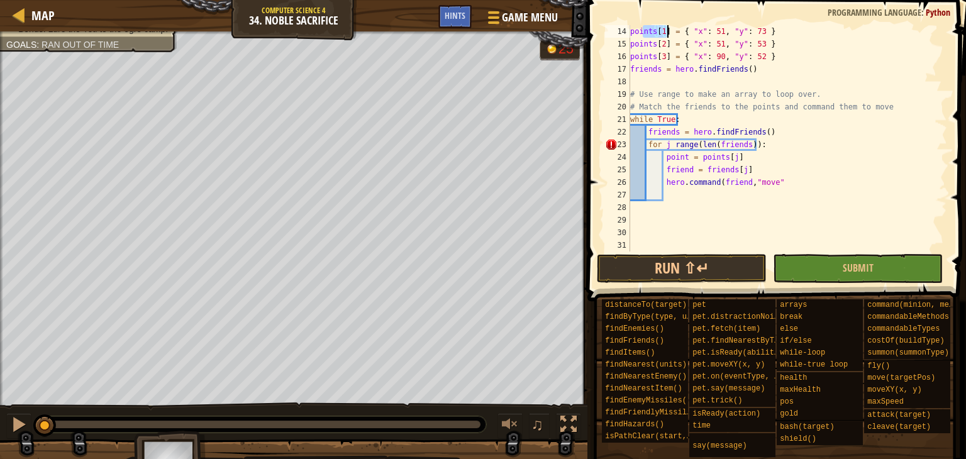
drag, startPoint x: 643, startPoint y: 32, endPoint x: 666, endPoint y: 30, distance: 23.4
click at [666, 30] on div "points [ 1 ] = { "x" : 51 , "y" : 73 } points [ 2 ] = { "x" : 51 , "y" : 53 } p…" at bounding box center [783, 151] width 310 height 252
click at [678, 161] on div "points [ 1 ] = { "x" : 51 , "y" : 73 } points [ 2 ] = { "x" : 51 , "y" : 53 } p…" at bounding box center [783, 151] width 310 height 252
click at [646, 38] on div "points [ 1 ] = { "x" : 51 , "y" : 73 } points [ 2 ] = { "x" : 51 , "y" : 53 } p…" at bounding box center [783, 151] width 310 height 252
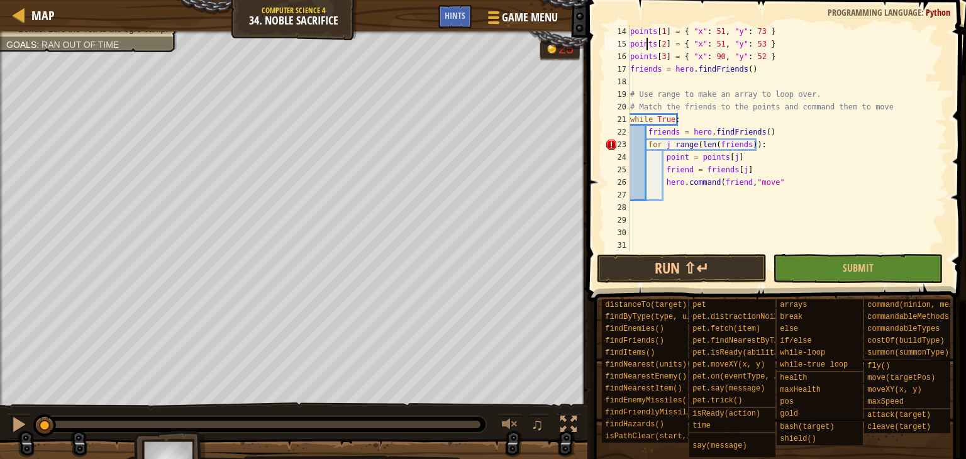
click at [648, 29] on div "points [ 1 ] = { "x" : 51 , "y" : 73 } points [ 2 ] = { "x" : 51 , "y" : 53 } p…" at bounding box center [783, 151] width 310 height 252
click at [678, 159] on div "points [ 1 ] = { "x" : 51 , "y" : 73 } points [ 2 ] = { "x" : 51 , "y" : 53 } p…" at bounding box center [783, 151] width 310 height 252
drag, startPoint x: 695, startPoint y: 157, endPoint x: 741, endPoint y: 160, distance: 45.4
click at [741, 160] on div "points [ 1 ] = { "x" : 51 , "y" : 73 } points [ 2 ] = { "x" : 51 , "y" : 53 } p…" at bounding box center [783, 151] width 310 height 252
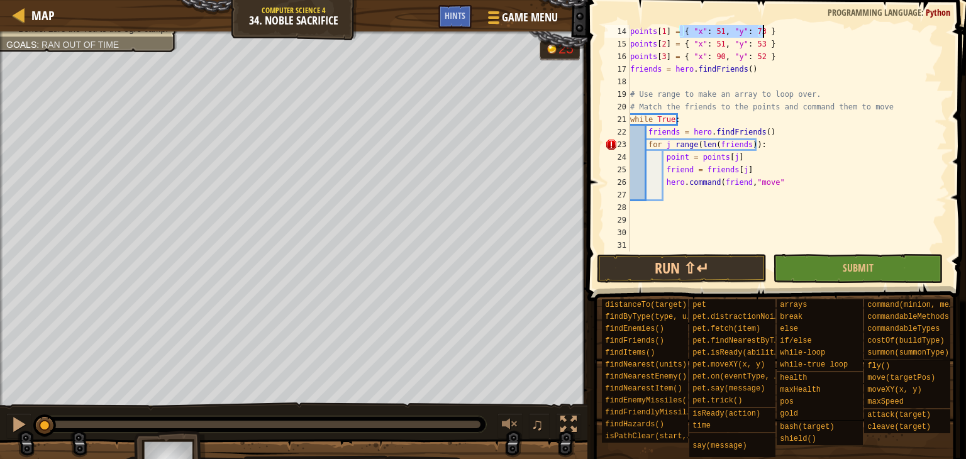
drag, startPoint x: 680, startPoint y: 35, endPoint x: 782, endPoint y: 32, distance: 102.5
click at [782, 32] on div "points [ 1 ] = { "x" : 51 , "y" : 73 } points [ 2 ] = { "x" : 51 , "y" : 53 } p…" at bounding box center [783, 151] width 310 height 252
click at [675, 157] on div "points [ 1 ] = { "x" : 51 , "y" : 73 } points [ 2 ] = { "x" : 51 , "y" : 53 } p…" at bounding box center [783, 151] width 310 height 252
click at [775, 182] on div "points [ 1 ] = { "x" : 51 , "y" : 73 } points [ 2 ] = { "x" : 51 , "y" : 53 } p…" at bounding box center [783, 151] width 310 height 252
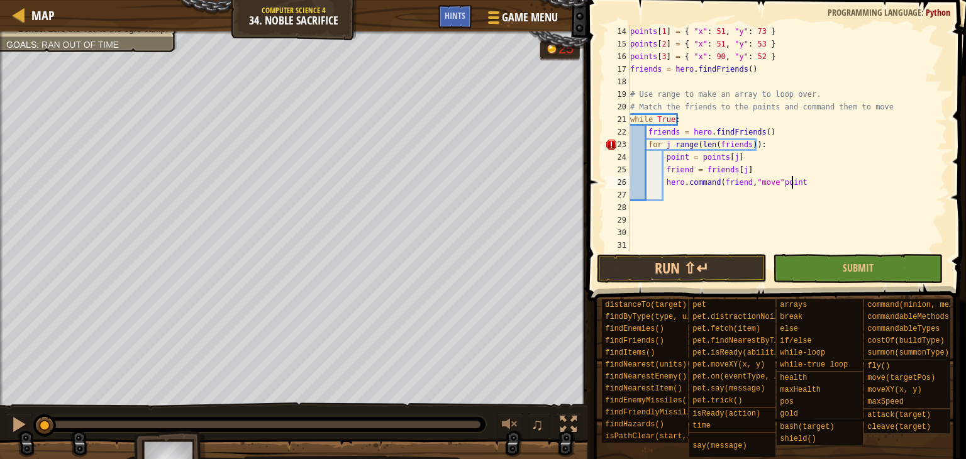
scroll to position [6, 13]
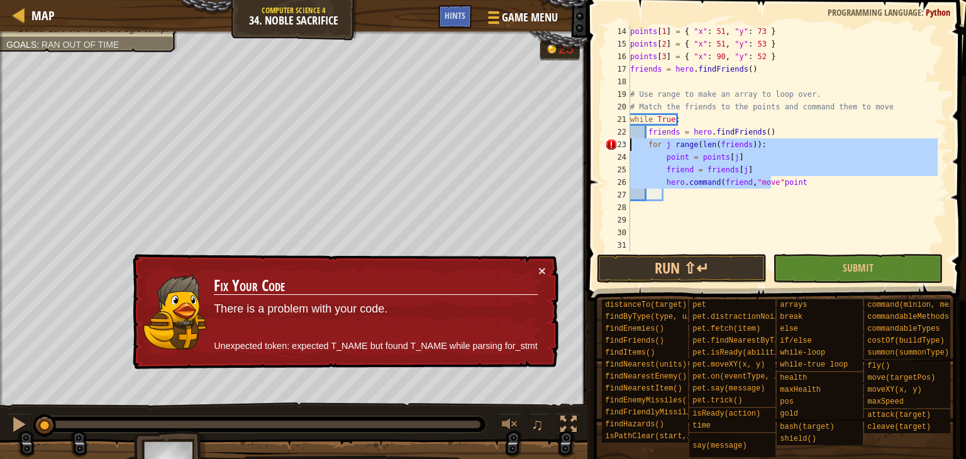
drag, startPoint x: 771, startPoint y: 182, endPoint x: 585, endPoint y: 136, distance: 191.7
click at [585, 136] on div "hero.command(friend,"move"point 14 15 16 17 18 19 20 21 22 23 24 25 26 27 28 29…" at bounding box center [774, 175] width 382 height 338
type textarea "friends = hero.findFriends() for j range(len(friends)):"
click at [777, 193] on div "points [ 1 ] = { "x" : 51 , "y" : 73 } points [ 2 ] = { "x" : 51 , "y" : 53 } p…" at bounding box center [783, 151] width 310 height 252
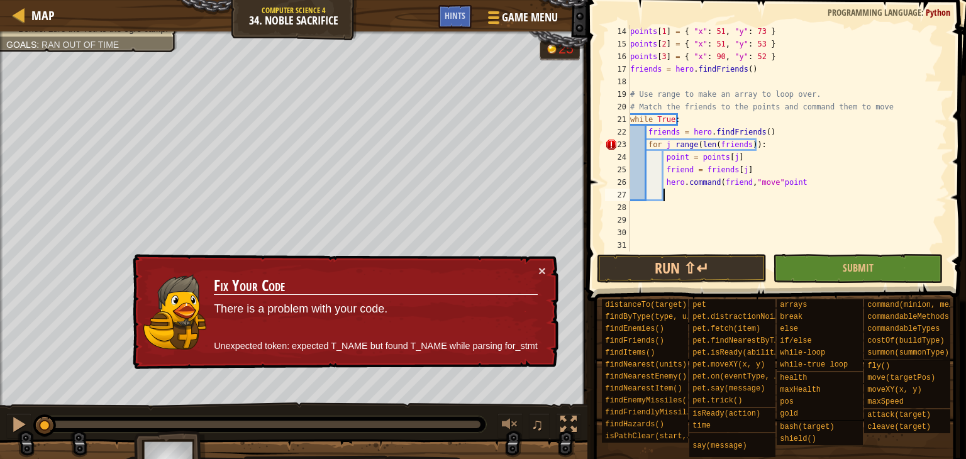
scroll to position [6, 2]
click at [771, 182] on div "points [ 1 ] = { "x" : 51 , "y" : 73 } points [ 2 ] = { "x" : 51 , "y" : 53 } p…" at bounding box center [783, 151] width 310 height 252
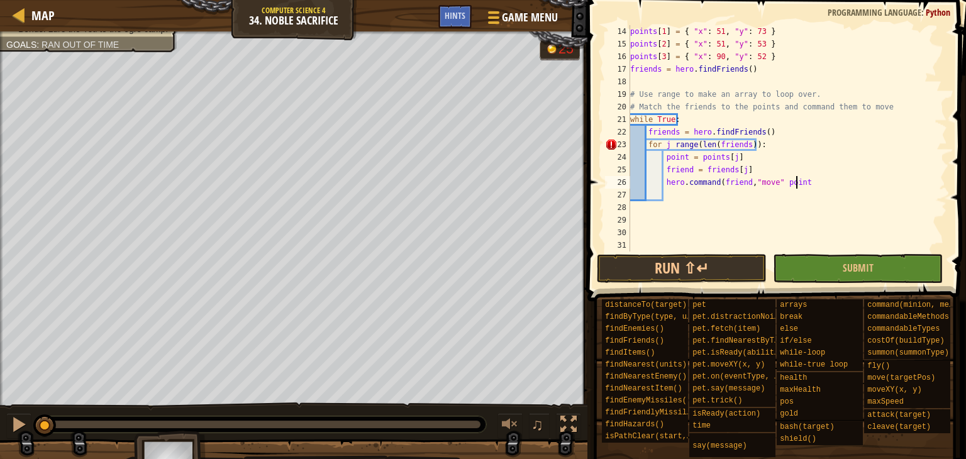
click at [799, 182] on div "points [ 1 ] = { "x" : 51 , "y" : 73 } points [ 2 ] = { "x" : 51 , "y" : 53 } p…" at bounding box center [783, 151] width 310 height 252
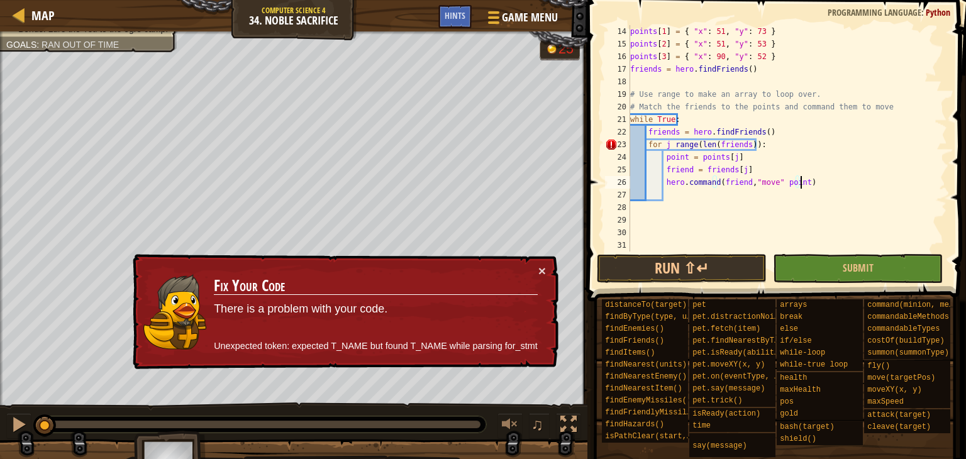
click at [659, 131] on div "points [ 1 ] = { "x" : 51 , "y" : 73 } points [ 2 ] = { "x" : 51 , "y" : 53 } p…" at bounding box center [783, 151] width 310 height 252
click at [743, 143] on div "points [ 1 ] = { "x" : 51 , "y" : 73 } points [ 2 ] = { "x" : 51 , "y" : 53 } p…" at bounding box center [783, 151] width 310 height 252
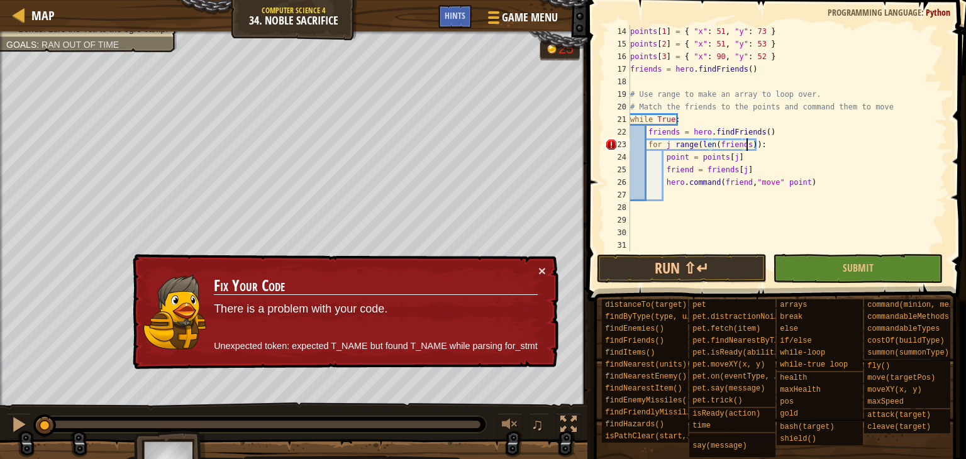
click at [744, 146] on div "points [ 1 ] = { "x" : 51 , "y" : 73 } points [ 2 ] = { "x" : 51 , "y" : 53 } p…" at bounding box center [783, 151] width 310 height 252
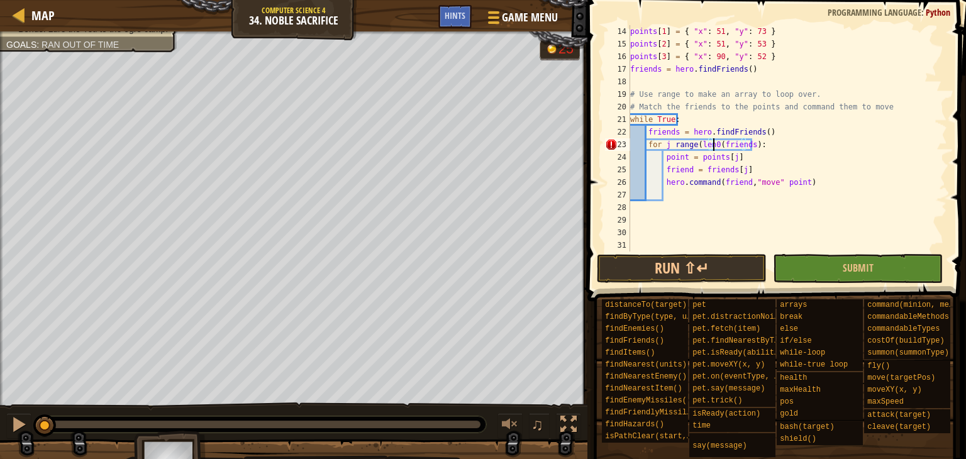
scroll to position [6, 7]
click at [707, 141] on div "points [ 1 ] = { "x" : 51 , "y" : 73 } points [ 2 ] = { "x" : 51 , "y" : 53 } p…" at bounding box center [783, 151] width 310 height 252
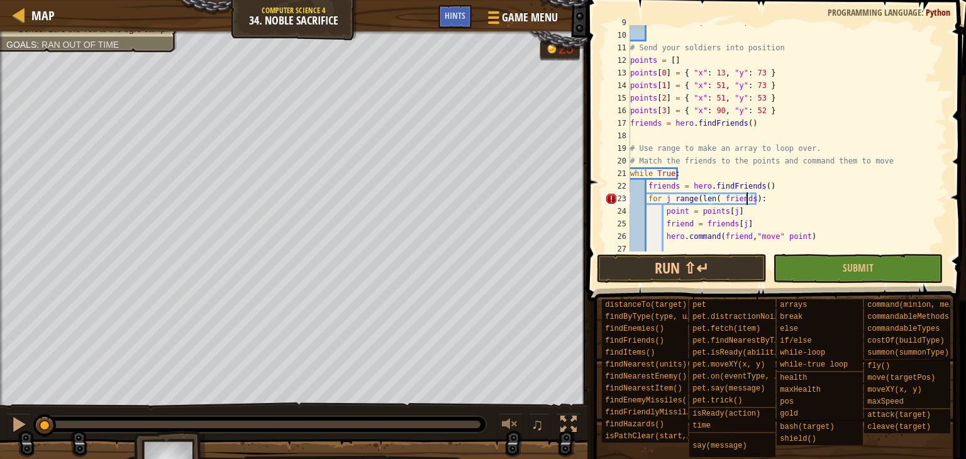
scroll to position [6, 9]
click at [664, 199] on div "hero . summon ( "soldier" ) # Send your soldiers into position points = [ ] poi…" at bounding box center [783, 142] width 310 height 252
drag, startPoint x: 751, startPoint y: 199, endPoint x: 692, endPoint y: 199, distance: 58.5
click at [692, 199] on div "hero . summon ( "soldier" ) # Send your soldiers into position points = [ ] poi…" at bounding box center [783, 142] width 310 height 252
click at [708, 198] on div "hero . summon ( "soldier" ) # Send your soldiers into position points = [ ] poi…" at bounding box center [783, 138] width 310 height 226
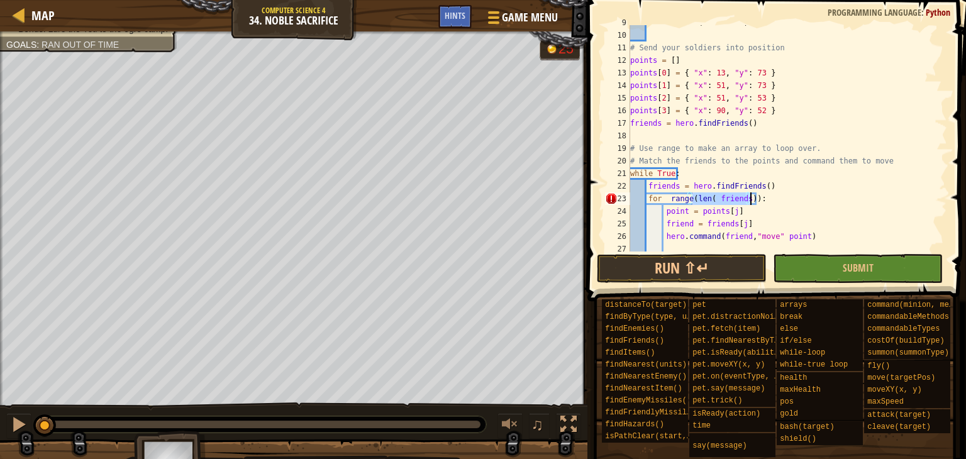
drag, startPoint x: 693, startPoint y: 200, endPoint x: 749, endPoint y: 204, distance: 56.8
click at [749, 204] on div "hero . summon ( "soldier" ) # Send your soldiers into position points = [ ] poi…" at bounding box center [783, 142] width 310 height 252
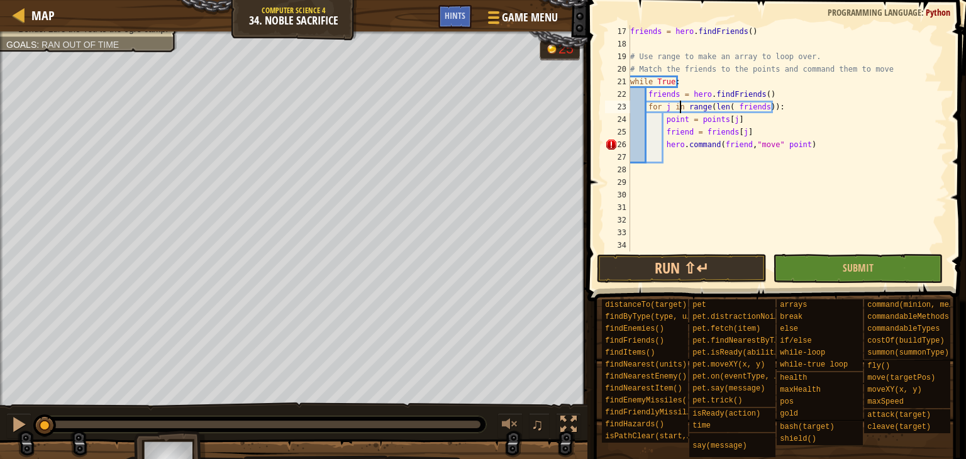
scroll to position [201, 0]
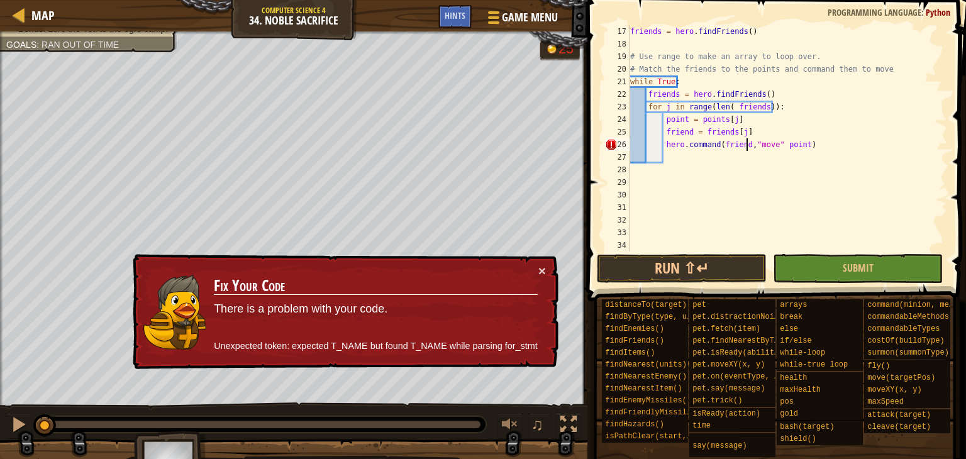
click at [747, 146] on div "friends = hero . findFriends ( ) # Use range to make an array to loop over. # M…" at bounding box center [783, 151] width 310 height 252
click at [773, 144] on div "friends = hero . findFriends ( ) # Use range to make an array to loop over. # M…" at bounding box center [783, 151] width 310 height 252
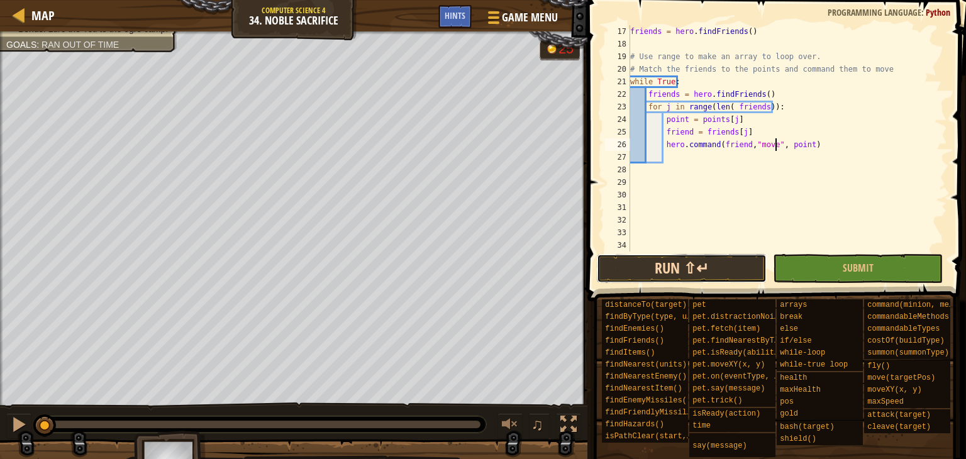
click at [699, 271] on button "Run ⇧↵" at bounding box center [682, 268] width 170 height 29
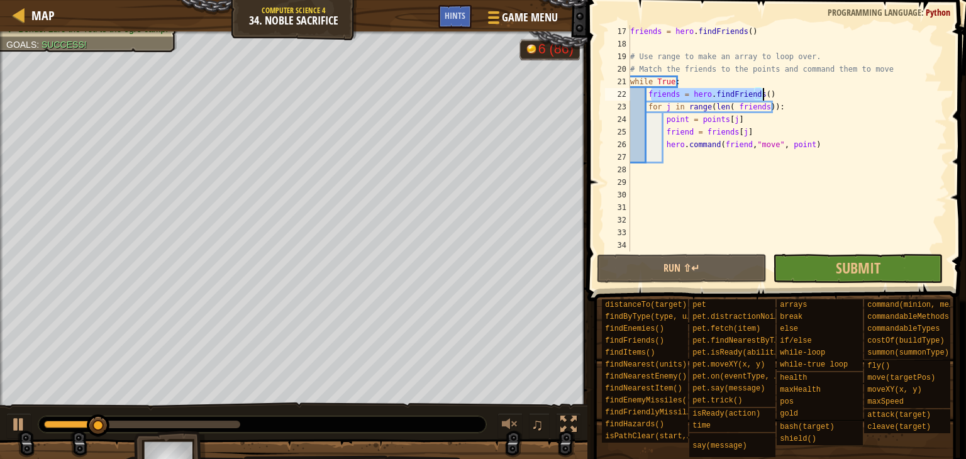
drag, startPoint x: 651, startPoint y: 94, endPoint x: 800, endPoint y: 88, distance: 149.2
click at [800, 88] on div "friends = hero . findFriends ( ) # Use range to make an array to loop over. # M…" at bounding box center [783, 151] width 310 height 252
click at [682, 128] on div "friends = hero . findFriends ( ) # Use range to make an array to loop over. # M…" at bounding box center [783, 151] width 310 height 252
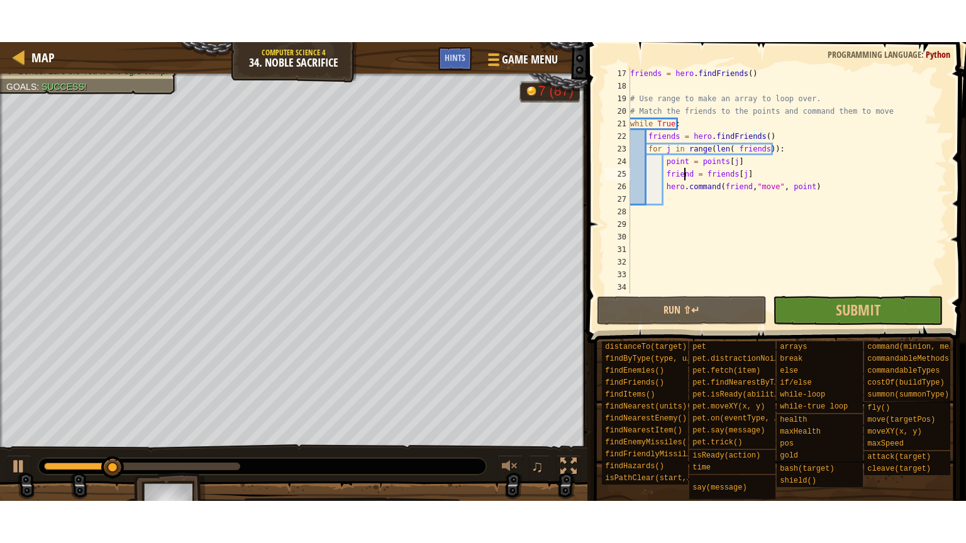
scroll to position [6, 8]
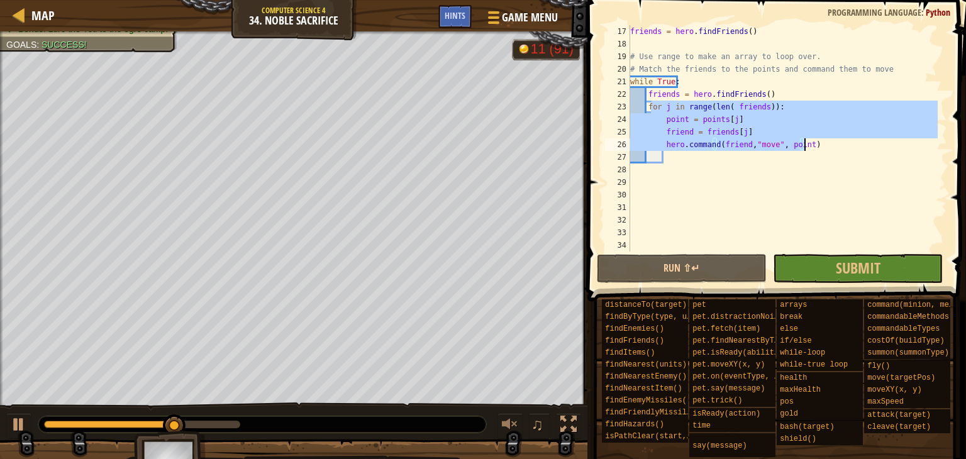
drag, startPoint x: 650, startPoint y: 101, endPoint x: 814, endPoint y: 143, distance: 168.8
click at [814, 143] on div "friends = hero . findFriends ( ) # Use range to make an array to loop over. # M…" at bounding box center [783, 151] width 310 height 252
click at [683, 126] on div "friends = hero . findFriends ( ) # Use range to make an array to loop over. # M…" at bounding box center [783, 138] width 310 height 226
type textarea "friend = friends[j]"
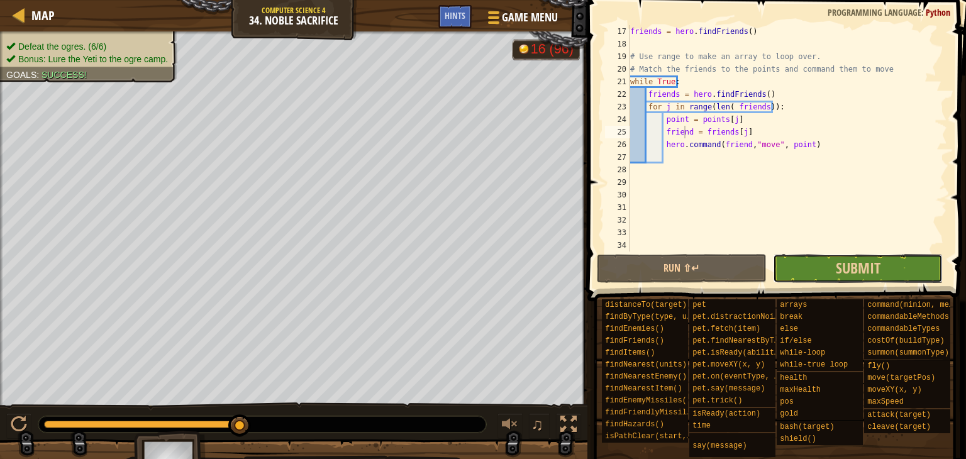
click at [832, 257] on button "Submit" at bounding box center [858, 268] width 170 height 29
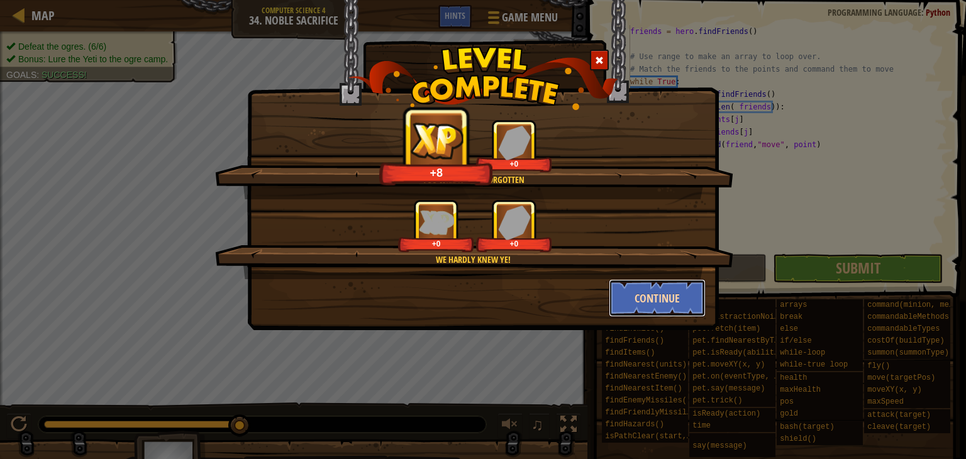
click at [656, 297] on button "Continue" at bounding box center [657, 298] width 97 height 38
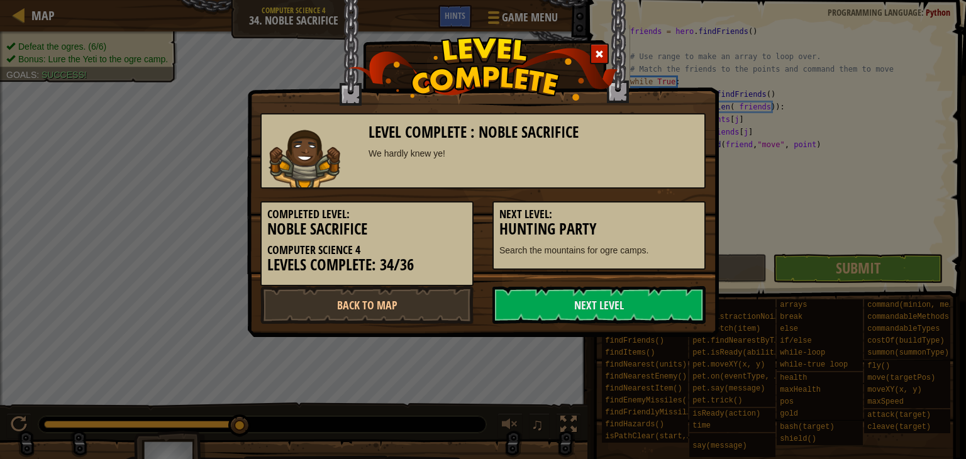
click at [644, 300] on link "Next Level" at bounding box center [598, 305] width 213 height 38
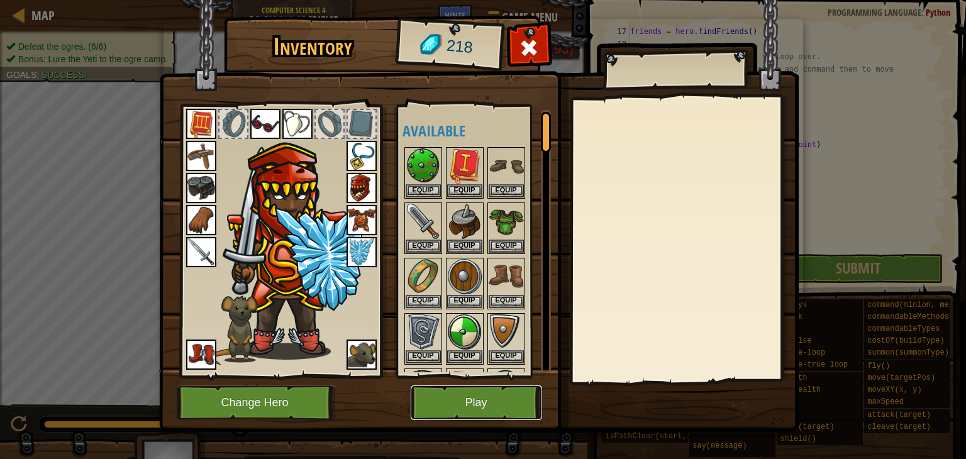
click at [460, 406] on button "Play" at bounding box center [476, 402] width 131 height 35
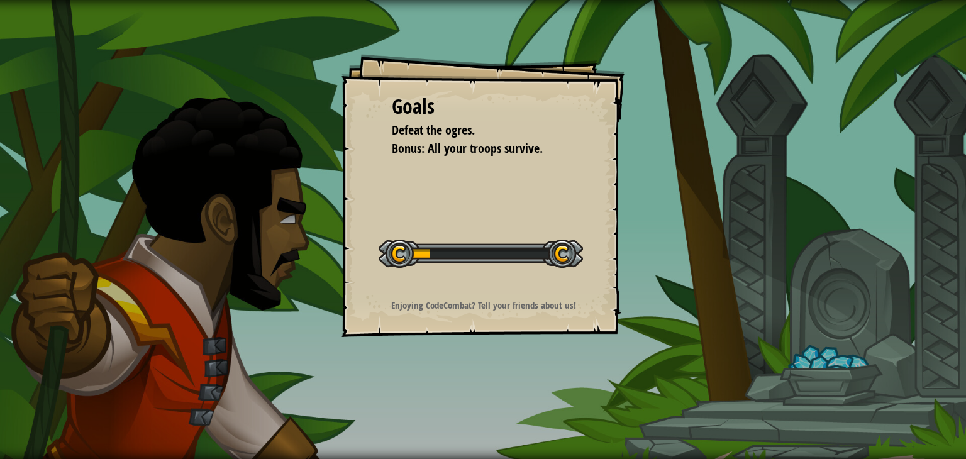
click at [548, 279] on div "Goals Defeat the ogres. Bonus: All your troops survive. Start Level Error loadi…" at bounding box center [482, 195] width 283 height 283
click at [561, 288] on div "Goals Defeat the ogres. Bonus: All your troops survive. Start Level Error loadi…" at bounding box center [482, 195] width 283 height 283
click at [551, 292] on div "Goals Defeat the ogres. Bonus: All your troops survive. Start Level Error loadi…" at bounding box center [482, 195] width 283 height 283
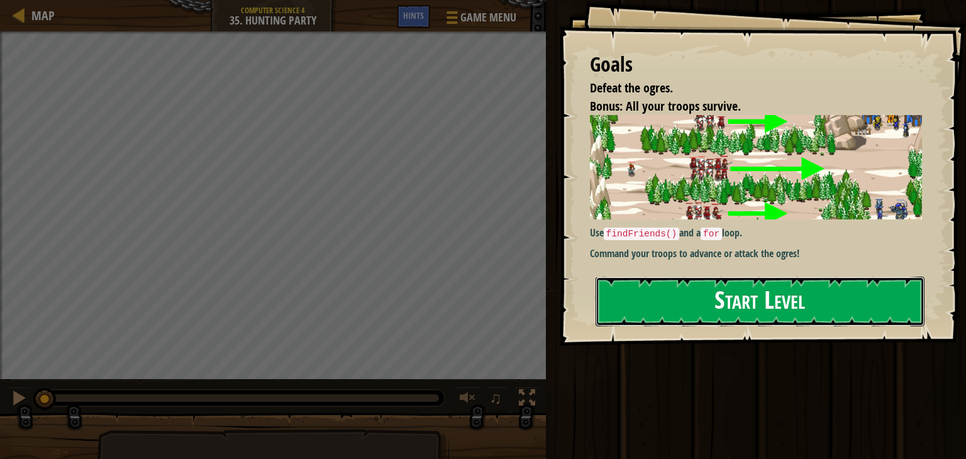
click at [628, 277] on button "Start Level" at bounding box center [759, 302] width 329 height 50
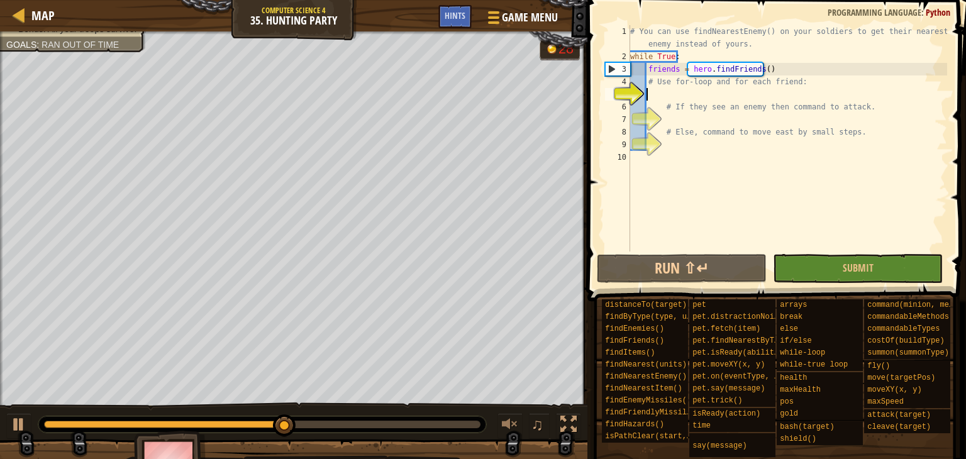
click at [580, 426] on button at bounding box center [568, 426] width 25 height 26
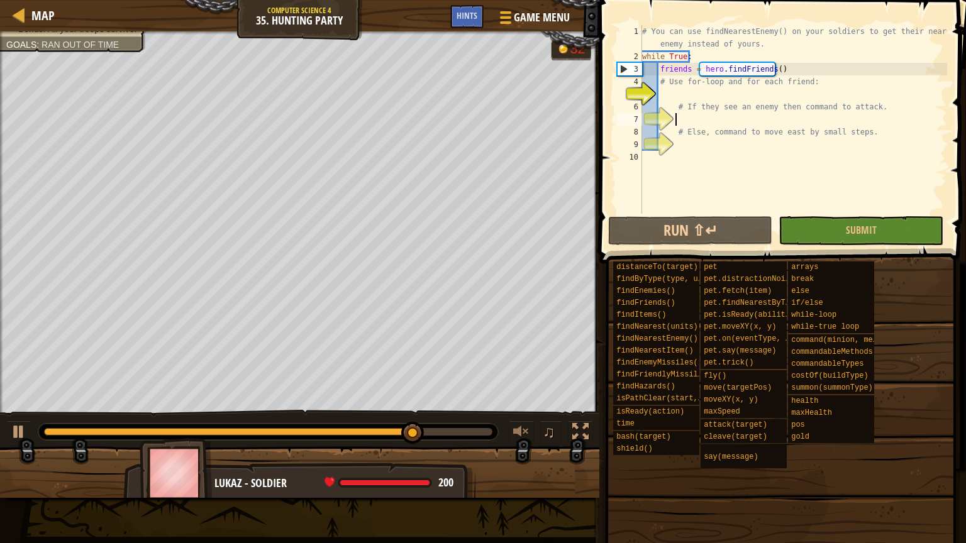
click at [697, 116] on div "# You can use findNearestEnemy() on your soldiers to get their nearest enemy in…" at bounding box center [792, 138] width 307 height 226
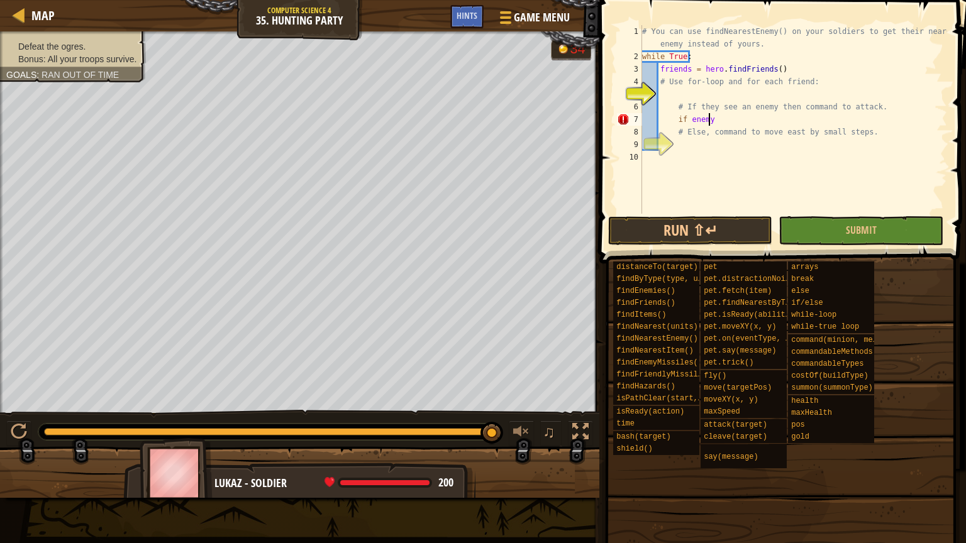
scroll to position [6, 5]
click at [714, 118] on div "# You can use findNearestEnemy() on your soldiers to get their nearest enemy in…" at bounding box center [792, 138] width 307 height 226
click at [674, 118] on div "# You can use findNearestEnemy() on your soldiers to get their nearest enemy in…" at bounding box center [792, 138] width 307 height 226
type textarea "if enemy:"
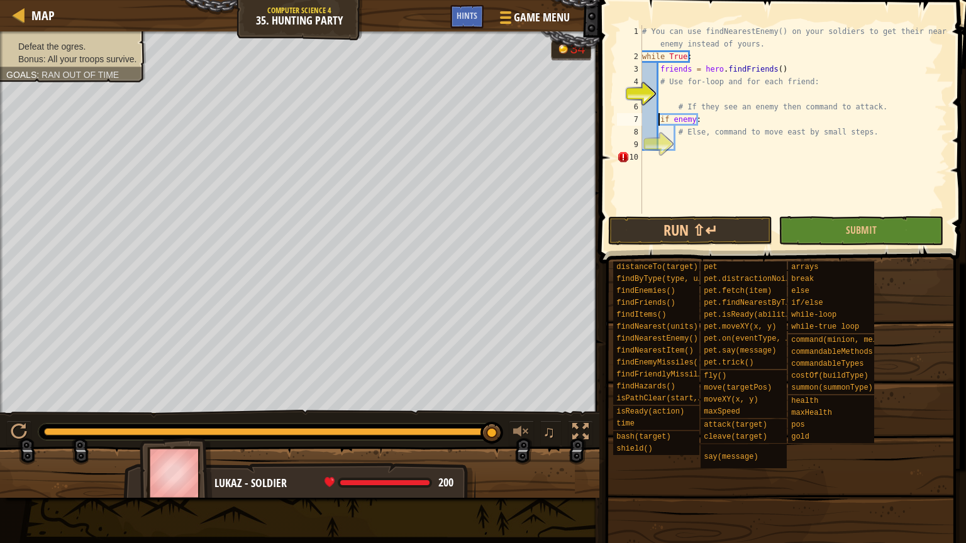
click at [677, 151] on div "# You can use findNearestEnemy() on your soldiers to get their nearest enemy in…" at bounding box center [792, 138] width 307 height 226
drag, startPoint x: 678, startPoint y: 158, endPoint x: 702, endPoint y: 153, distance: 23.8
click at [707, 157] on div "# You can use findNearestEnemy() on your soldiers to get their nearest enemy in…" at bounding box center [792, 138] width 307 height 226
type textarea "mkm"
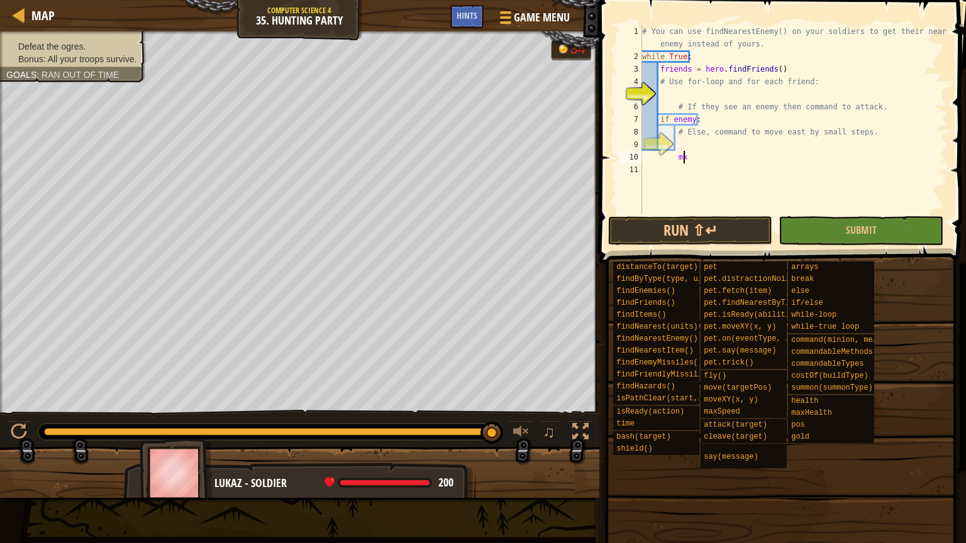
scroll to position [6, 3]
drag, startPoint x: 676, startPoint y: 157, endPoint x: 651, endPoint y: 156, distance: 24.5
click at [651, 156] on div "# You can use findNearestEnemy() on your soldiers to get their nearest enemy in…" at bounding box center [792, 138] width 307 height 226
click at [694, 167] on div "# You can use findNearestEnemy() on your soldiers to get their nearest enemy in…" at bounding box center [792, 138] width 307 height 226
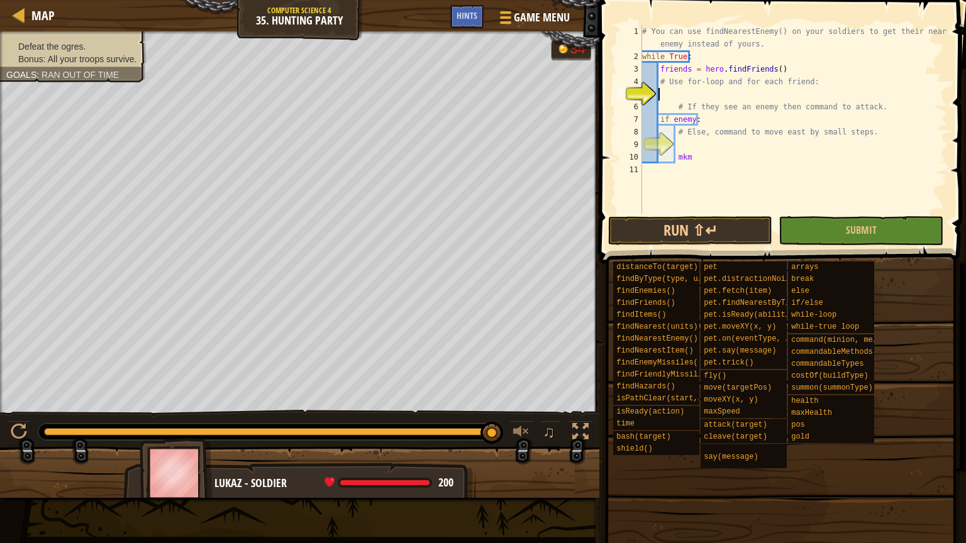
click at [709, 94] on div "# You can use findNearestEnemy() on your soldiers to get their nearest enemy in…" at bounding box center [792, 138] width 307 height 226
type textarea "# Else, command to move east by small steps."
type textarea "mkm"
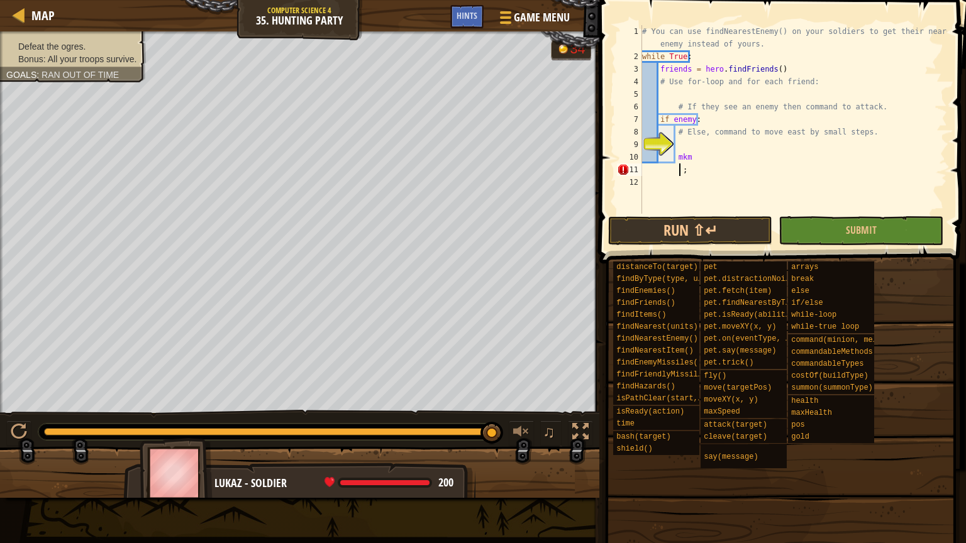
drag, startPoint x: 678, startPoint y: 169, endPoint x: 636, endPoint y: 169, distance: 42.1
drag, startPoint x: 636, startPoint y: 169, endPoint x: 700, endPoint y: 161, distance: 64.6
click at [700, 161] on div "# You can use findNearestEnemy() on your soldiers to get their nearest enemy in…" at bounding box center [792, 138] width 307 height 226
click at [678, 170] on div "# You can use findNearestEnemy() on your soldiers to get their nearest enemy in…" at bounding box center [792, 138] width 307 height 226
type textarea ";"
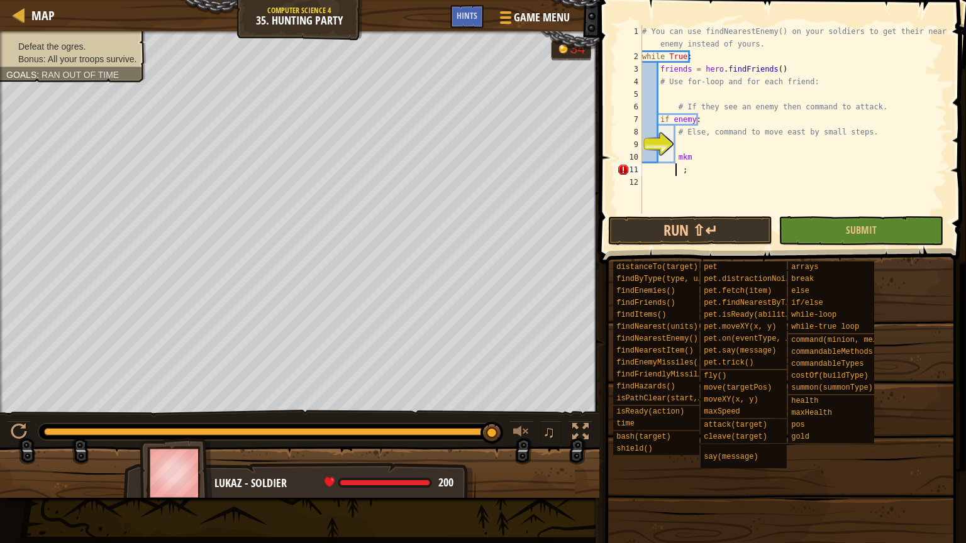
click at [677, 170] on div "# You can use findNearestEnemy() on your soldiers to get their nearest enemy in…" at bounding box center [792, 138] width 307 height 226
drag, startPoint x: 677, startPoint y: 170, endPoint x: 656, endPoint y: 171, distance: 20.1
click at [656, 171] on div "# You can use findNearestEnemy() on your soldiers to get their nearest enemy in…" at bounding box center [792, 138] width 307 height 226
click at [678, 169] on div "# You can use findNearestEnemy() on your soldiers to get their nearest enemy in…" at bounding box center [792, 138] width 307 height 226
click at [687, 172] on div "# You can use findNearestEnemy() on your soldiers to get their nearest enemy in…" at bounding box center [792, 138] width 307 height 226
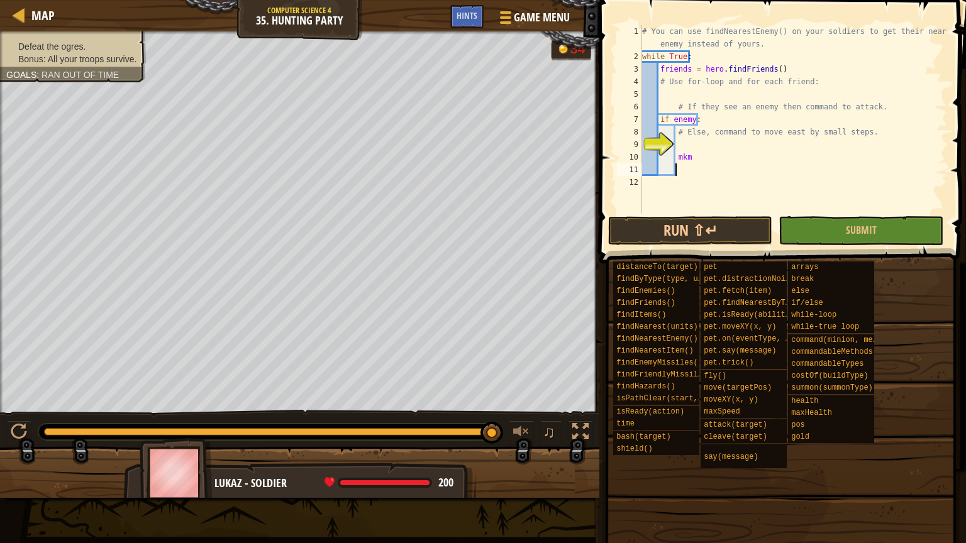
type textarea "o"
click at [685, 157] on div "# You can use findNearestEnemy() on your soldiers to get their nearest enemy in…" at bounding box center [792, 138] width 307 height 226
type textarea "m"
click at [679, 142] on div "# You can use findNearestEnemy() on your soldiers to get their nearest enemy in…" at bounding box center [792, 138] width 307 height 226
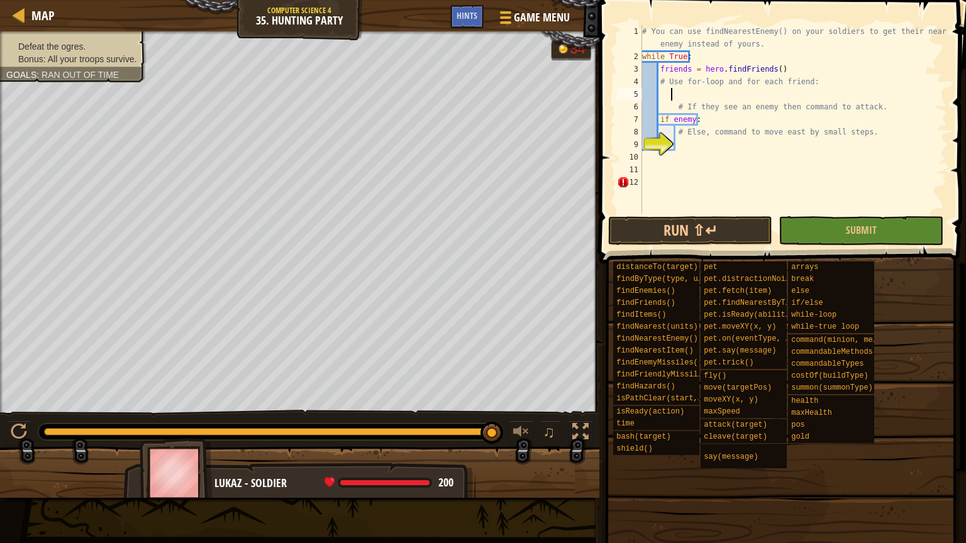
click at [689, 97] on div "# You can use findNearestEnemy() on your soldiers to get their nearest enemy in…" at bounding box center [792, 138] width 307 height 226
click at [685, 144] on div "# You can use findNearestEnemy() on your soldiers to get their nearest enemy in…" at bounding box center [792, 138] width 307 height 226
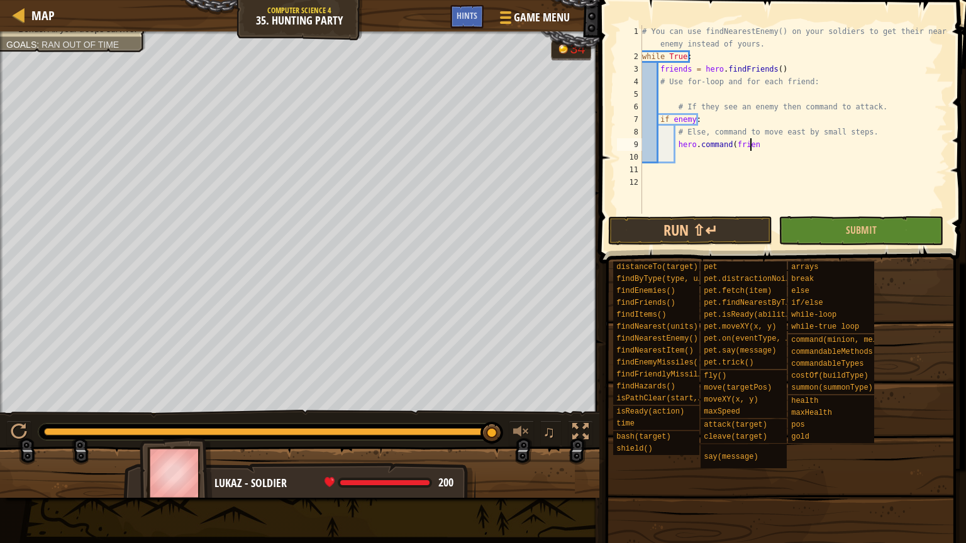
scroll to position [6, 8]
click at [694, 83] on div "# You can use findNearestEnemy() on your soldiers to get their nearest enemy in…" at bounding box center [792, 138] width 307 height 226
click at [757, 141] on div "# You can use findNearestEnemy() on your soldiers to get their nearest enemy in…" at bounding box center [792, 138] width 307 height 226
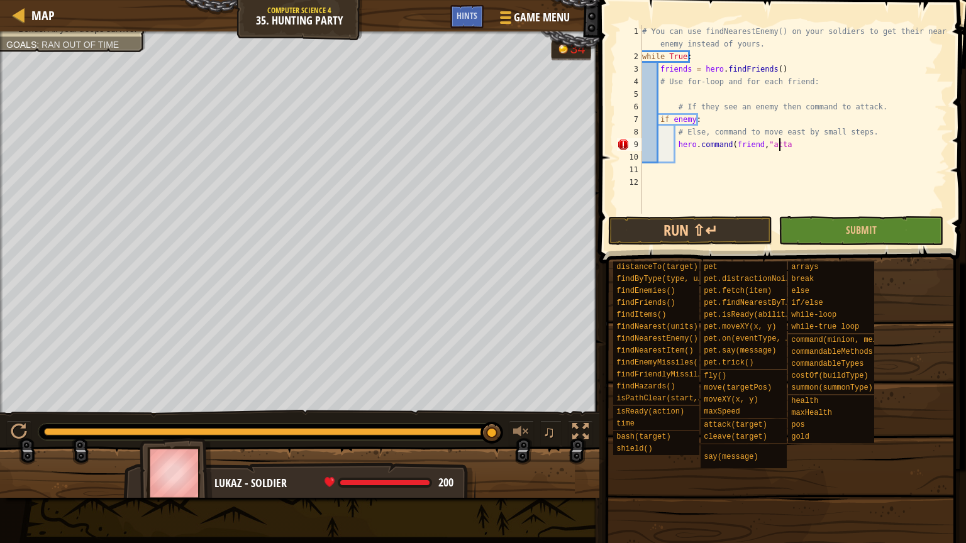
scroll to position [6, 11]
type textarea "hero.command(friend,"attack"
click at [667, 96] on div "# You can use findNearestEnemy() on your soldiers to get their nearest enemy in…" at bounding box center [792, 138] width 307 height 226
click at [659, 90] on div "# You can use findNearestEnemy() on your soldiers to get their nearest enemy in…" at bounding box center [792, 138] width 307 height 226
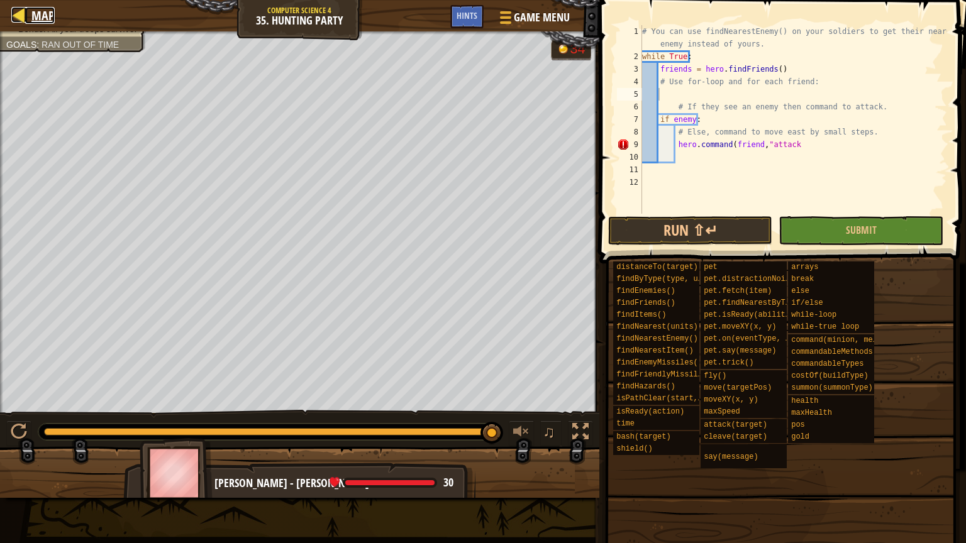
click at [38, 15] on span "Map" at bounding box center [42, 15] width 23 height 17
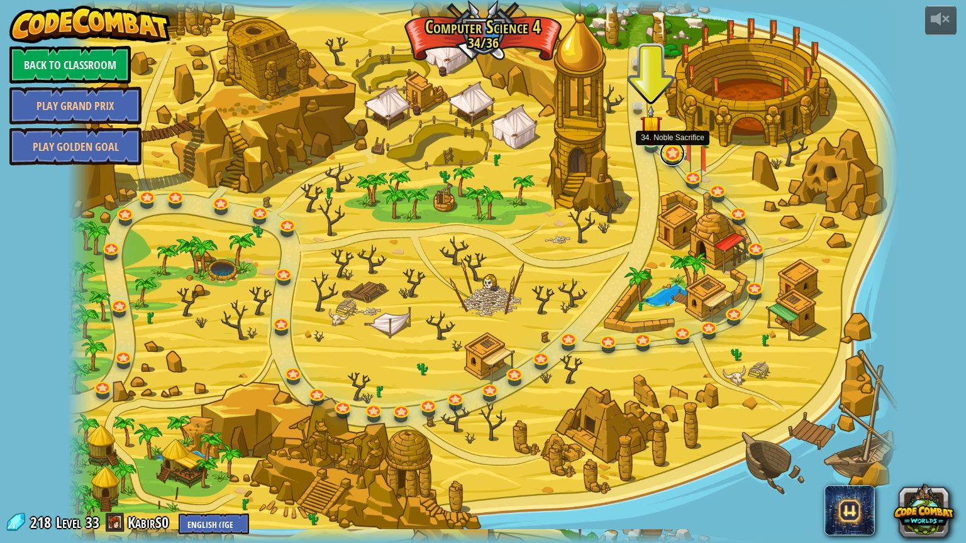
click at [669, 153] on link at bounding box center [672, 153] width 25 height 25
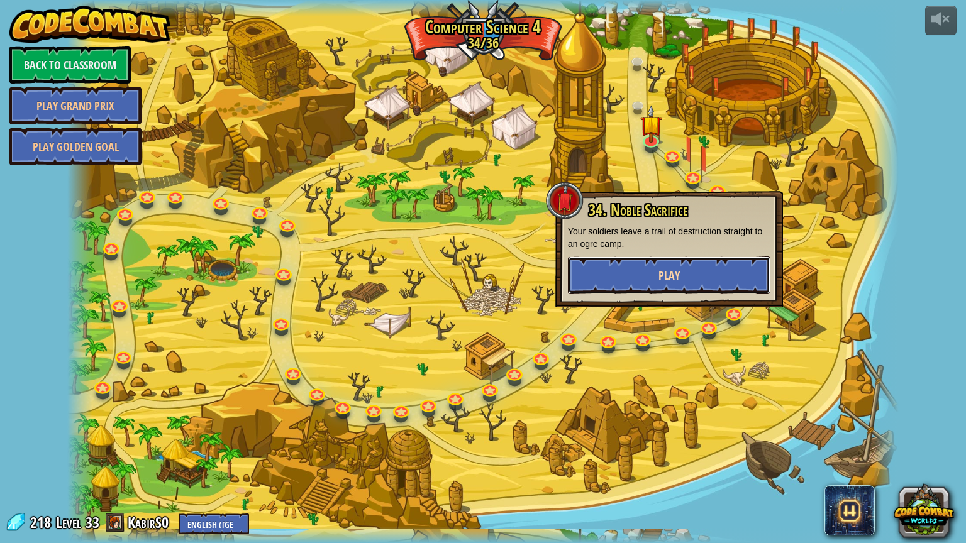
click at [633, 271] on button "Play" at bounding box center [669, 276] width 202 height 38
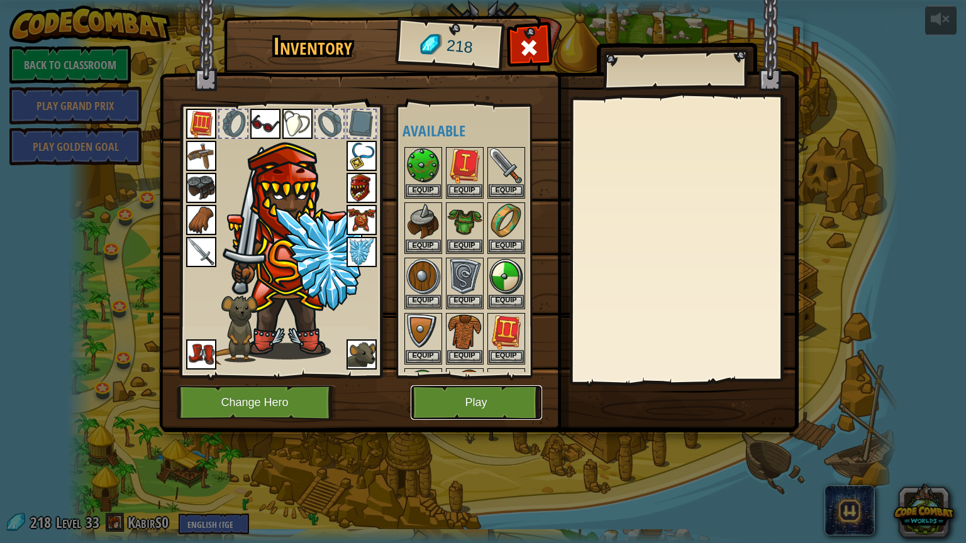
click at [489, 392] on button "Play" at bounding box center [476, 402] width 131 height 35
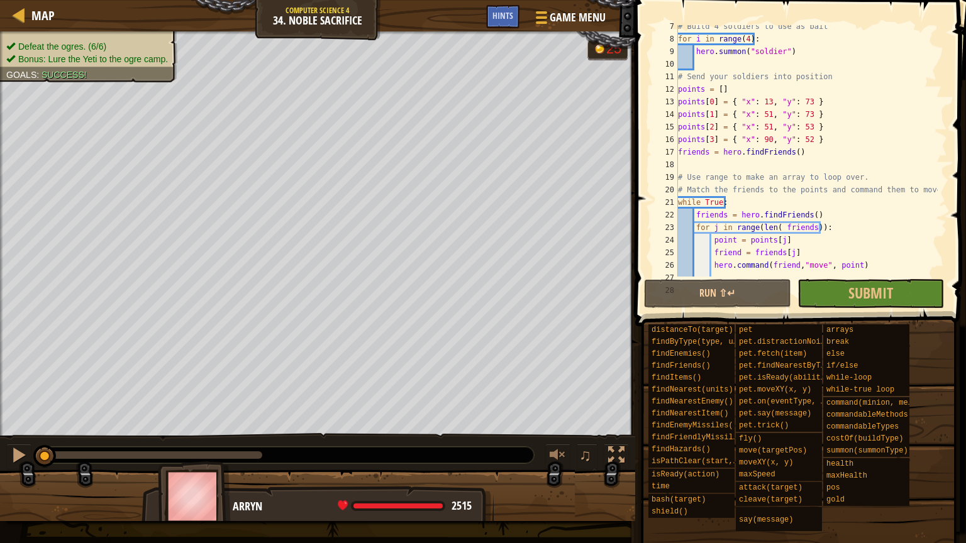
scroll to position [176, 0]
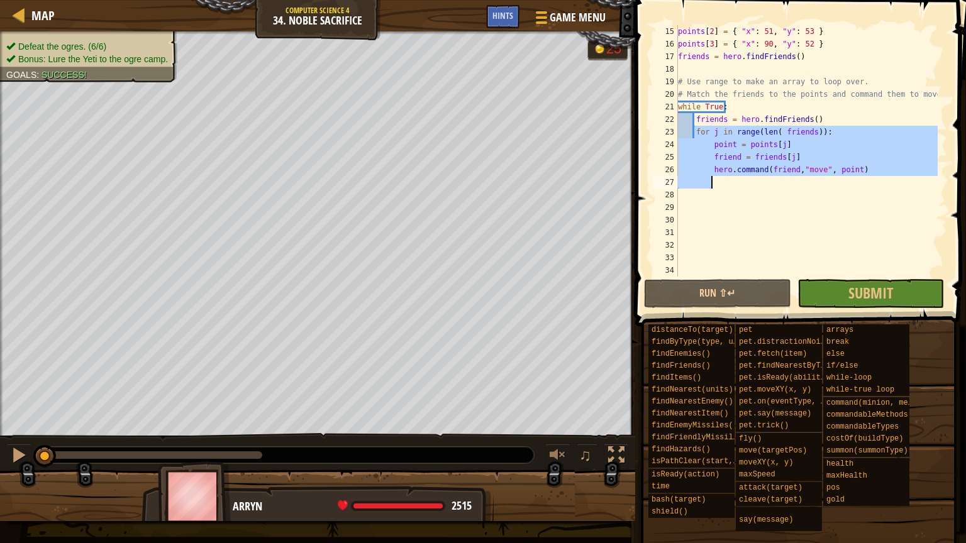
drag, startPoint x: 696, startPoint y: 132, endPoint x: 831, endPoint y: 180, distance: 143.6
click at [831, 180] on div "points [ 2 ] = { "x" : 51 , "y" : 53 } points [ 3 ] = { "x" : 90 , "y" : 52 } f…" at bounding box center [806, 163] width 262 height 277
type textarea "hero.command(friend,"move", point)"
click at [45, 15] on span "Map" at bounding box center [42, 15] width 23 height 17
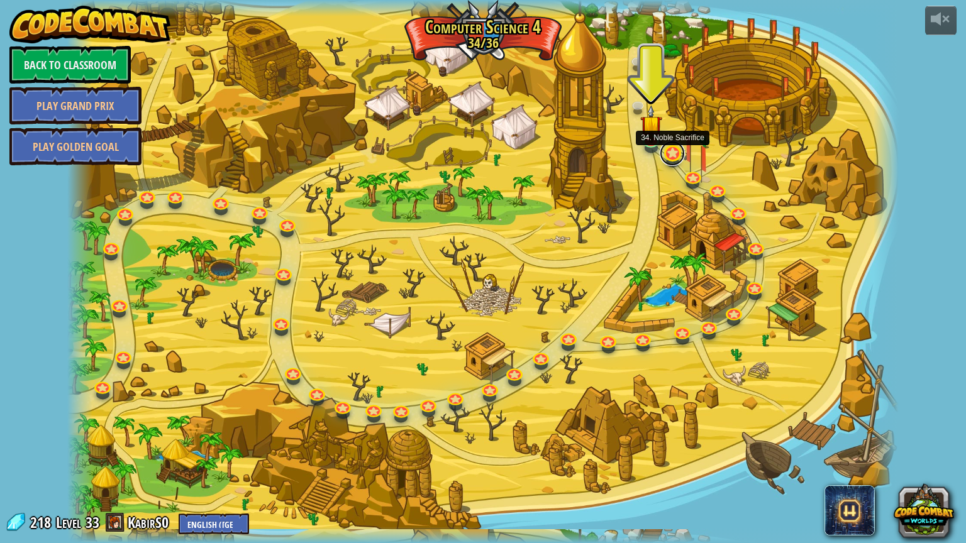
click at [669, 151] on link at bounding box center [672, 153] width 25 height 25
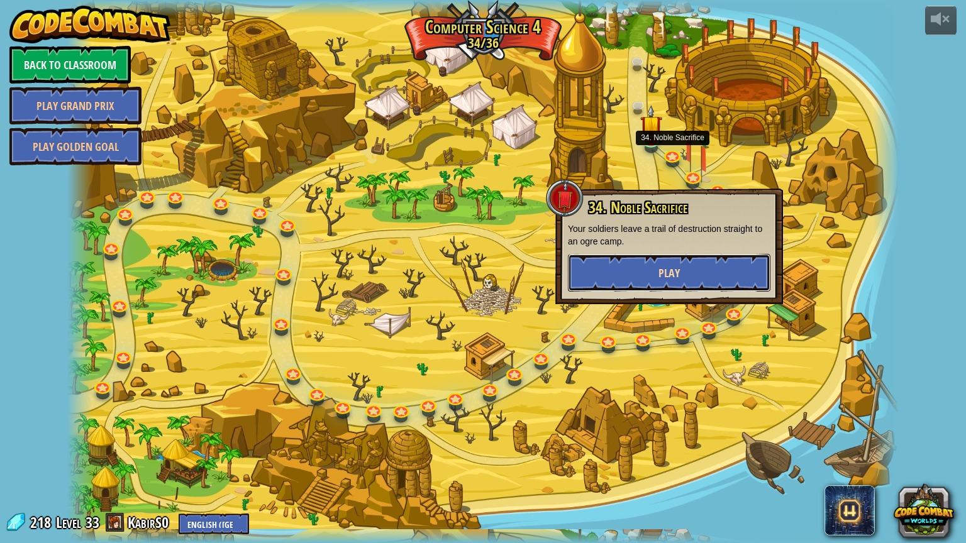
click at [661, 267] on span "Play" at bounding box center [668, 273] width 21 height 16
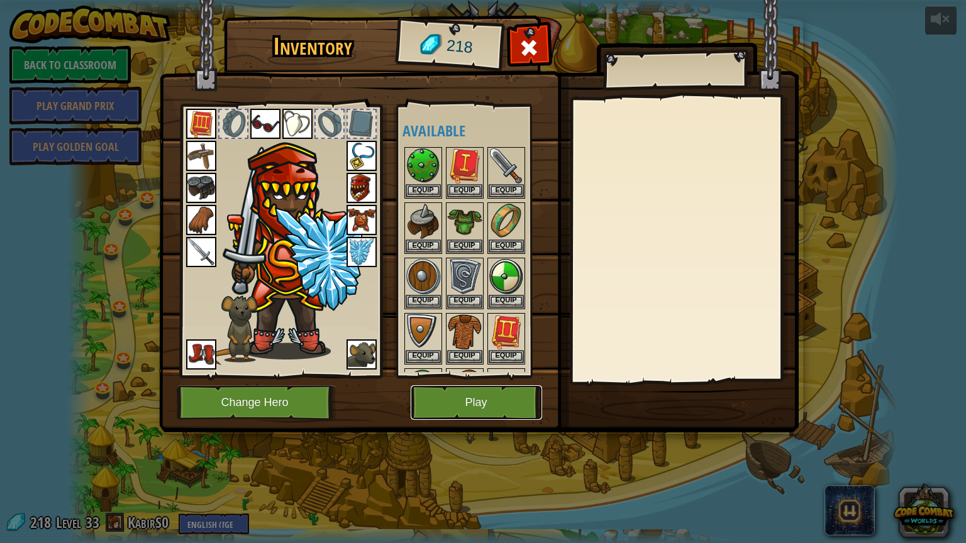
click at [456, 403] on button "Play" at bounding box center [476, 402] width 131 height 35
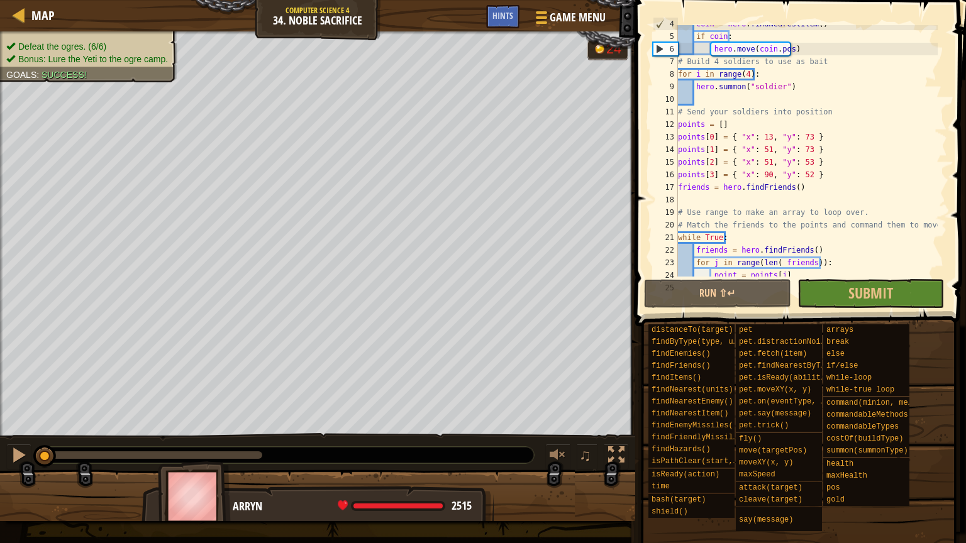
scroll to position [176, 0]
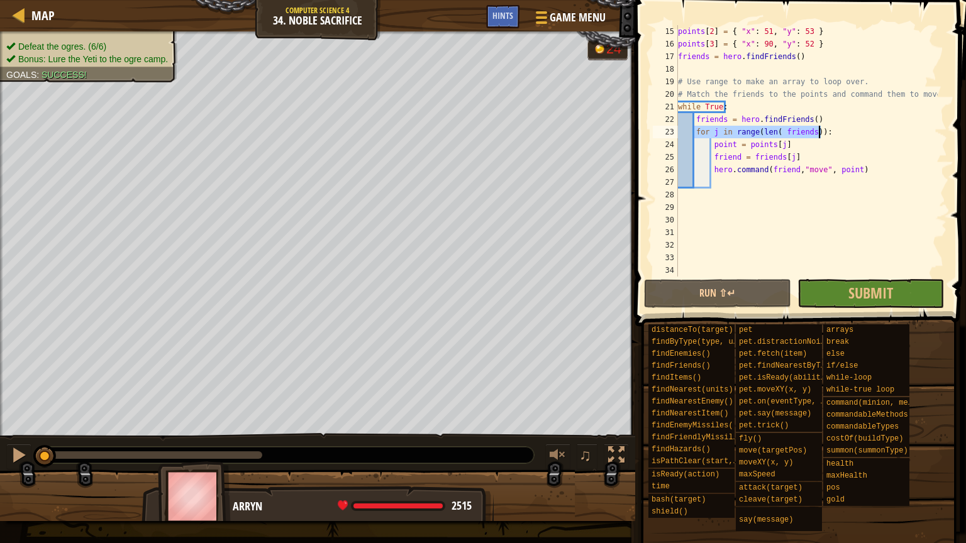
drag, startPoint x: 695, startPoint y: 133, endPoint x: 824, endPoint y: 135, distance: 128.3
click at [824, 135] on div "points [ 2 ] = { "x" : 51 , "y" : 53 } points [ 3 ] = { "x" : 90 , "y" : 52 } f…" at bounding box center [806, 163] width 262 height 277
type textarea "for j in range(len( friends)):"
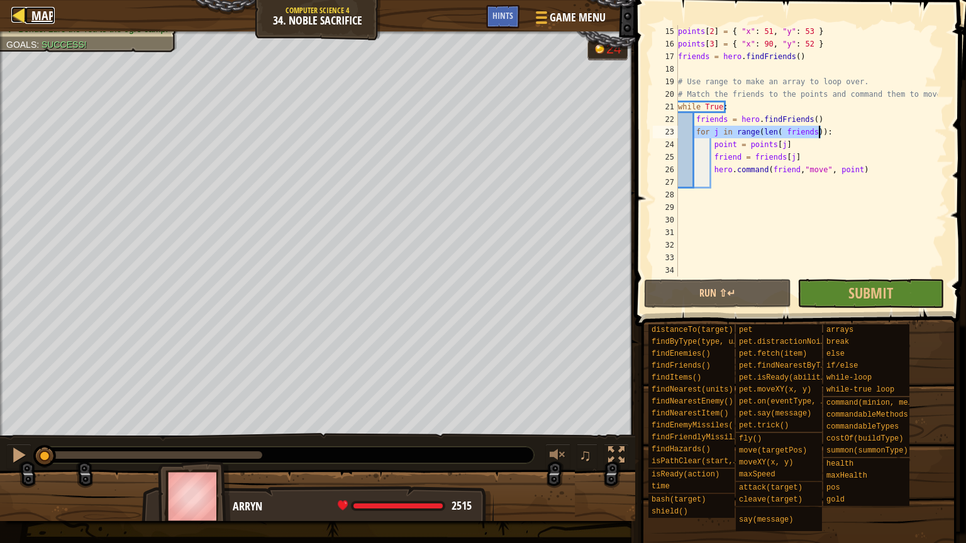
click at [23, 20] on div at bounding box center [19, 15] width 16 height 16
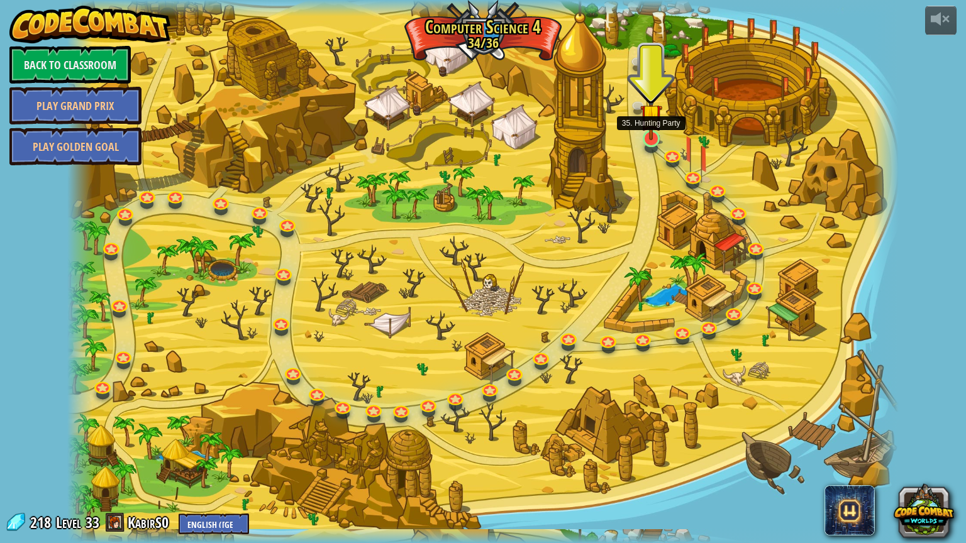
click at [650, 139] on img at bounding box center [651, 115] width 22 height 50
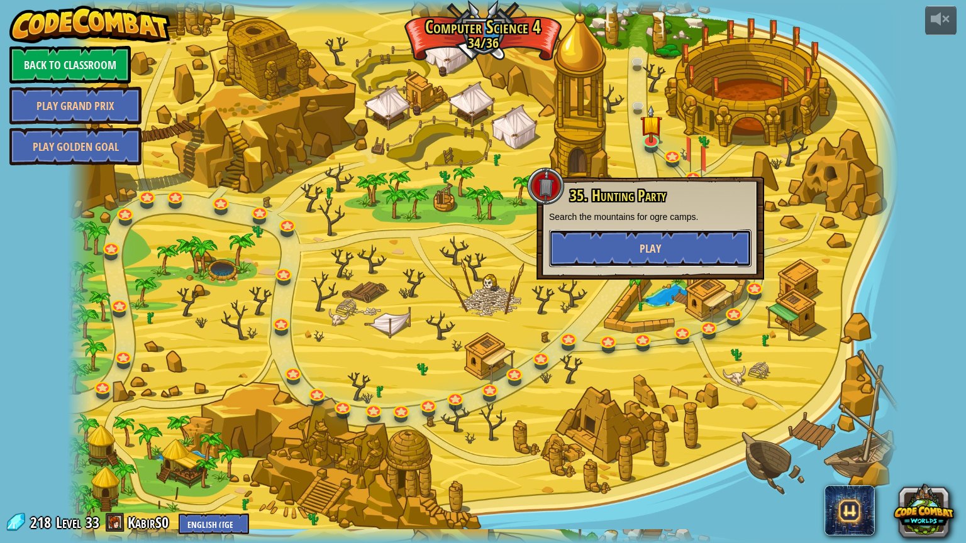
click at [609, 247] on button "Play" at bounding box center [650, 249] width 202 height 38
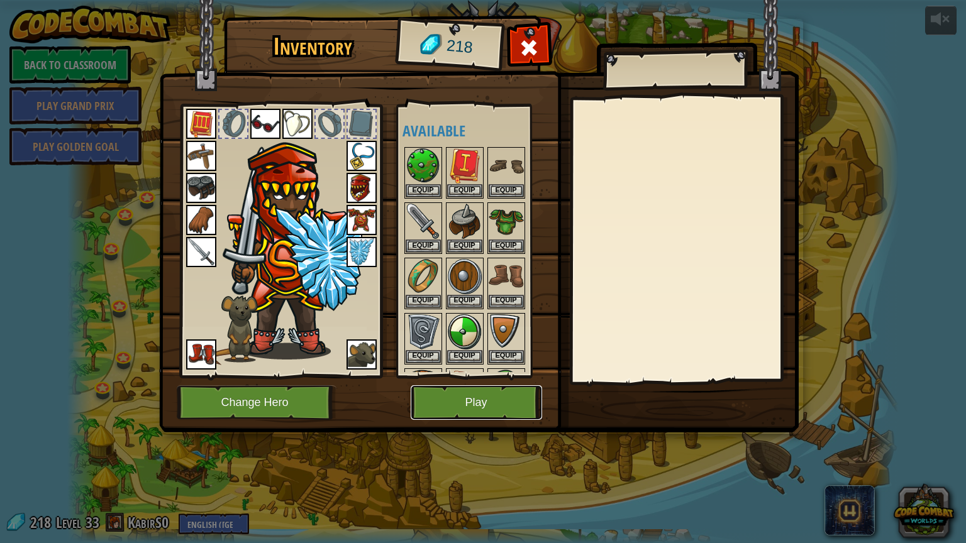
click at [460, 405] on button "Play" at bounding box center [476, 402] width 131 height 35
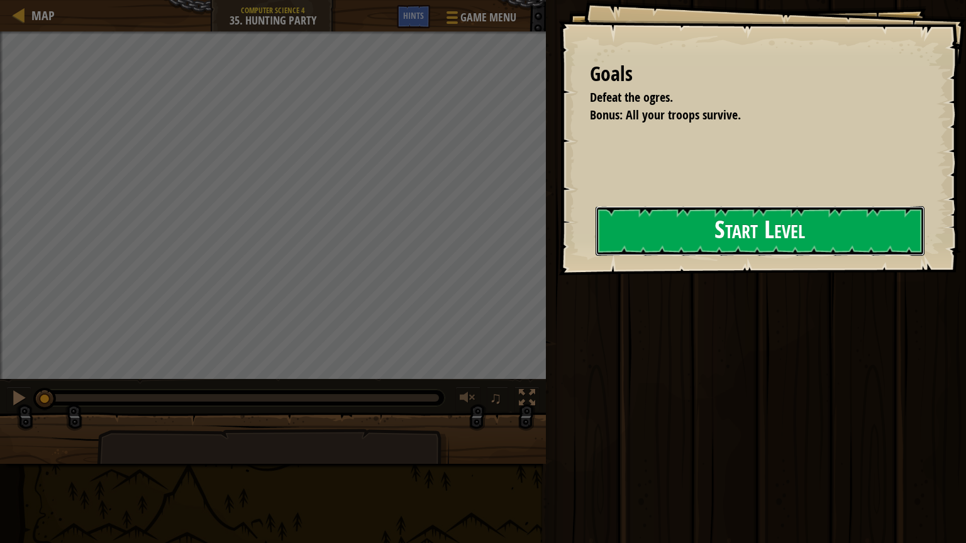
click at [595, 241] on button "Start Level" at bounding box center [759, 231] width 329 height 50
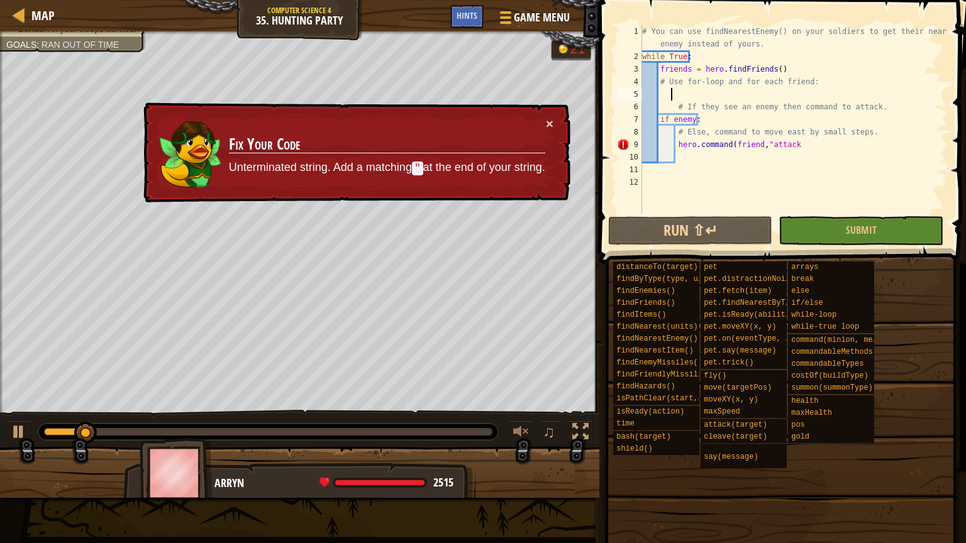
click at [669, 89] on div "# You can use findNearestEnemy() on your soldiers to get their nearest enemy in…" at bounding box center [792, 138] width 307 height 226
type textarea "for j in range(len( friends)):"
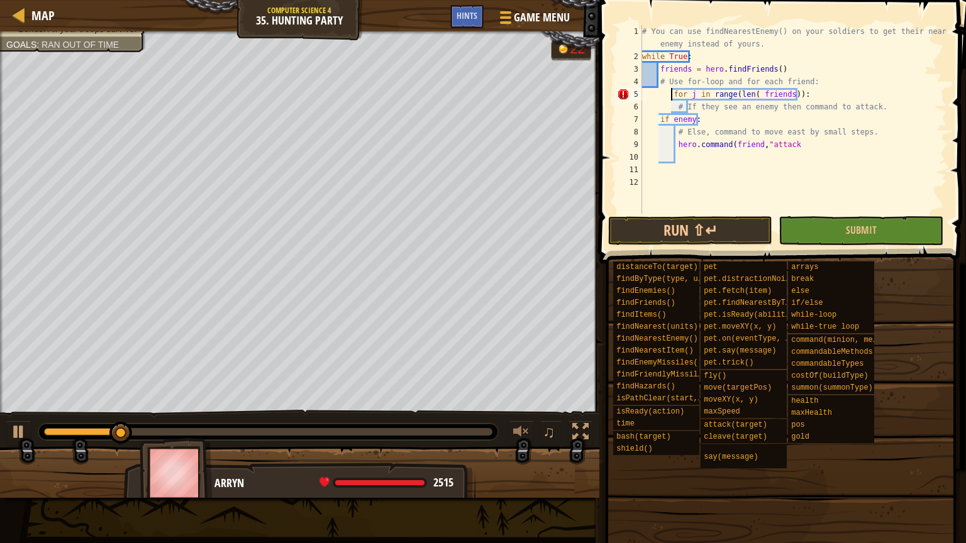
click at [672, 93] on div "# You can use findNearestEnemy() on your soldiers to get their nearest enemy in…" at bounding box center [792, 138] width 307 height 226
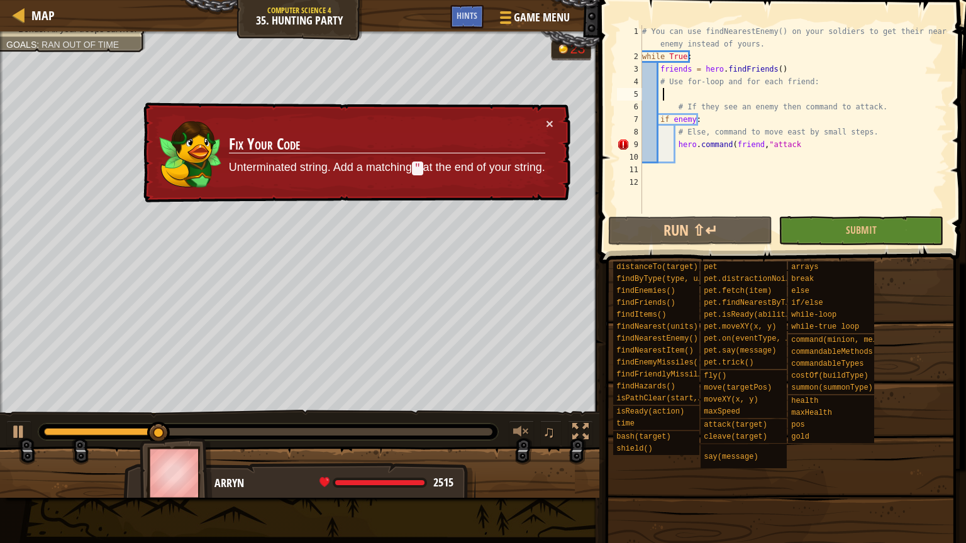
click at [661, 93] on div "# You can use findNearestEnemy() on your soldiers to get their nearest enemy in…" at bounding box center [792, 138] width 307 height 226
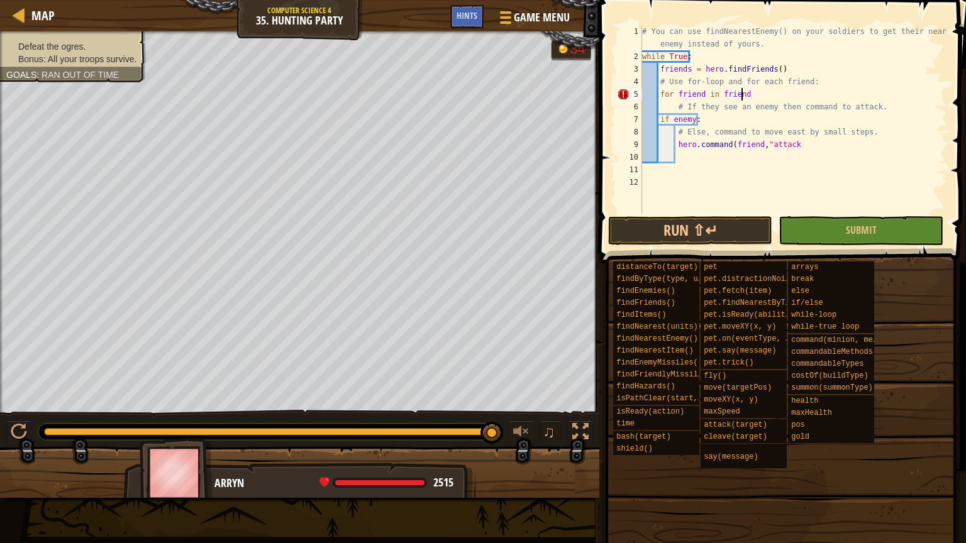
scroll to position [6, 9]
click at [746, 96] on div "# You can use findNearestEnemy() on your soldiers to get their nearest enemy in…" at bounding box center [792, 138] width 307 height 226
click at [674, 107] on div "# You can use findNearestEnemy() on your soldiers to get their nearest enemy in…" at bounding box center [792, 138] width 307 height 226
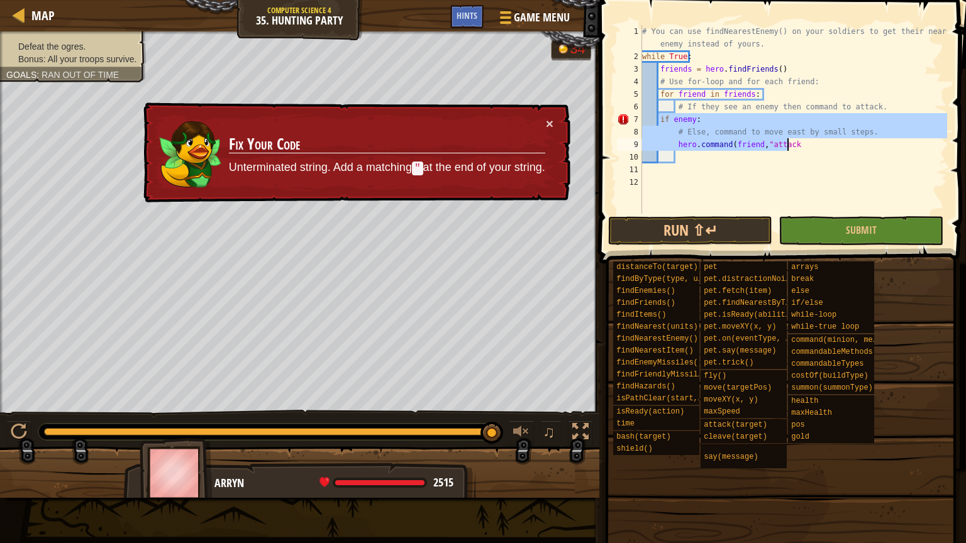
drag, startPoint x: 659, startPoint y: 121, endPoint x: 809, endPoint y: 150, distance: 153.2
click at [809, 150] on div "# You can use findNearestEnemy() on your soldiers to get their nearest enemy in…" at bounding box center [792, 138] width 307 height 226
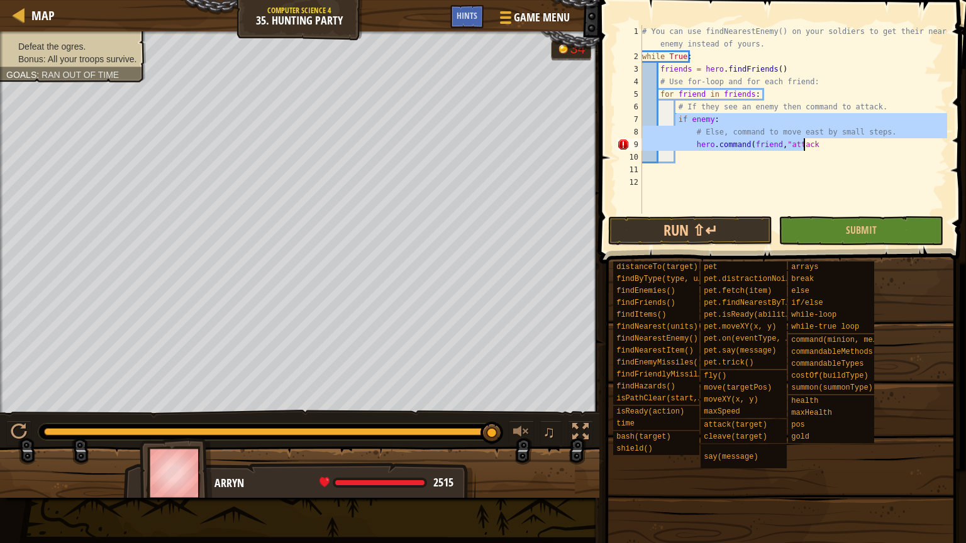
click at [798, 116] on div "# You can use findNearestEnemy() on your soldiers to get their nearest enemy in…" at bounding box center [792, 119] width 307 height 189
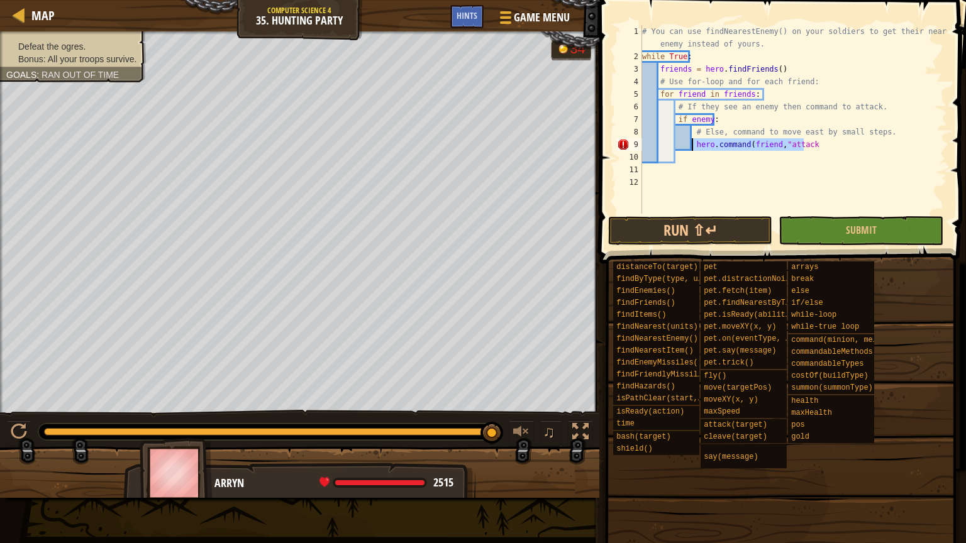
drag, startPoint x: 809, startPoint y: 141, endPoint x: 690, endPoint y: 144, distance: 118.9
click at [690, 144] on div "# You can use findNearestEnemy() on your soldiers to get their nearest enemy in…" at bounding box center [792, 138] width 307 height 226
type textarea "if enemy:"
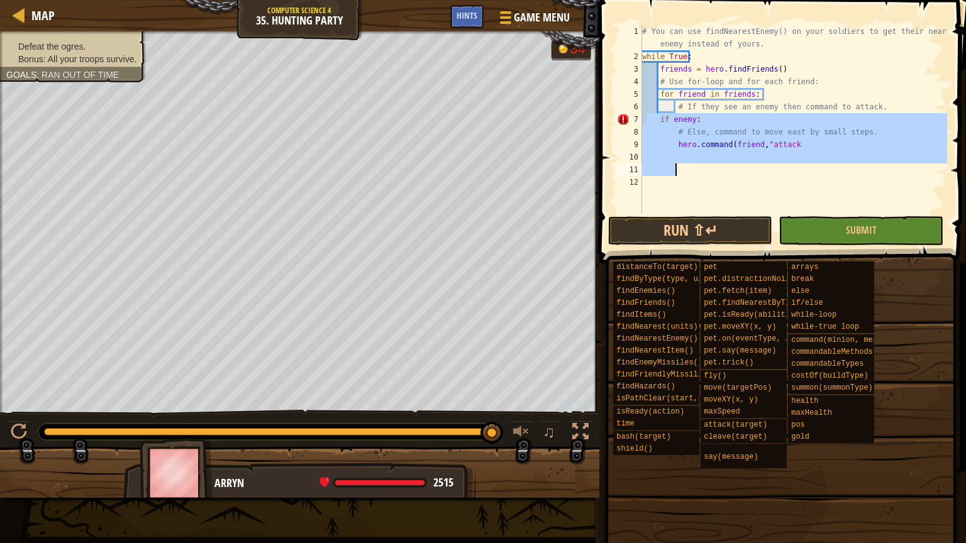
drag, startPoint x: 648, startPoint y: 121, endPoint x: 816, endPoint y: 165, distance: 173.6
click at [816, 165] on div "# You can use findNearestEnemy() on your soldiers to get their nearest enemy in…" at bounding box center [792, 138] width 307 height 226
click at [784, 113] on div "# You can use findNearestEnemy() on your soldiers to get their nearest enemy in…" at bounding box center [792, 138] width 307 height 226
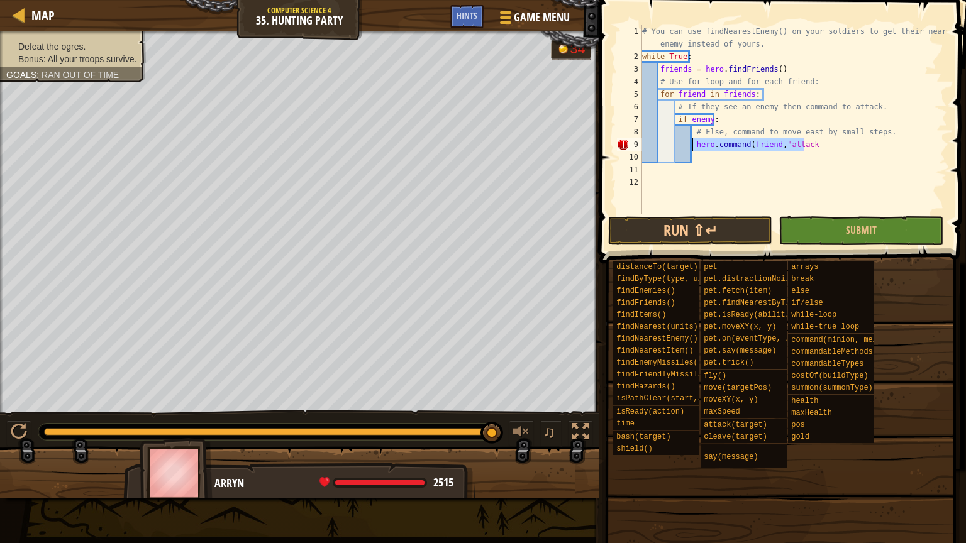
drag, startPoint x: 809, startPoint y: 147, endPoint x: 692, endPoint y: 147, distance: 117.6
click at [692, 147] on div "# You can use findNearestEnemy() on your soldiers to get their nearest enemy in…" at bounding box center [792, 138] width 307 height 226
type textarea "hero.command(friend,"attack"
click at [719, 118] on div "# You can use findNearestEnemy() on your soldiers to get their nearest enemy in…" at bounding box center [792, 138] width 307 height 226
type textarea "if enemy:"
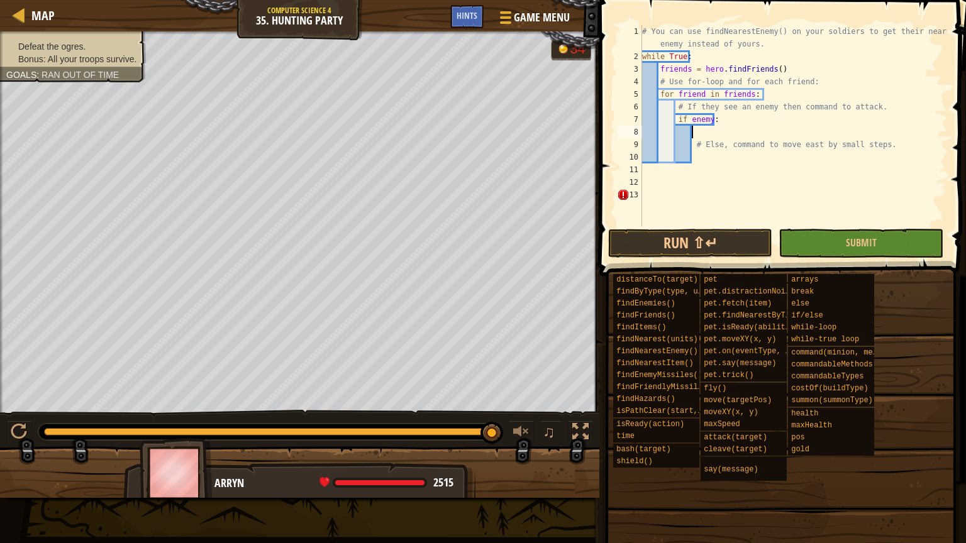
paste textarea "hero.command(friend,"attack"
click at [880, 106] on div "# You can use findNearestEnemy() on your soldiers to get their nearest enemy in…" at bounding box center [792, 144] width 307 height 239
type textarea "# If they see an enemy then command to attack."
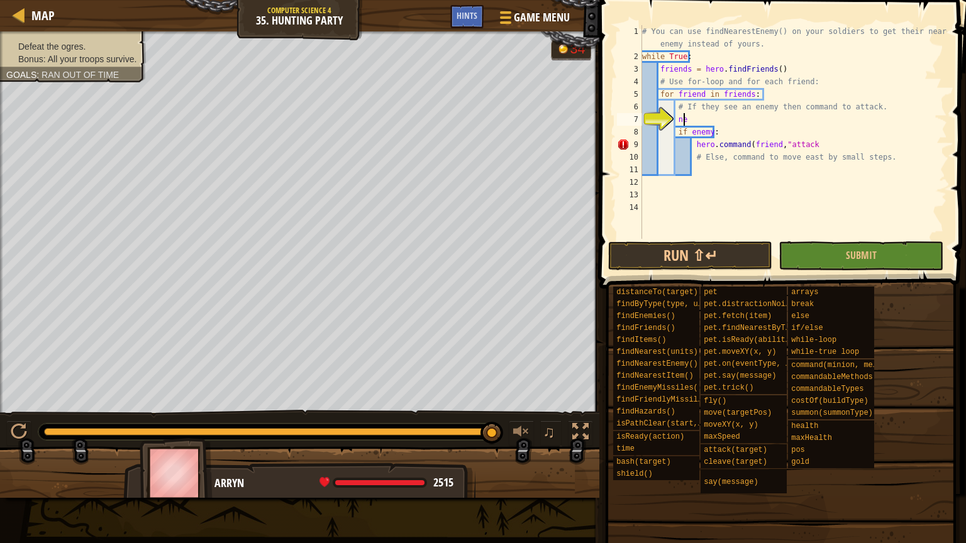
scroll to position [6, 3]
type textarea "n"
click at [763, 151] on div "# You can use findNearestEnemy() on your soldiers to get their nearest enemy in…" at bounding box center [792, 151] width 307 height 252
click at [820, 126] on div "# You can use findNearestEnemy() on your soldiers to get their nearest enemy in…" at bounding box center [792, 151] width 307 height 252
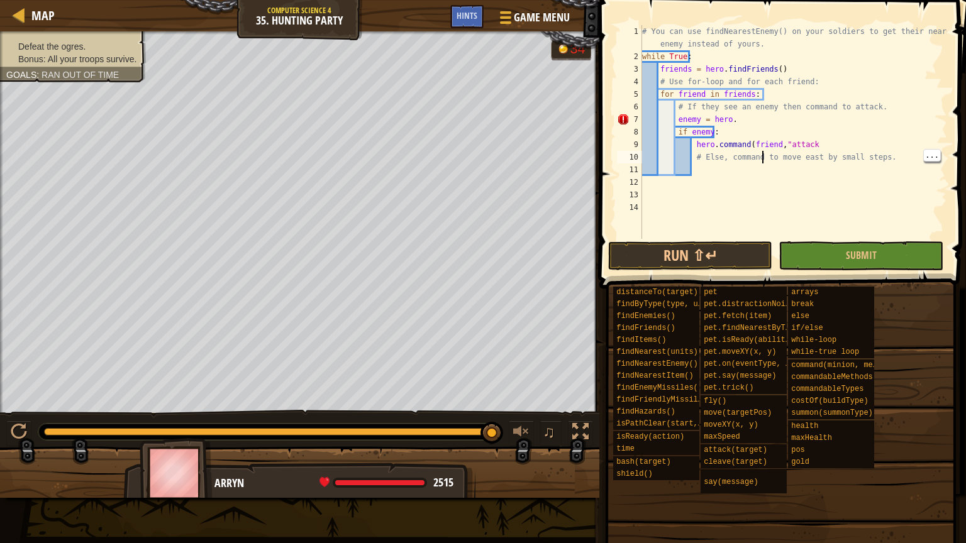
scroll to position [6, 5]
click at [737, 148] on div "# You can use findNearestEnemy() on your soldiers to get their nearest enemy in…" at bounding box center [792, 151] width 307 height 252
click at [795, 128] on div "# You can use findNearestEnemy() on your soldiers to get their nearest enemy in…" at bounding box center [792, 151] width 307 height 252
click at [760, 148] on div "# You can use findNearestEnemy() on your soldiers to get their nearest enemy in…" at bounding box center [792, 151] width 307 height 252
click at [930, 143] on span "..." at bounding box center [932, 142] width 16 height 11
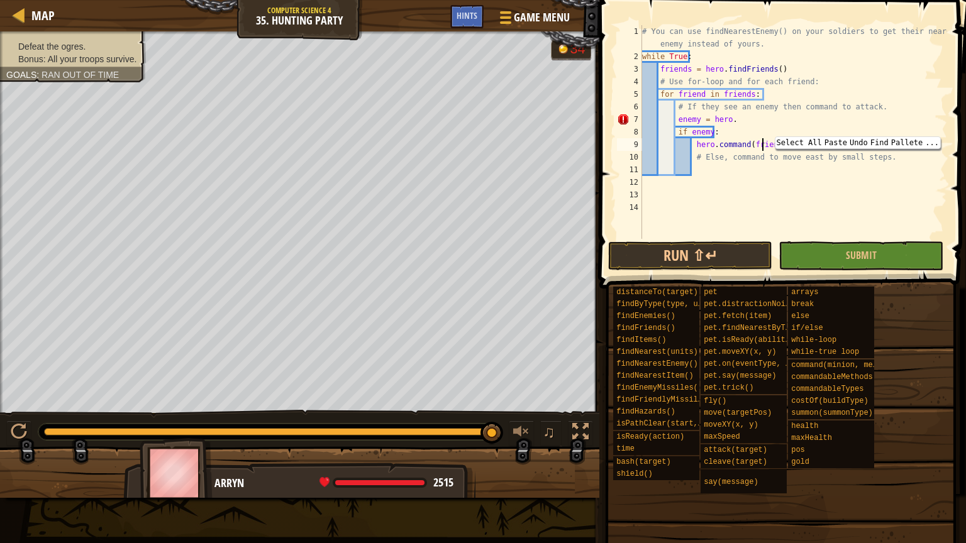
click at [890, 94] on div "# You can use findNearestEnemy() on your soldiers to get their nearest enemy in…" at bounding box center [792, 151] width 307 height 252
click at [723, 136] on div "# You can use findNearestEnemy() on your soldiers to get their nearest enemy in…" at bounding box center [792, 151] width 307 height 252
click at [735, 123] on div "# You can use findNearestEnemy() on your soldiers to get their nearest enemy in…" at bounding box center [792, 151] width 307 height 252
click at [752, 119] on div "# You can use findNearestEnemy() on your soldiers to get their nearest enemy in…" at bounding box center [792, 151] width 307 height 252
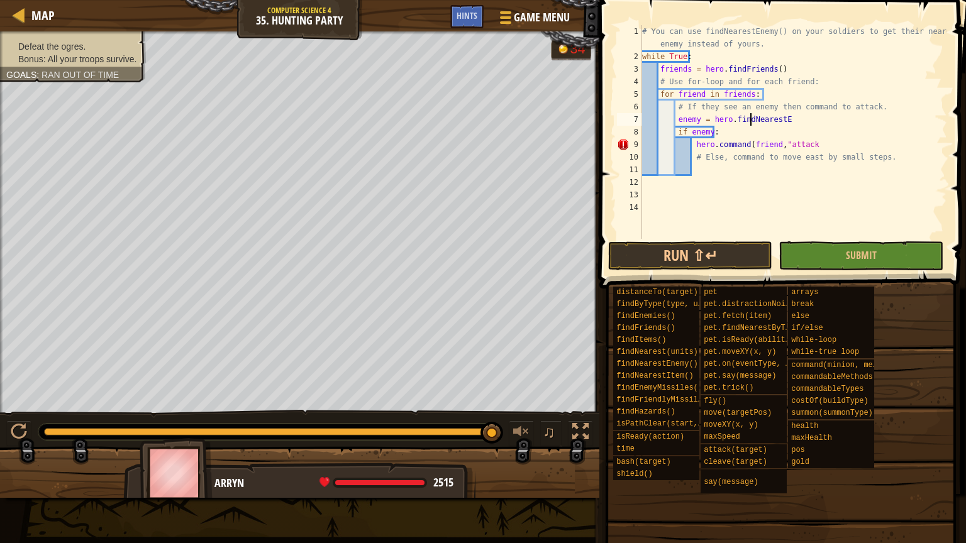
scroll to position [6, 9]
click at [778, 116] on div "# You can use findNearestEnemy() on your soldiers to get their nearest enemy in…" at bounding box center [792, 151] width 307 height 252
type textarea "enemy = hero.findNearestEnemy"
click at [743, 171] on div "# You can use findNearestEnemy() on your soldiers to get their nearest enemy in…" at bounding box center [792, 151] width 307 height 252
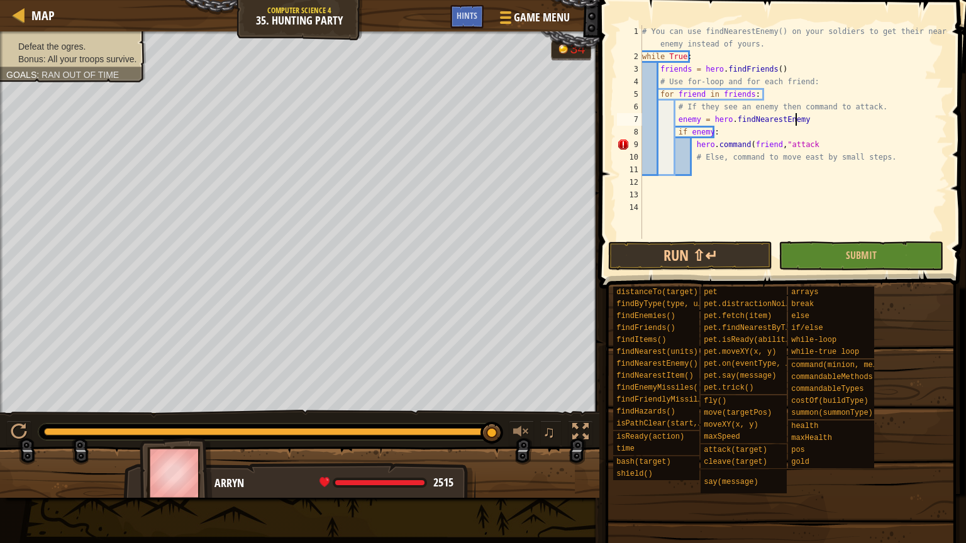
scroll to position [6, 3]
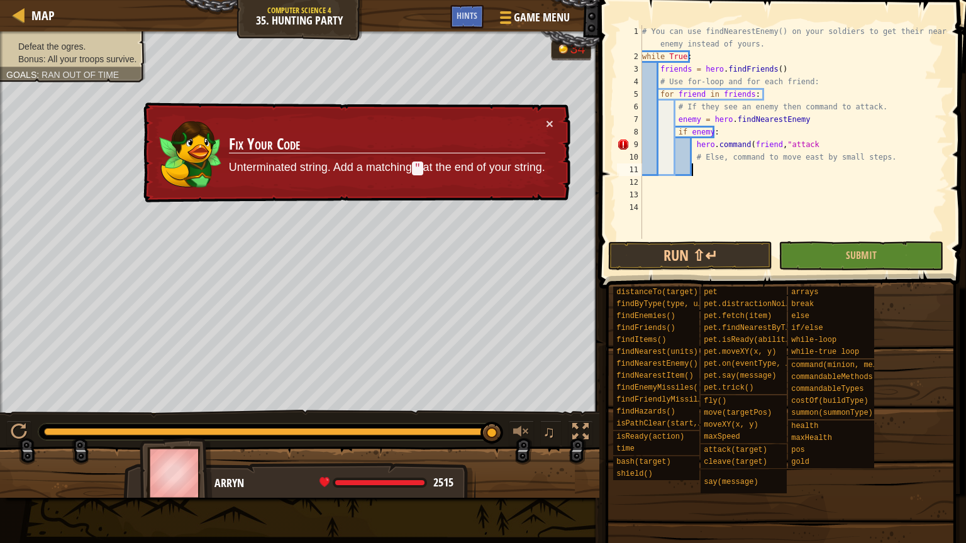
click at [807, 145] on div "# You can use findNearestEnemy() on your soldiers to get their nearest enemy in…" at bounding box center [792, 151] width 307 height 252
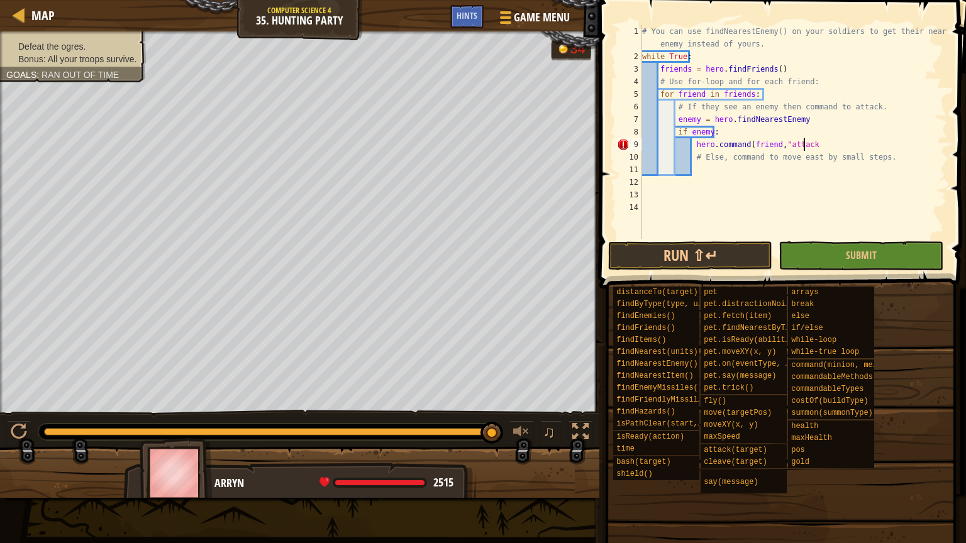
scroll to position [6, 13]
click at [733, 163] on div "# You can use findNearestEnemy() on your soldiers to get their nearest enemy in…" at bounding box center [792, 151] width 307 height 252
type textarea "# Else, command to move east by small steps."
click at [719, 171] on div "# You can use findNearestEnemy() on your soldiers to get their nearest enemy in…" at bounding box center [792, 151] width 307 height 252
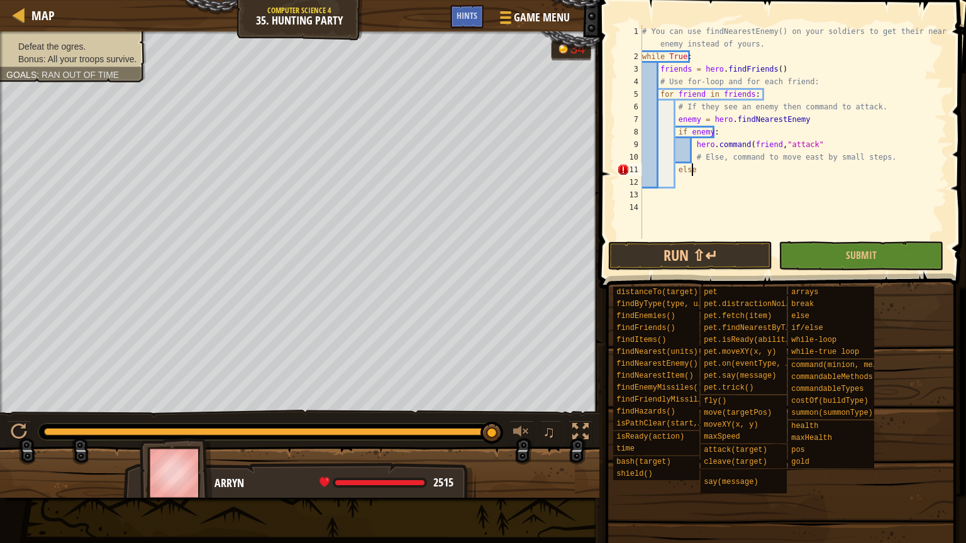
click at [748, 148] on div "# You can use findNearestEnemy() on your soldiers to get their nearest enemy in…" at bounding box center [792, 151] width 307 height 252
click at [817, 150] on div "# You can use findNearestEnemy() on your soldiers to get their nearest enemy in…" at bounding box center [792, 151] width 307 height 252
click at [816, 143] on div "# You can use findNearestEnemy() on your soldiers to get their nearest enemy in…" at bounding box center [792, 151] width 307 height 252
click at [835, 142] on div "# You can use findNearestEnemy() on your soldiers to get their nearest enemy in…" at bounding box center [792, 151] width 307 height 252
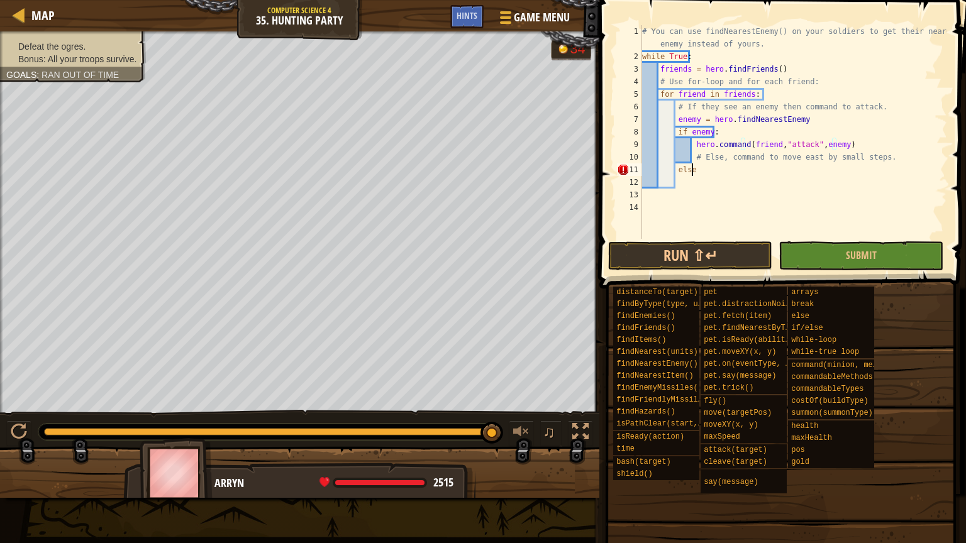
click at [695, 170] on div "# You can use findNearestEnemy() on your soldiers to get their nearest enemy in…" at bounding box center [792, 151] width 307 height 252
type textarea "else:"
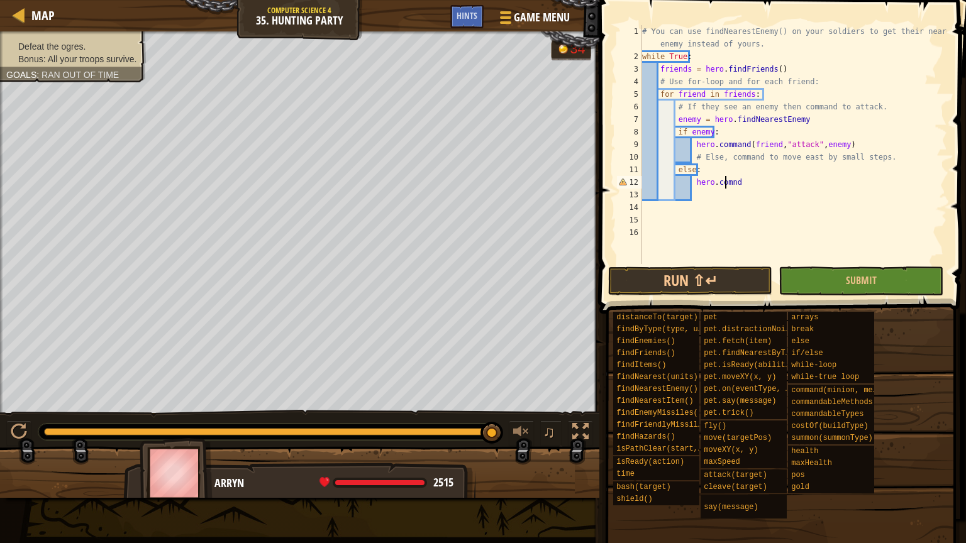
scroll to position [6, 7]
click at [726, 184] on div "# You can use findNearestEnemy() on your soldiers to get their nearest enemy in…" at bounding box center [792, 163] width 307 height 277
click at [760, 180] on div "# You can use findNearestEnemy() on your soldiers to get their nearest enemy in…" at bounding box center [792, 163] width 307 height 277
click at [696, 156] on div "# You can use findNearestEnemy() on your soldiers to get their nearest enemy in…" at bounding box center [792, 163] width 307 height 277
type textarea "# Else, command to move east by small steps."
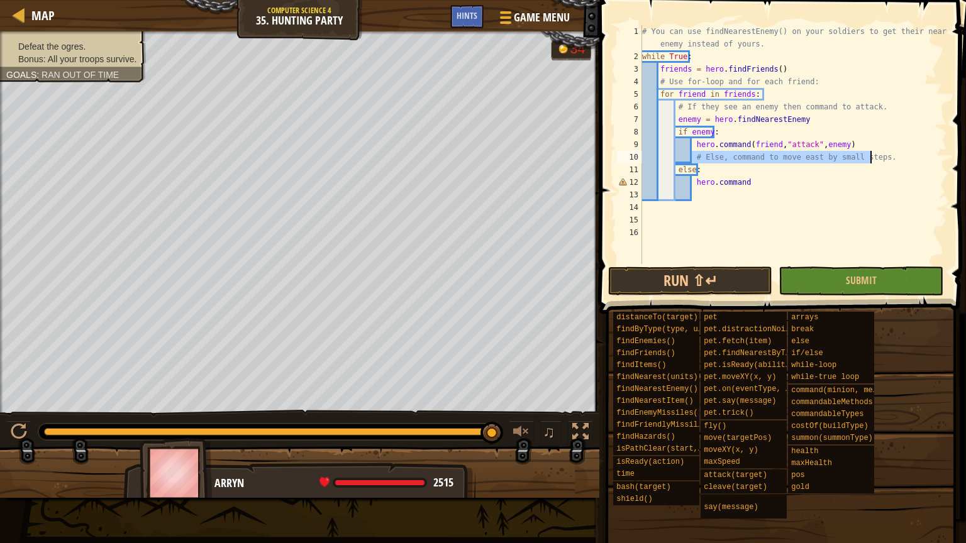
drag, startPoint x: 693, startPoint y: 158, endPoint x: 875, endPoint y: 157, distance: 182.3
click at [875, 157] on div "# You can use findNearestEnemy() on your soldiers to get their nearest enemy in…" at bounding box center [792, 163] width 307 height 277
click at [709, 194] on div "# You can use findNearestEnemy() on your soldiers to get their nearest enemy in…" at bounding box center [792, 163] width 307 height 277
click at [741, 182] on div "# You can use findNearestEnemy() on your soldiers to get their nearest enemy in…" at bounding box center [792, 163] width 307 height 277
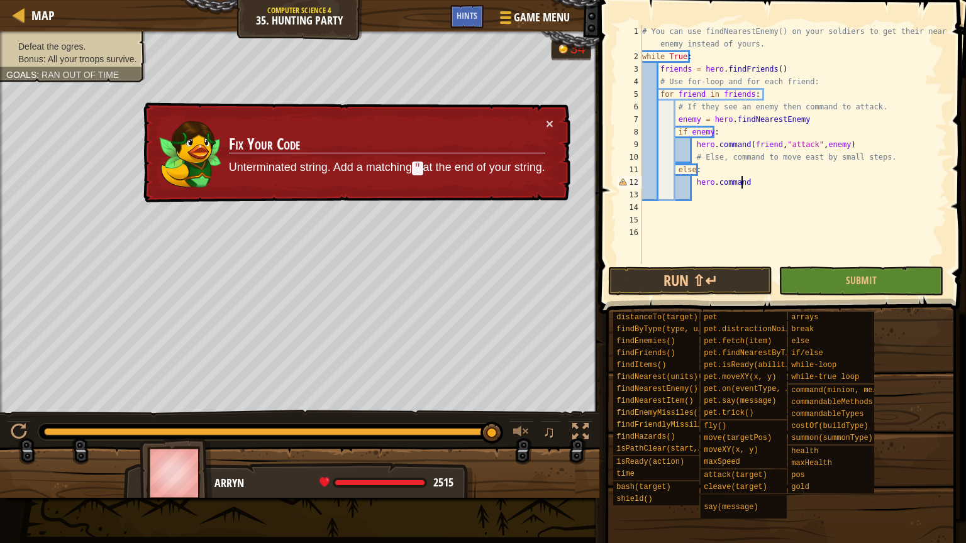
click at [744, 177] on div "# You can use findNearestEnemy() on your soldiers to get their nearest enemy in…" at bounding box center [792, 163] width 307 height 277
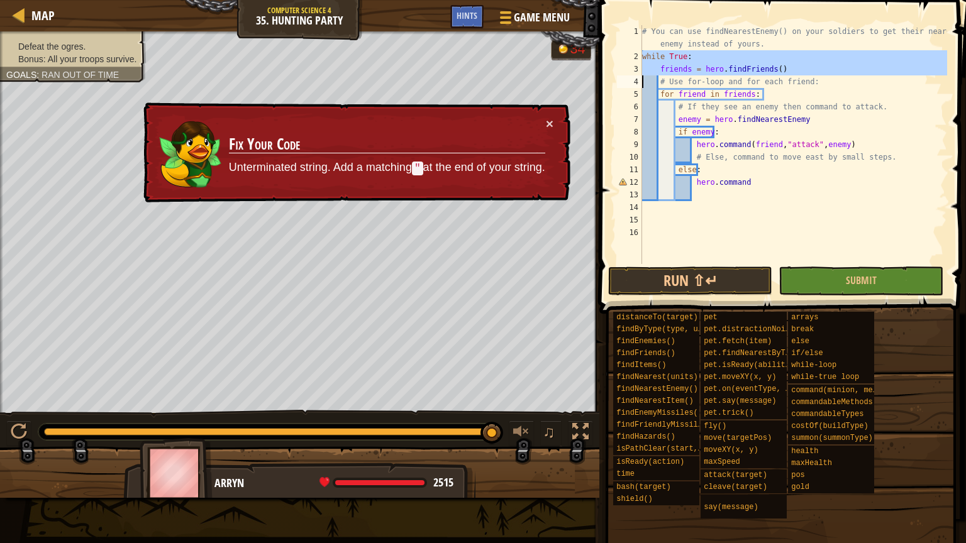
drag, startPoint x: 634, startPoint y: 55, endPoint x: 635, endPoint y: 75, distance: 20.1
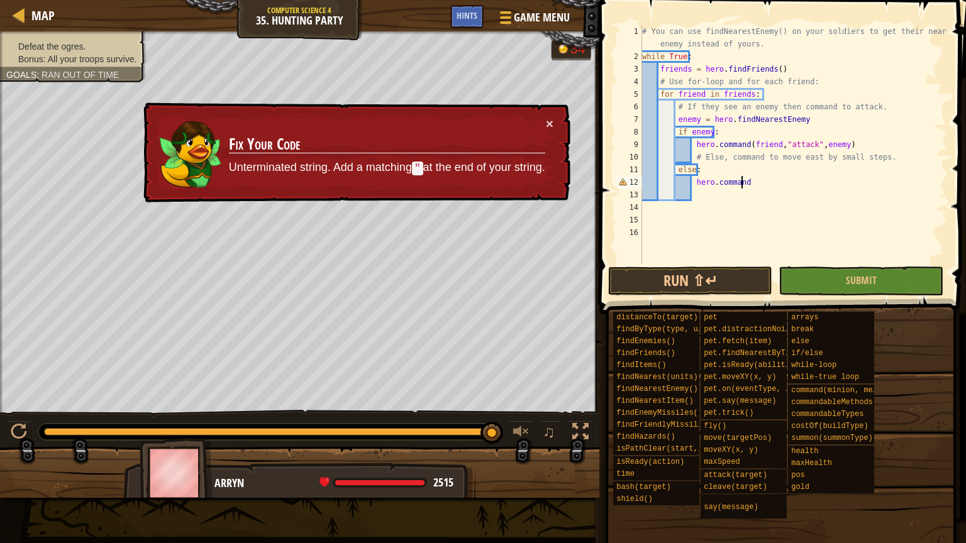
click at [749, 184] on div "# You can use findNearestEnemy() on your soldiers to get their nearest enemy in…" at bounding box center [792, 163] width 307 height 277
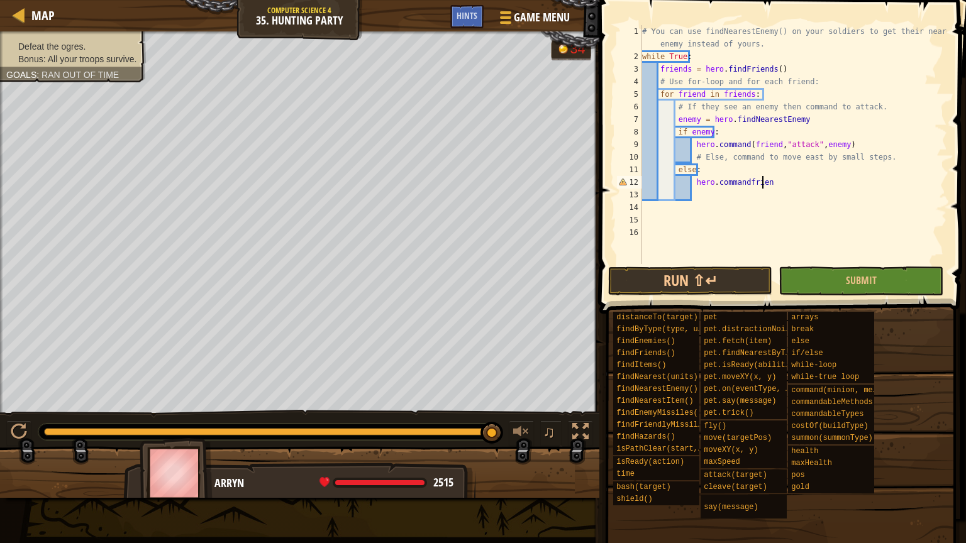
scroll to position [6, 9]
click at [741, 182] on div "# You can use findNearestEnemy() on your soldiers to get their nearest enemy in…" at bounding box center [792, 163] width 307 height 277
click at [774, 180] on div "# You can use findNearestEnemy() on your soldiers to get their nearest enemy in…" at bounding box center [792, 163] width 307 height 277
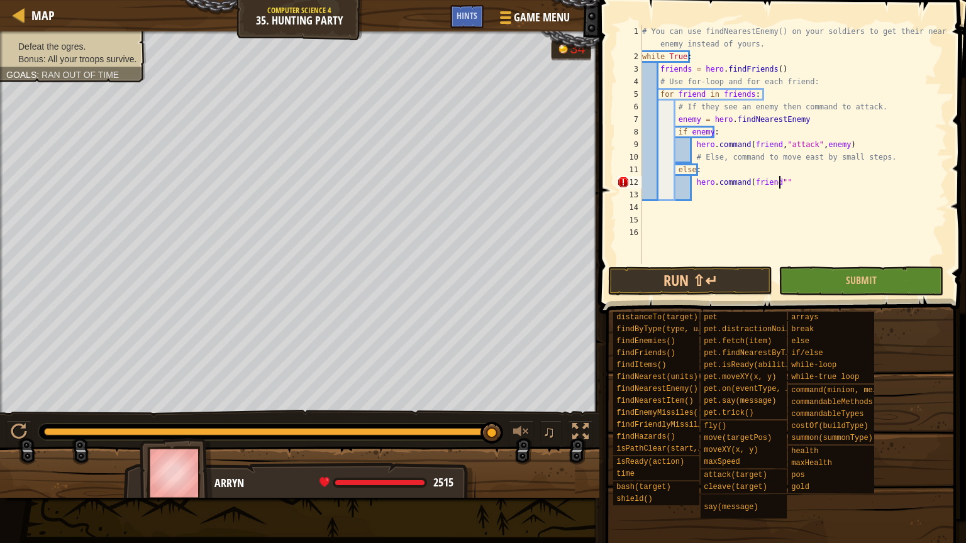
click at [782, 182] on div "# You can use findNearestEnemy() on your soldiers to get their nearest enemy in…" at bounding box center [792, 163] width 307 height 277
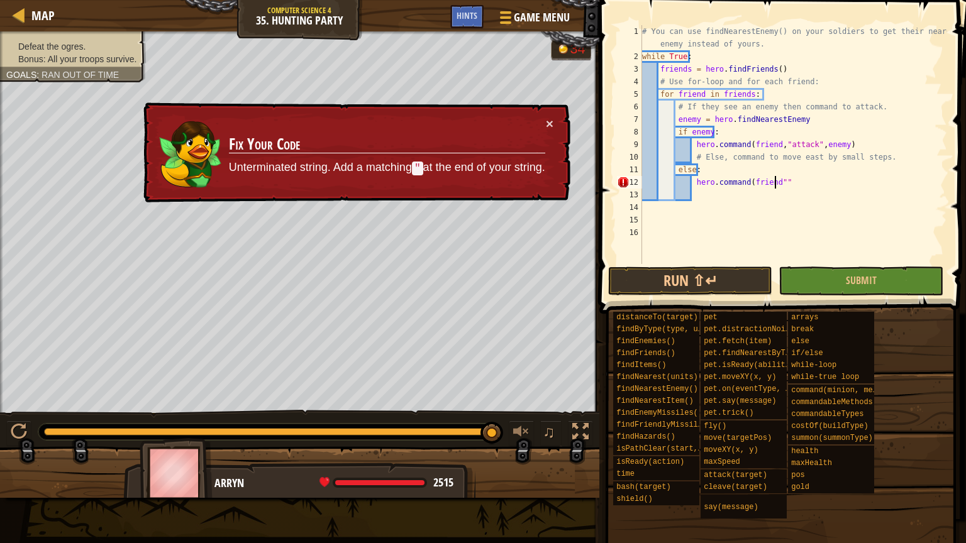
click at [774, 181] on div "# You can use findNearestEnemy() on your soldiers to get their nearest enemy in…" at bounding box center [792, 163] width 307 height 277
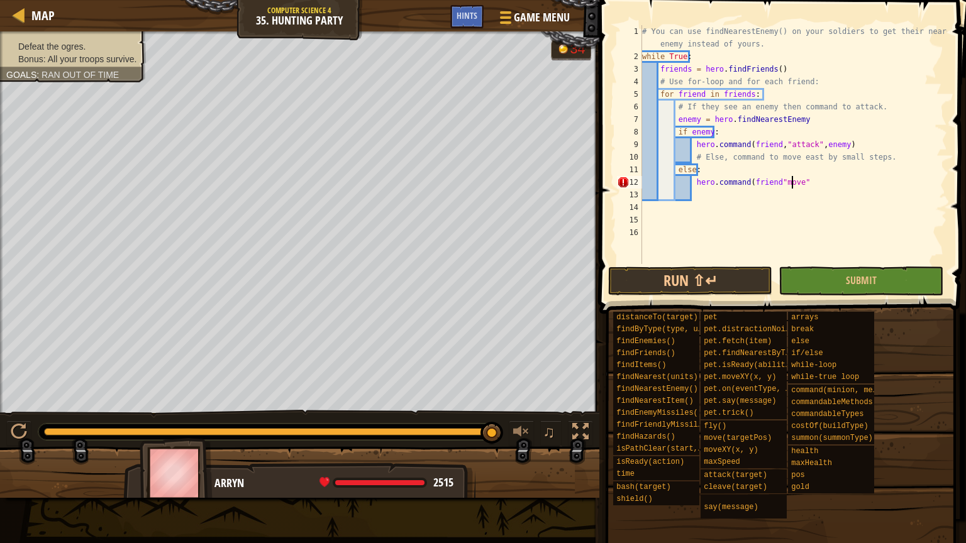
scroll to position [6, 12]
click at [797, 181] on div "# You can use findNearestEnemy() on your soldiers to get their nearest enemy in…" at bounding box center [792, 163] width 307 height 277
click at [772, 184] on div "# You can use findNearestEnemy() on your soldiers to get their nearest enemy in…" at bounding box center [792, 163] width 307 height 277
click at [800, 182] on div "# You can use findNearestEnemy() on your soldiers to get their nearest enemy in…" at bounding box center [792, 163] width 307 height 277
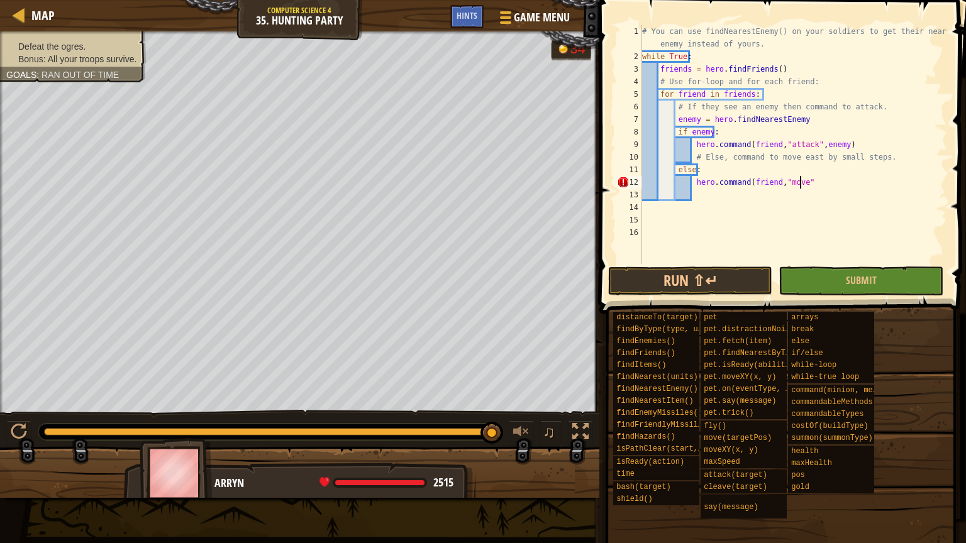
scroll to position [6, 13]
click at [751, 169] on div "# You can use findNearestEnemy() on your soldiers to get their nearest enemy in…" at bounding box center [792, 163] width 307 height 277
type textarea "else:"
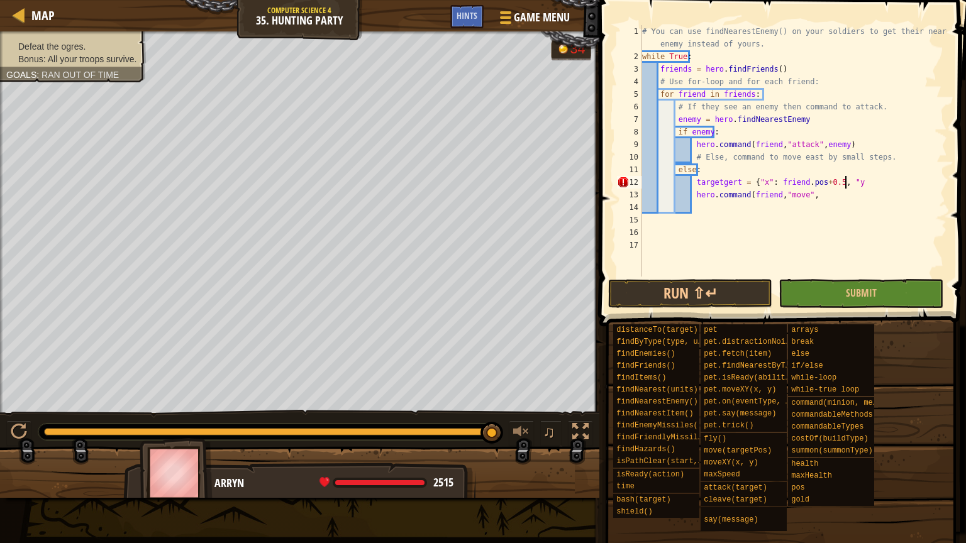
scroll to position [6, 16]
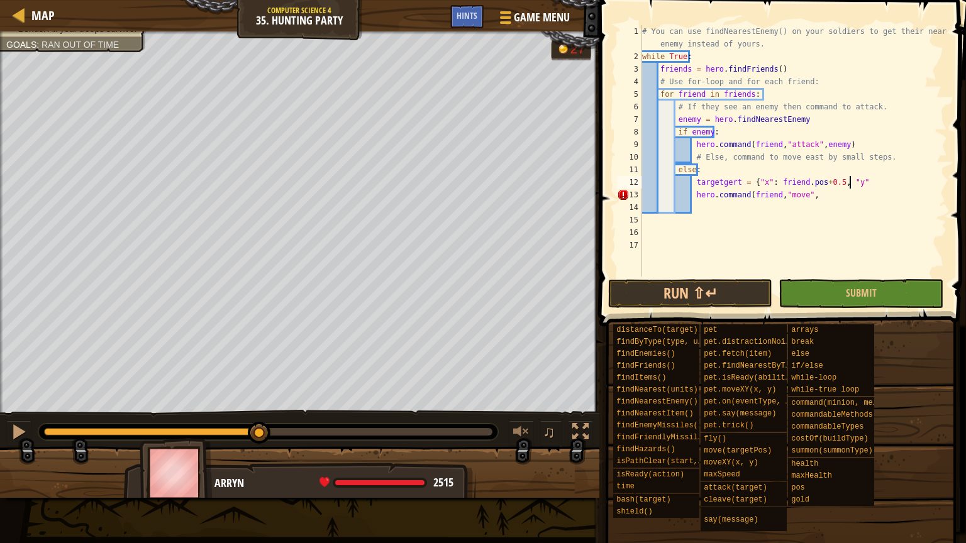
click at [262, 407] on div "Defeat the ogres. Bonus: All your troops survive. Goals : Ran out of time 27 ♫ …" at bounding box center [483, 264] width 966 height 467
click at [8, 434] on button at bounding box center [18, 434] width 25 height 26
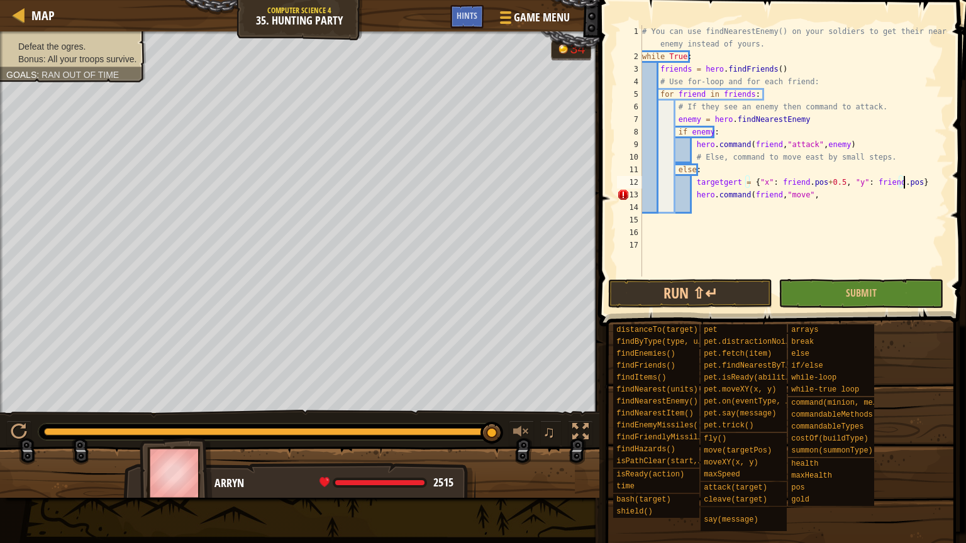
scroll to position [6, 21]
click at [805, 196] on div "# You can use findNearestEnemy() on your soldiers to get their nearest enemy in…" at bounding box center [792, 169] width 307 height 289
click at [702, 294] on button "Run ⇧↵" at bounding box center [690, 293] width 164 height 29
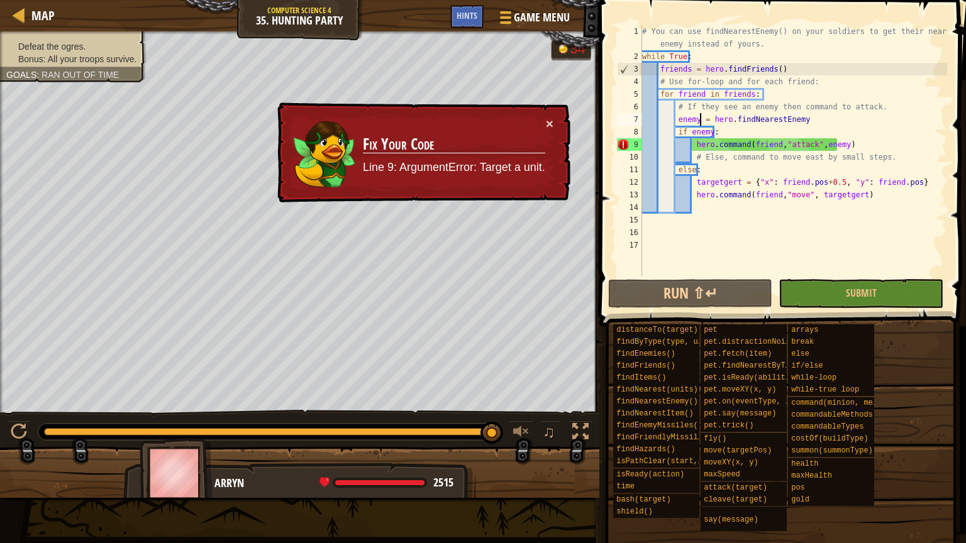
click at [698, 121] on div "# You can use findNearestEnemy() on your soldiers to get their nearest enemy in…" at bounding box center [792, 169] width 307 height 289
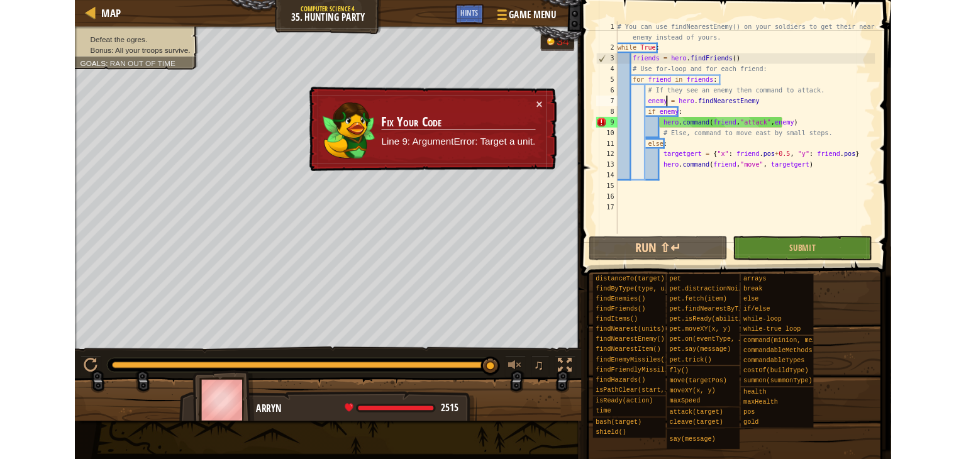
scroll to position [6, 12]
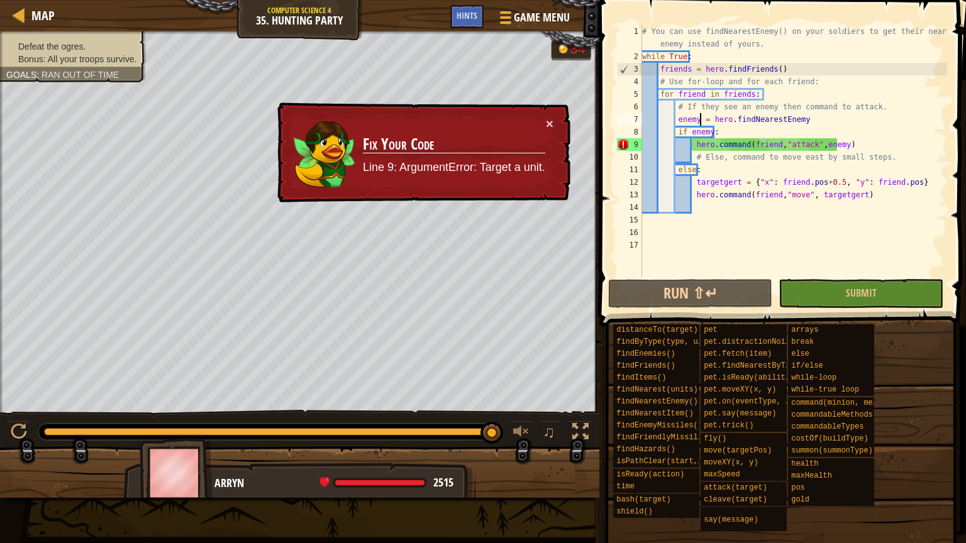
click at [698, 121] on div "# You can use findNearestEnemy() on your soldiers to get their nearest enemy in…" at bounding box center [792, 169] width 307 height 289
click at [690, 119] on div "# You can use findNearestEnemy() on your soldiers to get their nearest enemy in…" at bounding box center [792, 169] width 307 height 289
click at [0, 458] on div "Map Computer Science 4 35. Hunting Party Game Menu Done Hints 1 ההההההההההההההה…" at bounding box center [483, 271] width 966 height 543
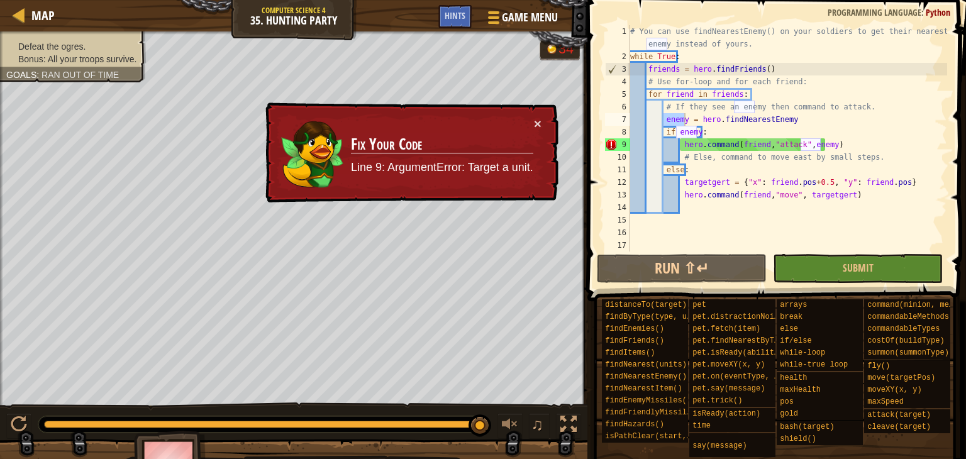
type textarea "hero.command(friend,"attack",enemy)"
click at [807, 145] on div "# You can use findNearestEnemy() on your soldiers to get their nearest enemy in…" at bounding box center [787, 157] width 319 height 264
